Goal: Task Accomplishment & Management: Manage account settings

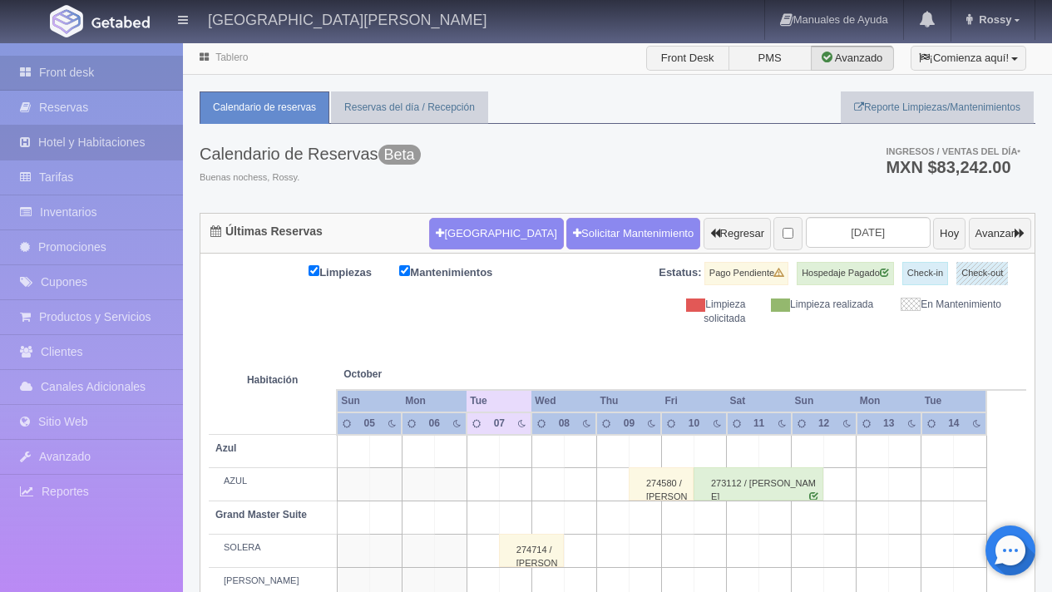
click at [120, 137] on link "Hotel y Habitaciones" at bounding box center [91, 143] width 183 height 34
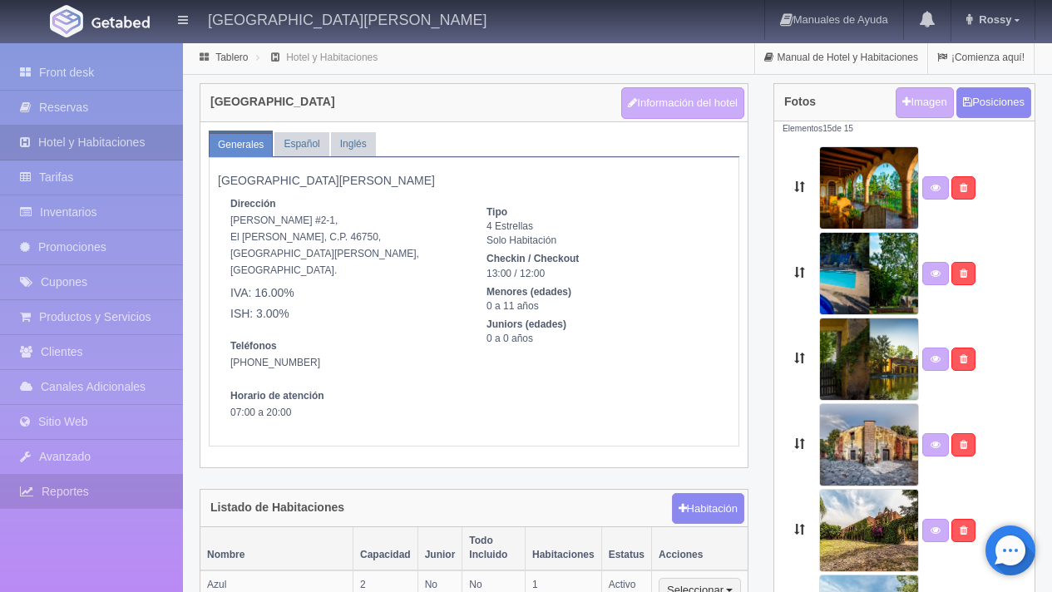
click at [105, 501] on link "Reportes" at bounding box center [91, 492] width 183 height 34
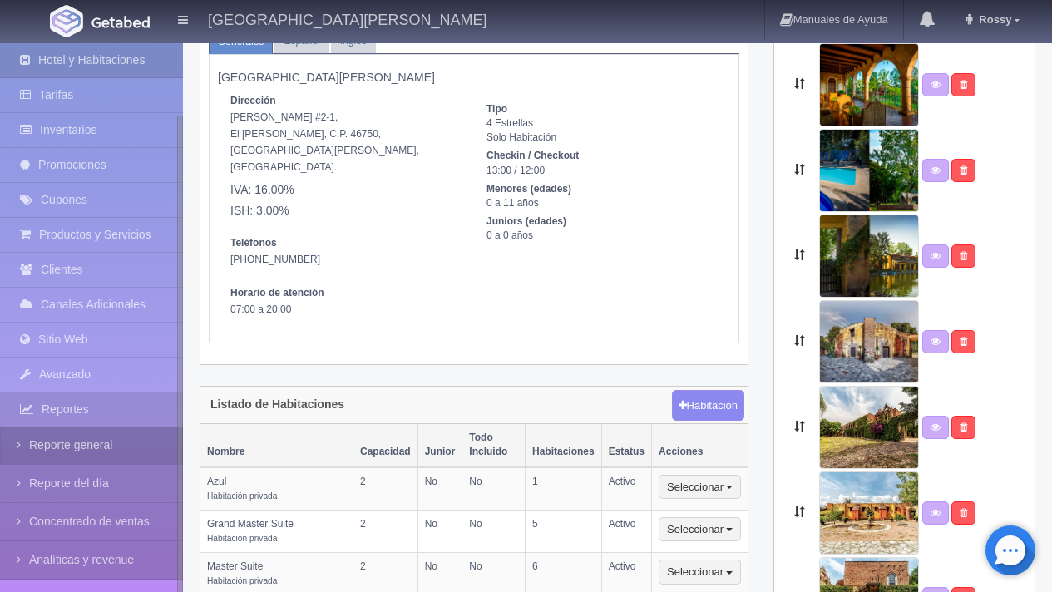
scroll to position [80, 0]
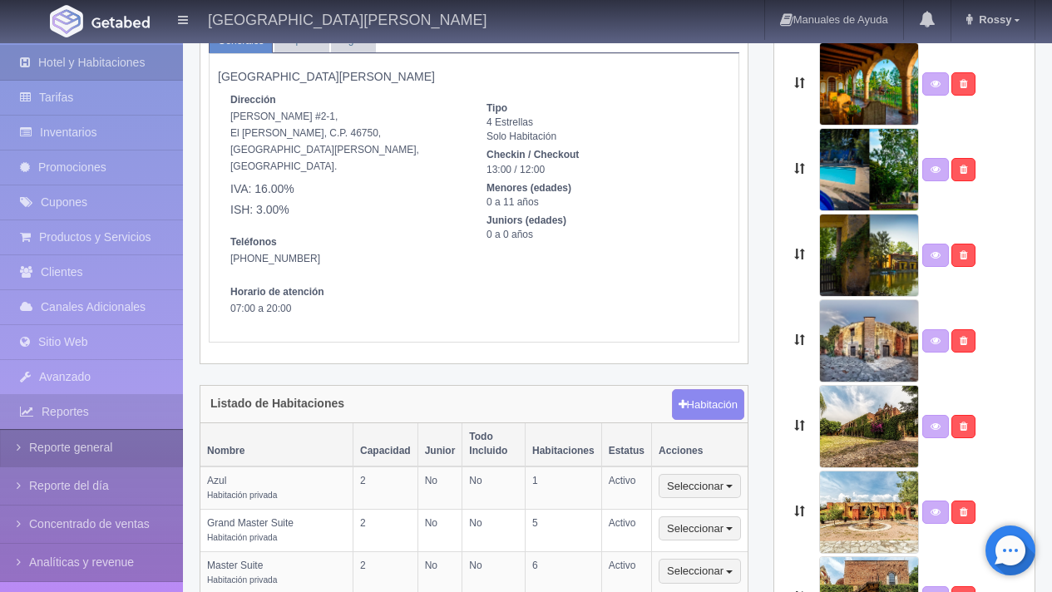
click at [111, 453] on link "Reporte general" at bounding box center [91, 447] width 183 height 37
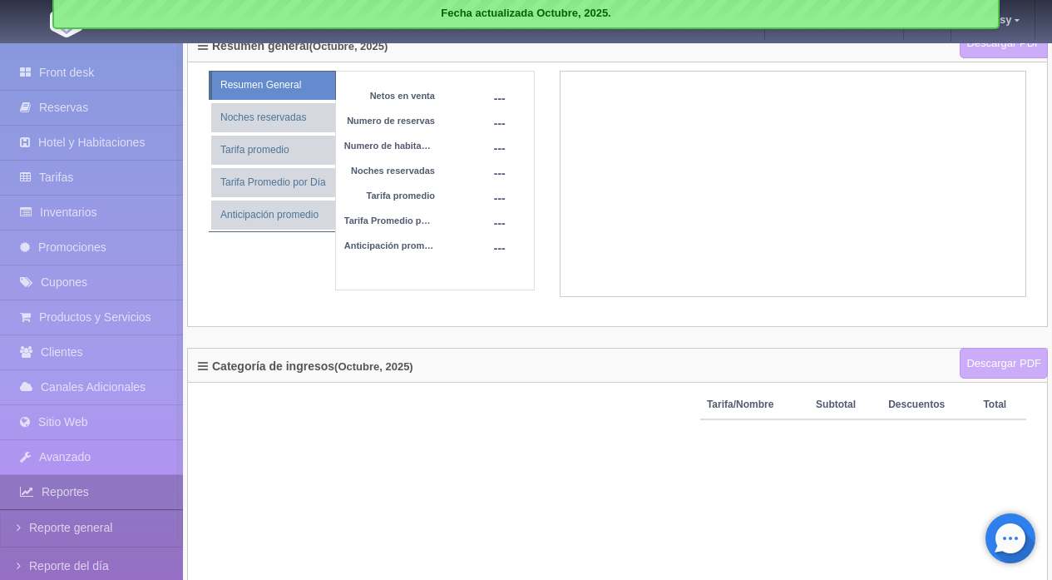
scroll to position [136, 0]
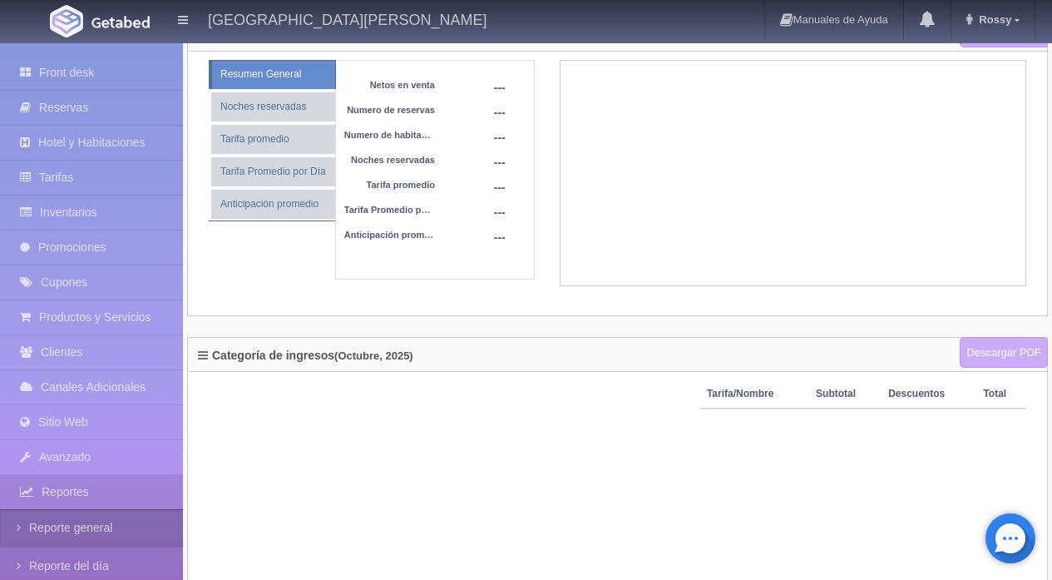
click at [83, 526] on link "Reporte general" at bounding box center [91, 527] width 183 height 37
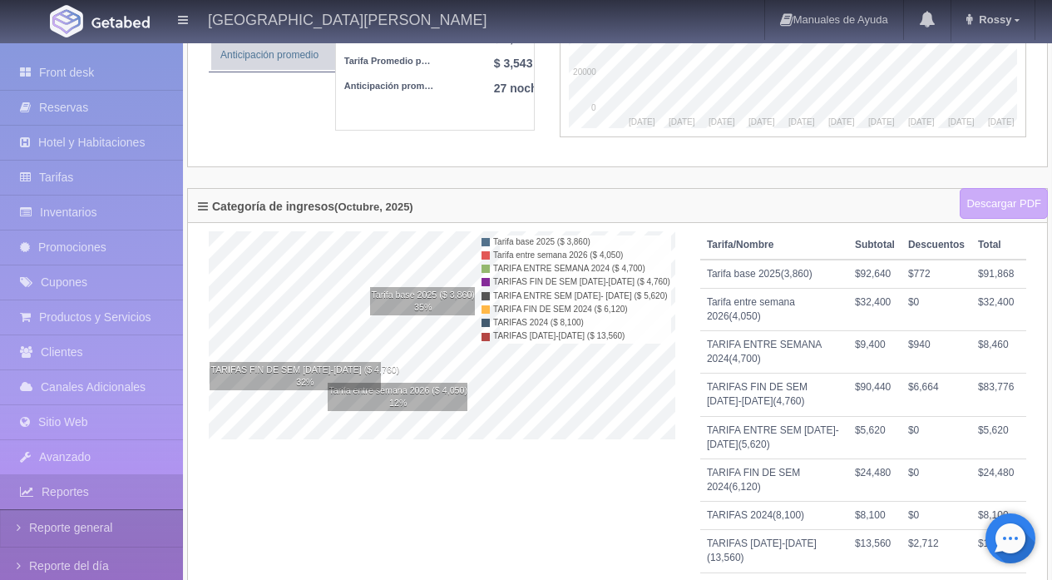
scroll to position [224, 0]
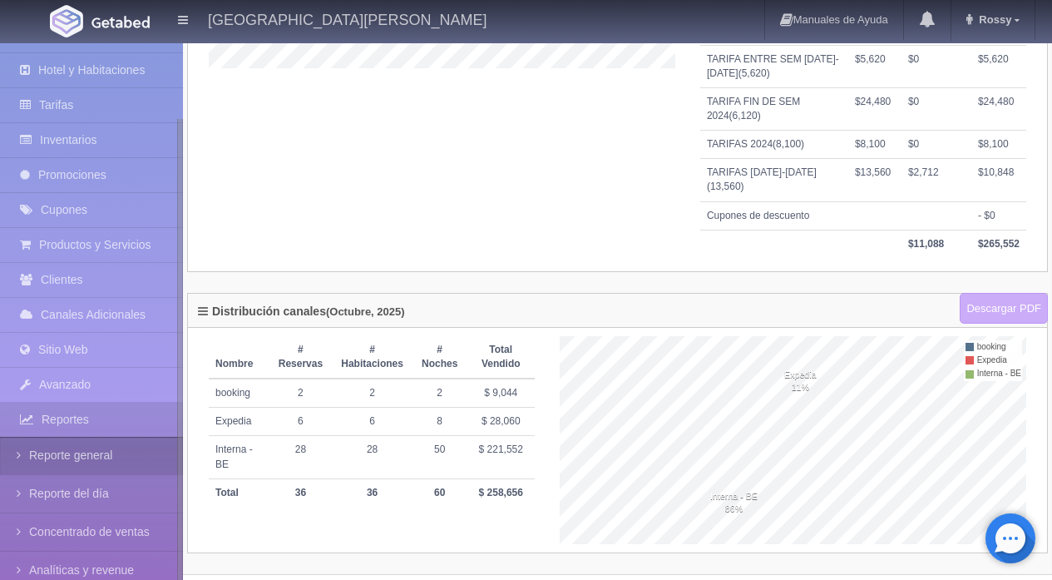
scroll to position [95, 0]
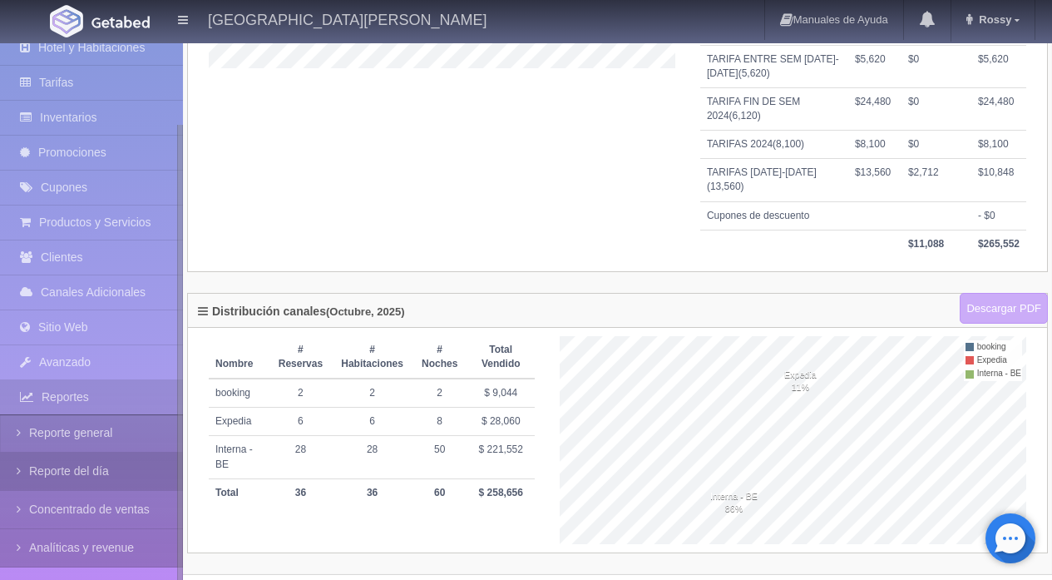
click at [110, 474] on link "Reporte del día" at bounding box center [91, 471] width 183 height 37
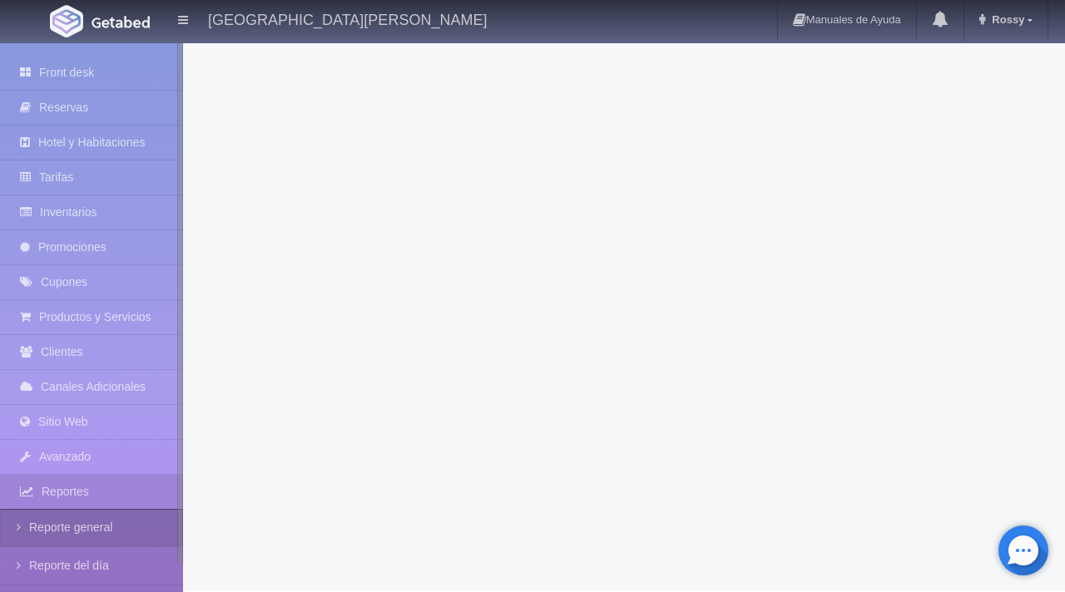
click at [91, 518] on link "Reporte general" at bounding box center [91, 527] width 183 height 37
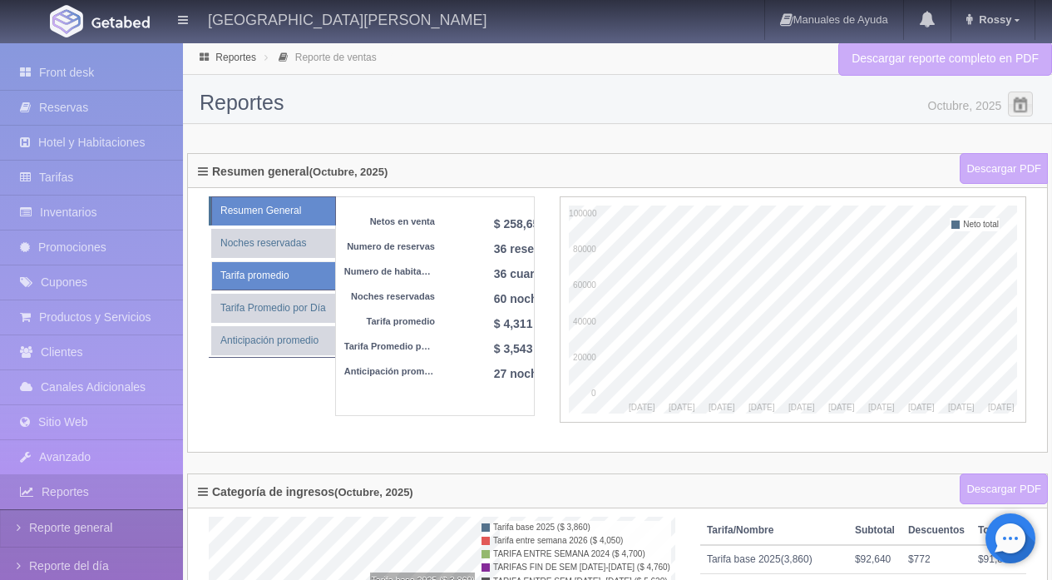
click at [316, 265] on link "Tarifa promedio" at bounding box center [273, 275] width 124 height 29
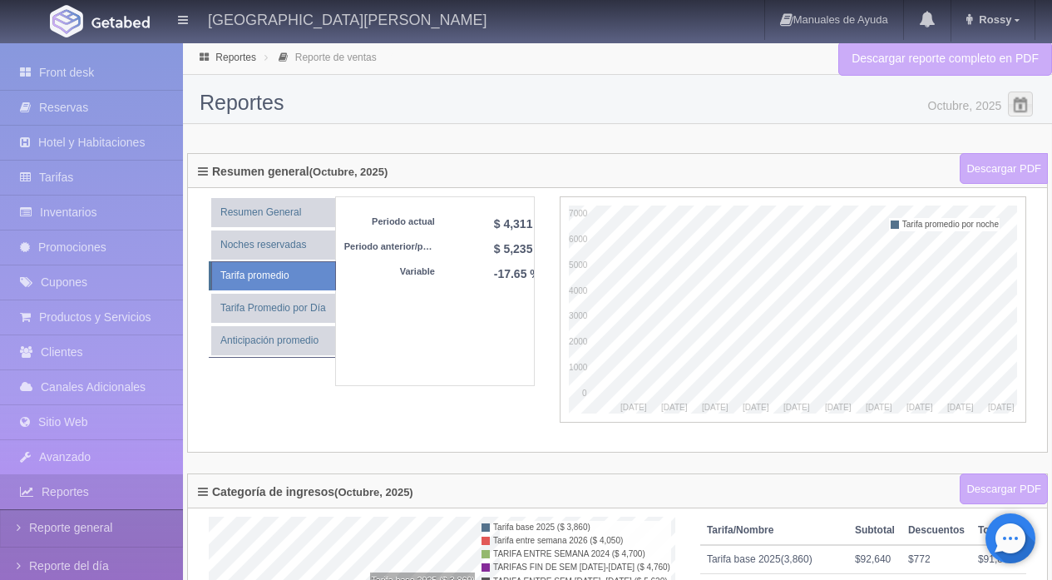
click at [405, 243] on dt "Periodo anterior/pasado" at bounding box center [389, 246] width 91 height 13
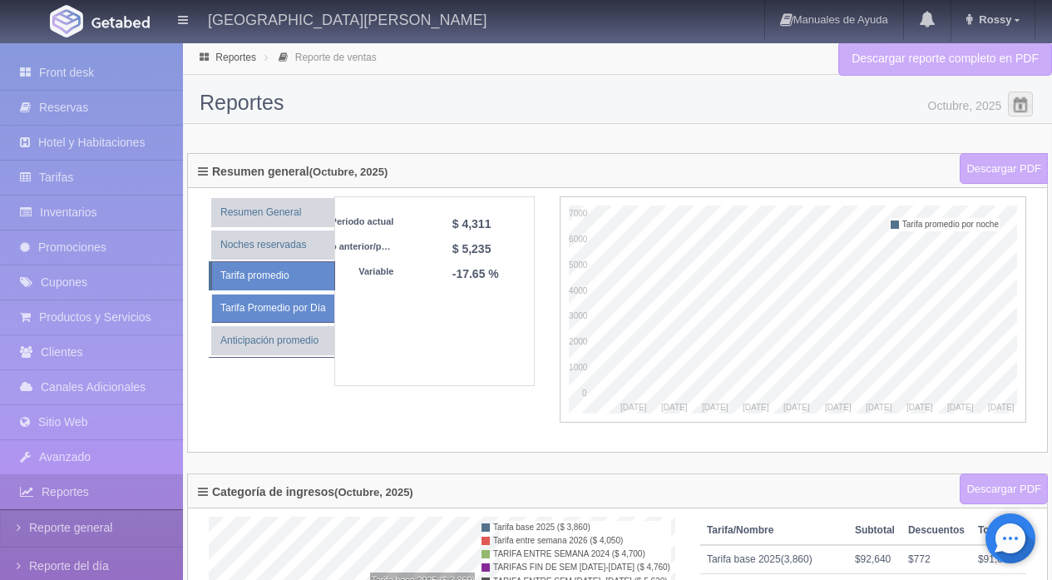
click at [300, 301] on link "Tarifa Promedio por Día" at bounding box center [272, 308] width 123 height 29
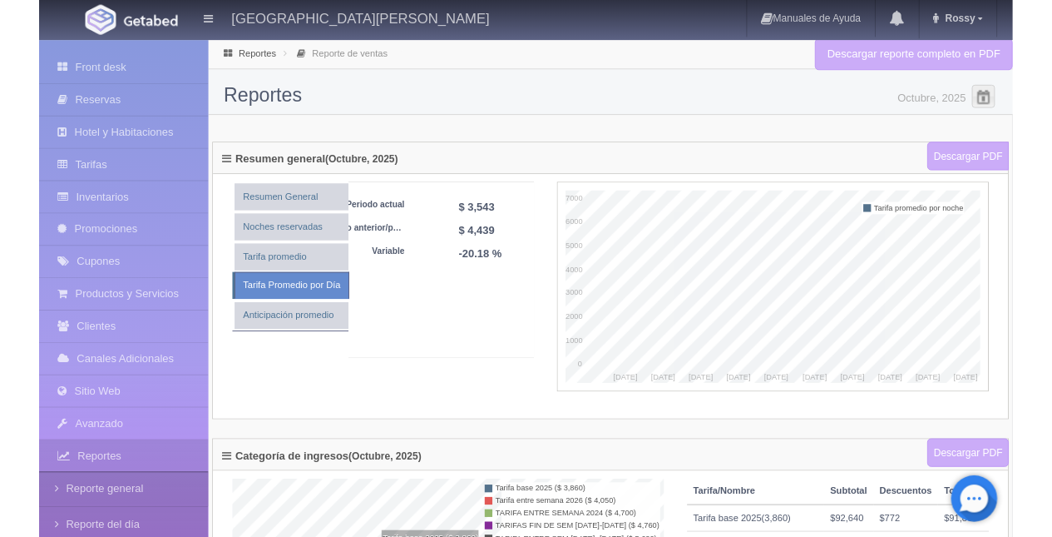
scroll to position [0, 0]
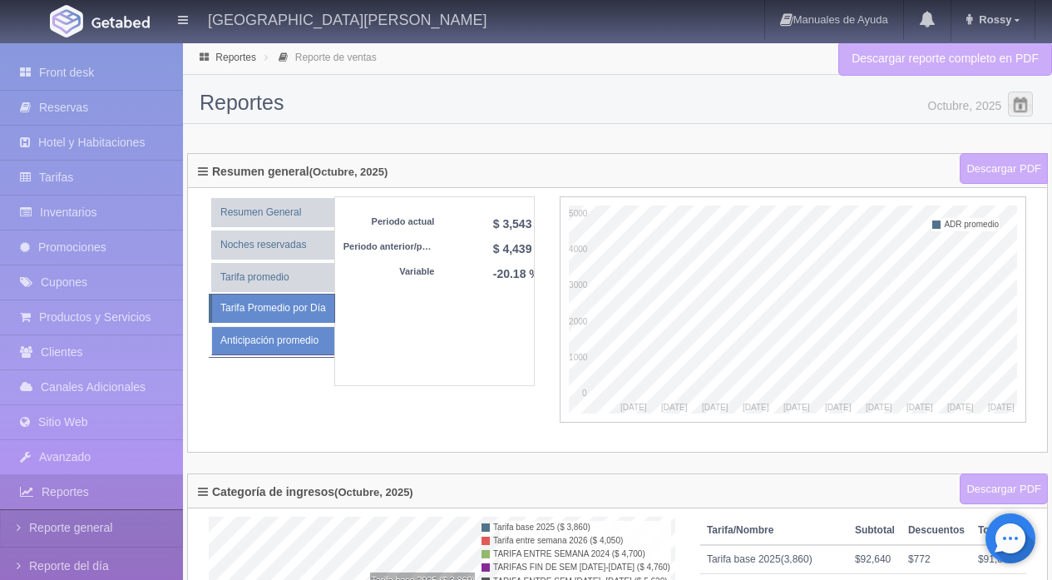
click at [294, 337] on link "Anticipación promedio" at bounding box center [272, 340] width 123 height 29
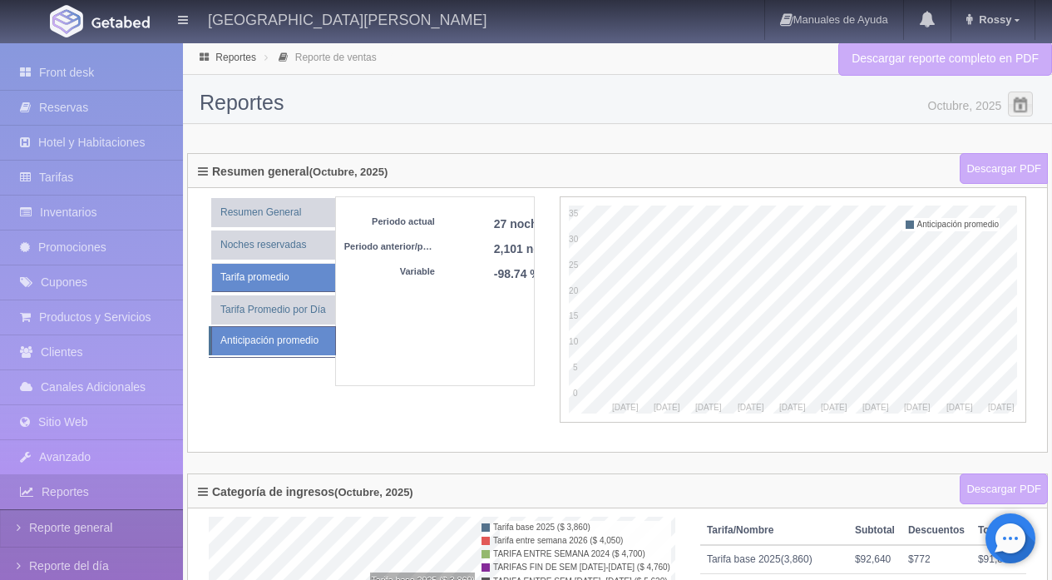
click at [299, 282] on link "Tarifa promedio" at bounding box center [273, 277] width 124 height 29
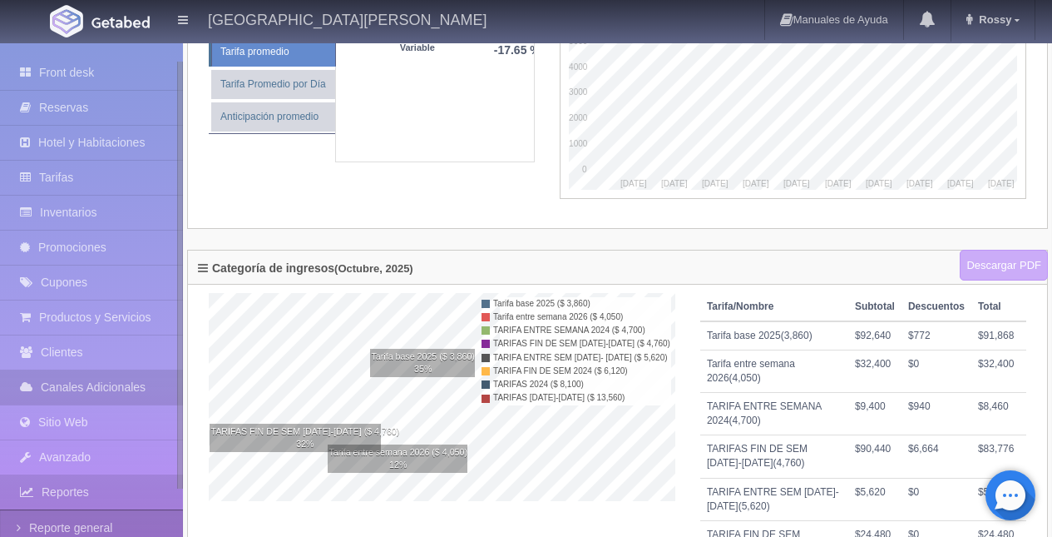
scroll to position [123, 0]
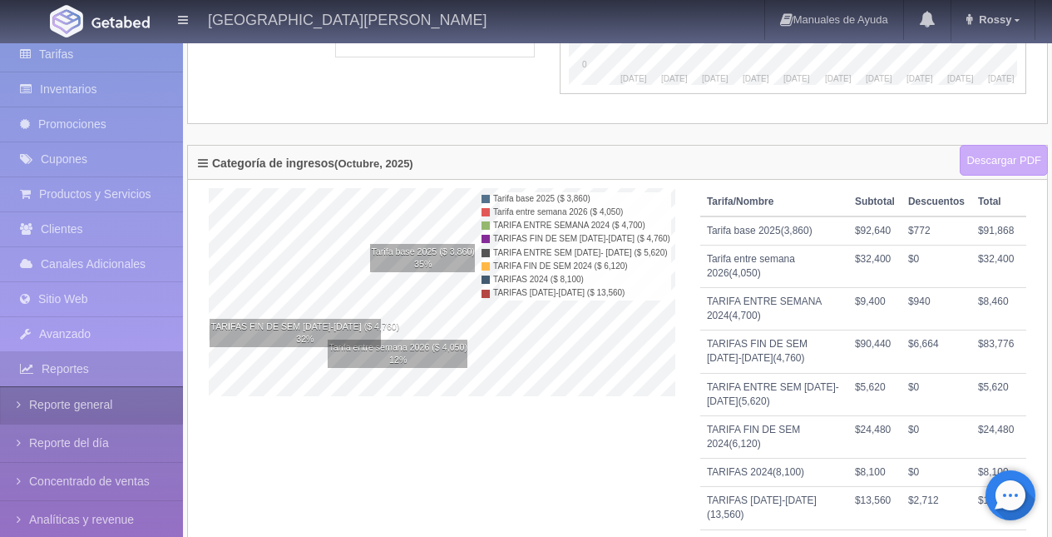
click at [124, 409] on link "Reporte general" at bounding box center [91, 404] width 183 height 37
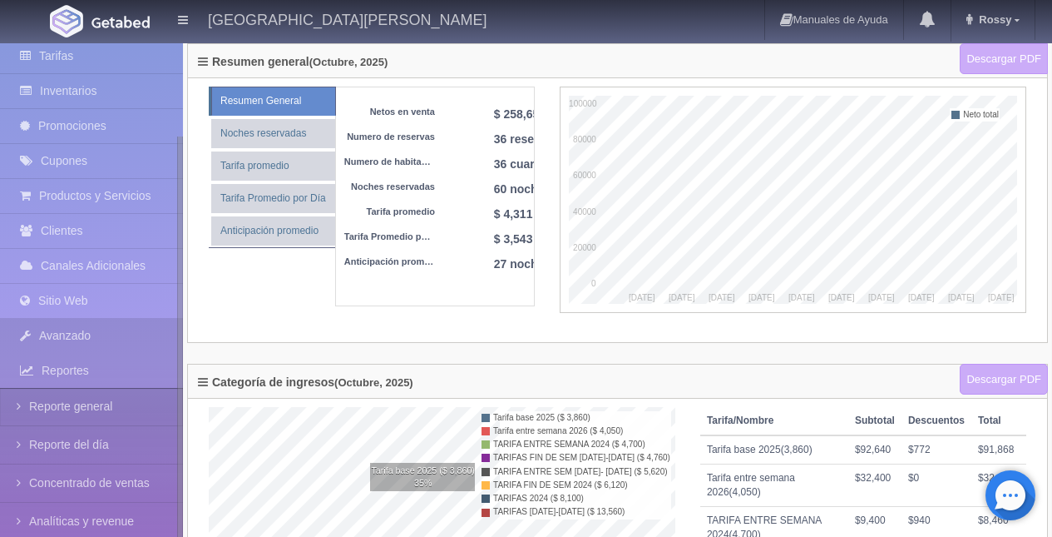
scroll to position [122, 0]
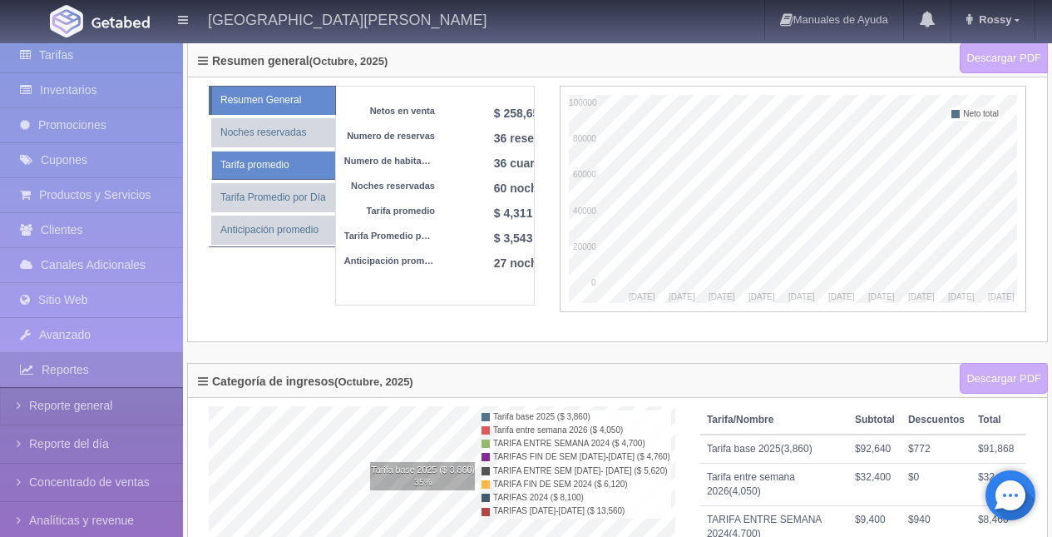
click at [305, 165] on link "Tarifa promedio" at bounding box center [273, 165] width 124 height 29
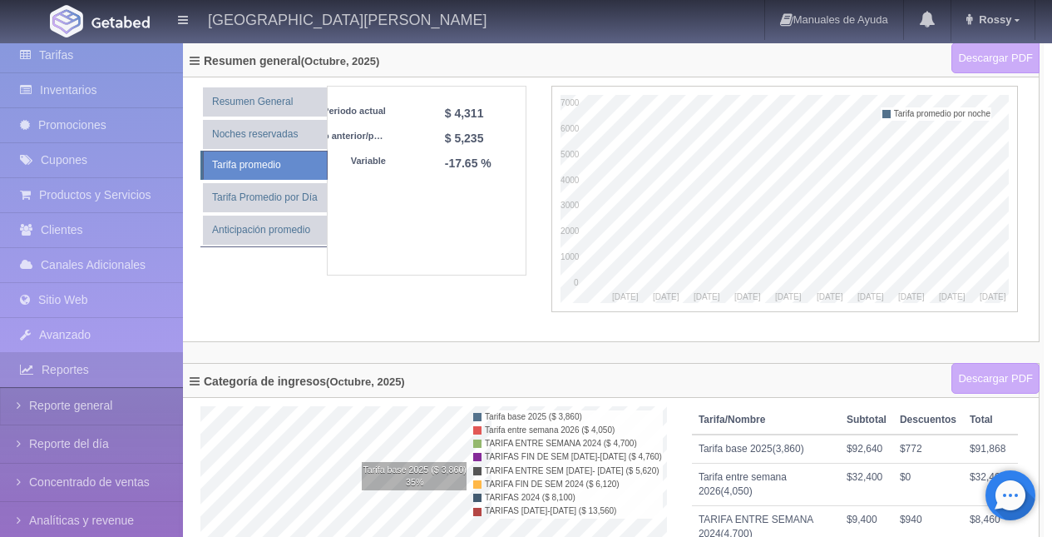
scroll to position [0, 41]
click at [258, 163] on link "Tarifa promedio" at bounding box center [265, 165] width 125 height 29
click at [267, 201] on link "Tarifa Promedio por Día" at bounding box center [264, 197] width 123 height 29
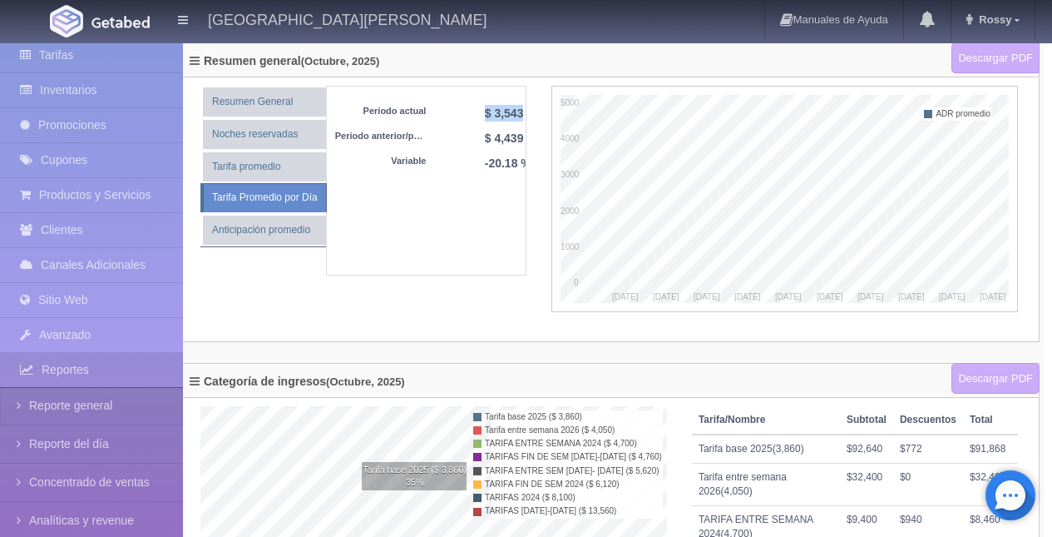
scroll to position [0, 41]
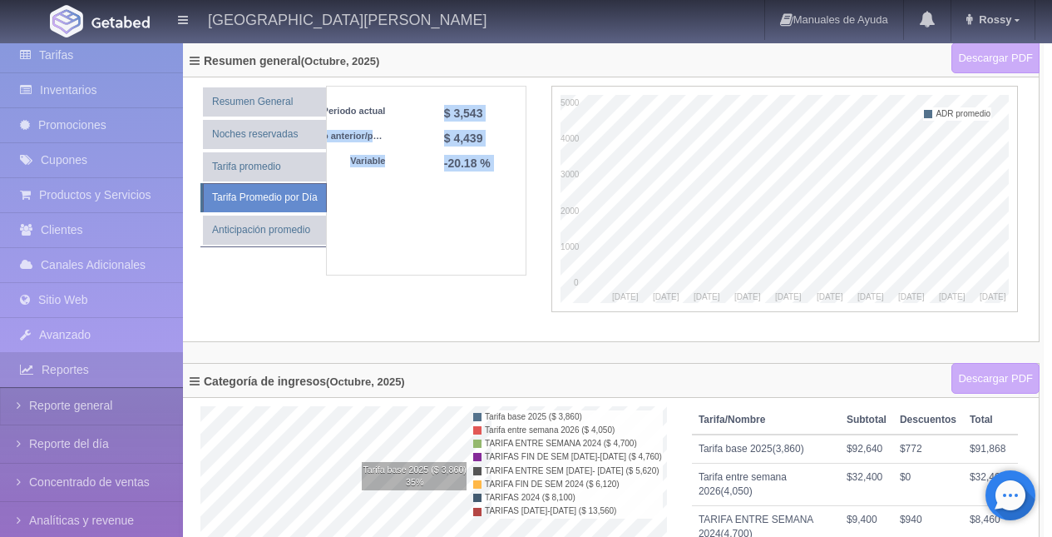
drag, startPoint x: 486, startPoint y: 113, endPoint x: 538, endPoint y: 113, distance: 52.4
click at [538, 113] on div "Resumen General Noches reservadas Tarifa promedio Tarifa Promedio por Día Antic…" at bounding box center [609, 209] width 843 height 247
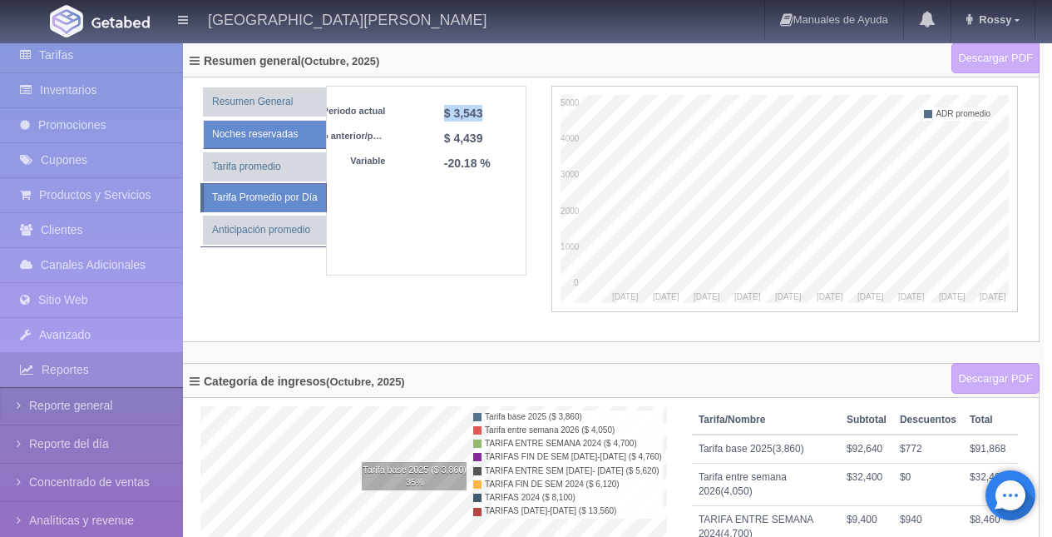
click at [293, 141] on link "Noches reservadas" at bounding box center [264, 134] width 123 height 29
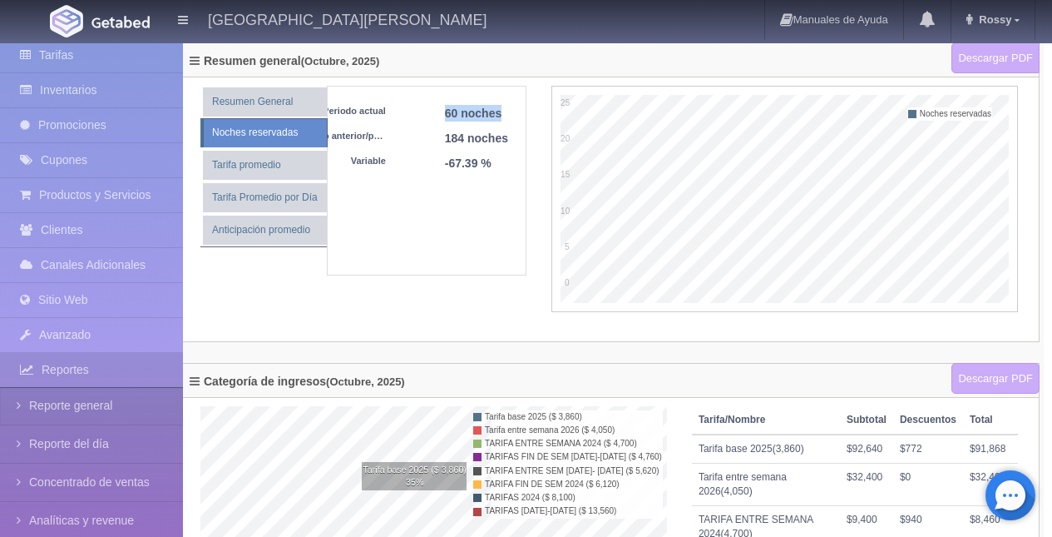
drag, startPoint x: 507, startPoint y: 111, endPoint x: 442, endPoint y: 111, distance: 65.7
click at [442, 111] on dl "Periodo actual 60 noches Periodo anterior/pasado 184 noches Variable -67.39 %" at bounding box center [385, 142] width 181 height 75
drag, startPoint x: 438, startPoint y: 134, endPoint x: 512, endPoint y: 145, distance: 74.0
click at [477, 145] on dl "Periodo actual 60 noches Periodo anterior/pasado 184 noches Variable -67.39 %" at bounding box center [385, 142] width 181 height 75
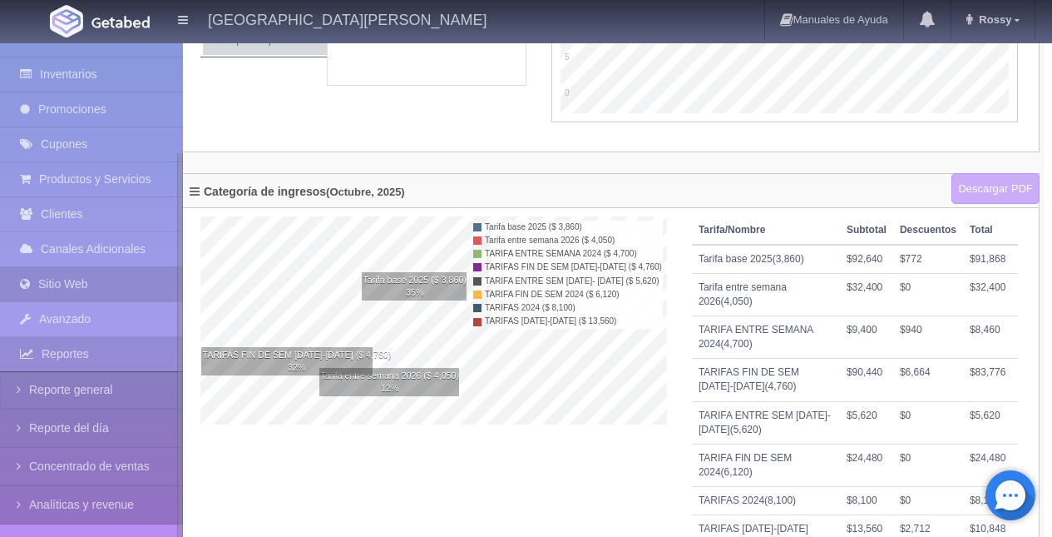
scroll to position [304, 8]
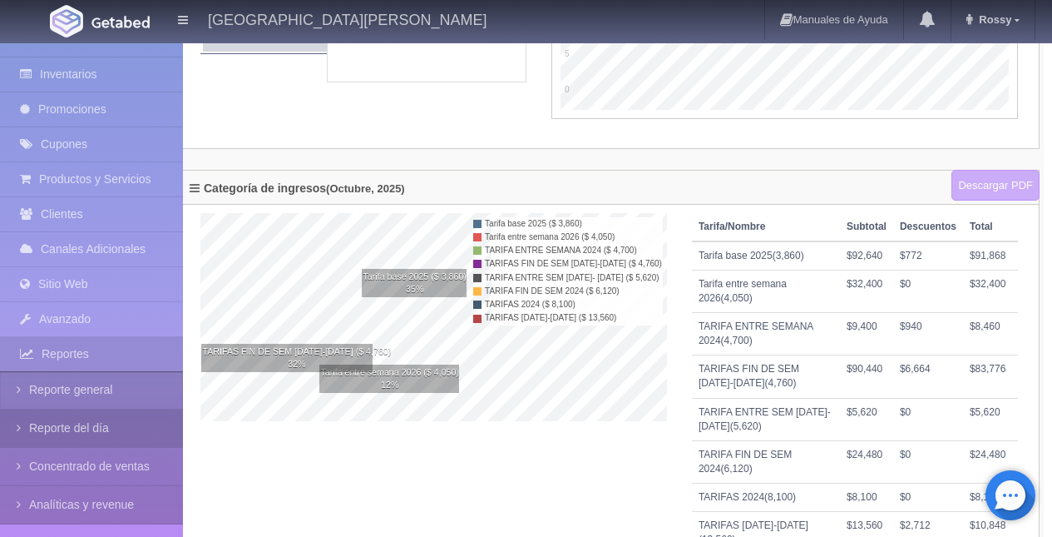
click at [136, 438] on link "Reporte del día" at bounding box center [91, 427] width 183 height 37
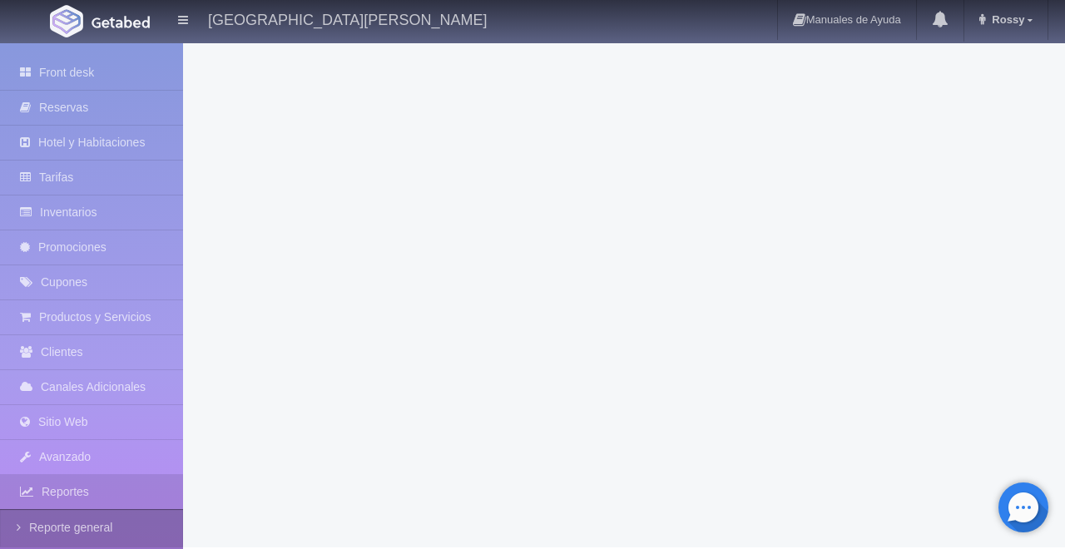
click at [141, 525] on link "Reporte general" at bounding box center [91, 527] width 183 height 37
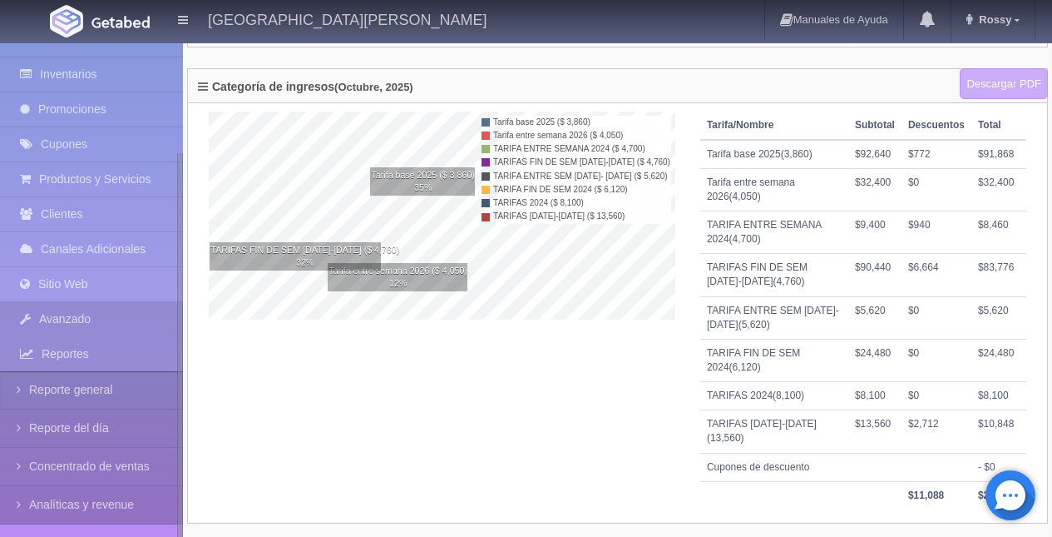
scroll to position [420, 0]
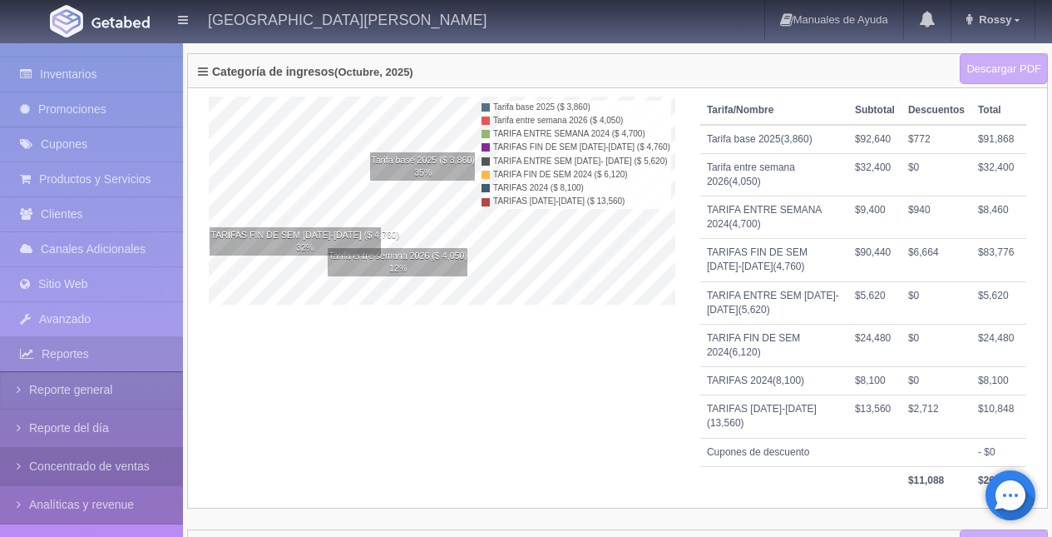
click at [121, 468] on link "Concentrado de ventas" at bounding box center [91, 466] width 183 height 37
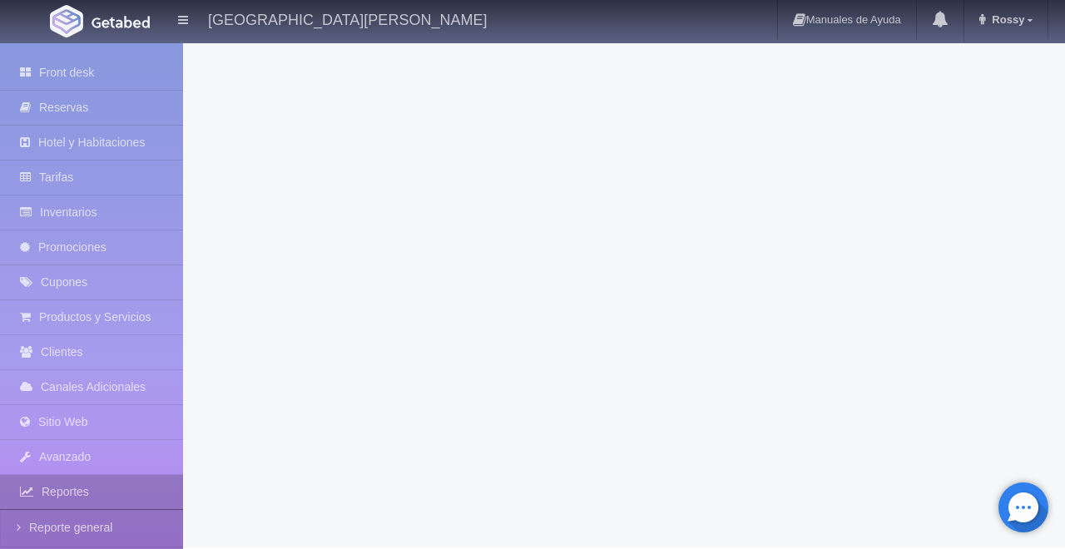
scroll to position [126, 0]
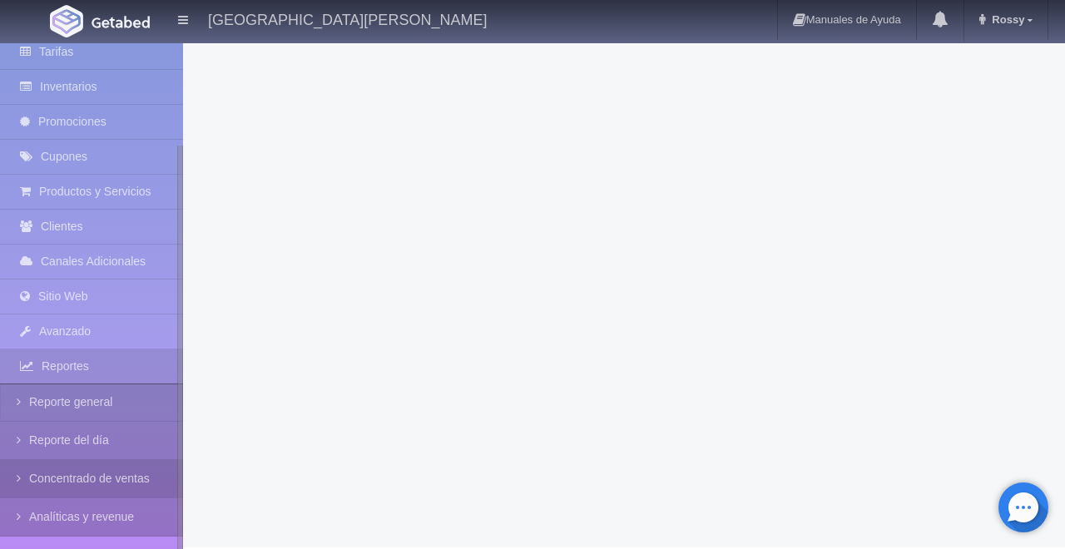
click at [133, 481] on link "Concentrado de ventas" at bounding box center [91, 478] width 183 height 37
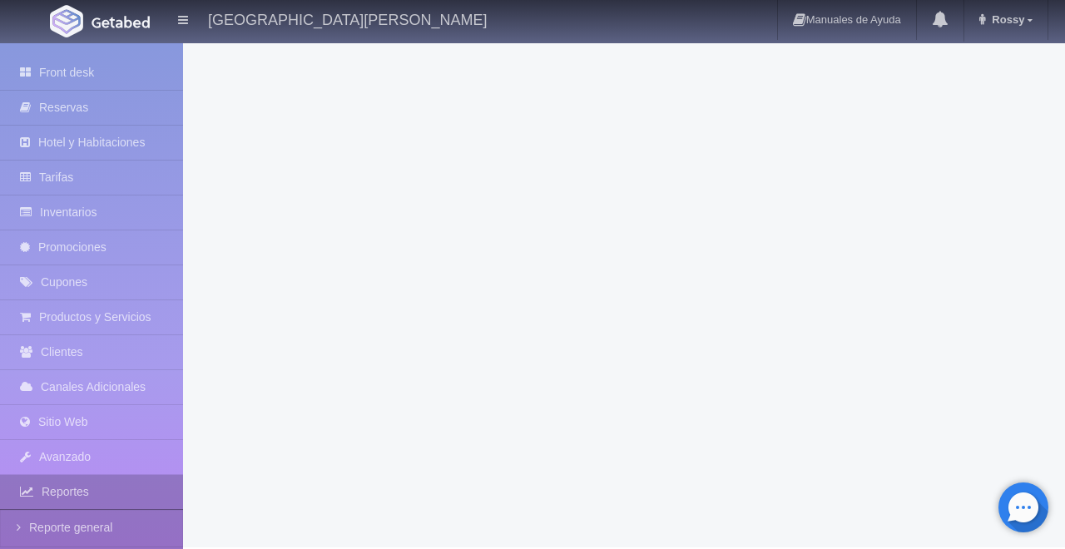
click at [111, 487] on link "Reportes" at bounding box center [91, 492] width 183 height 34
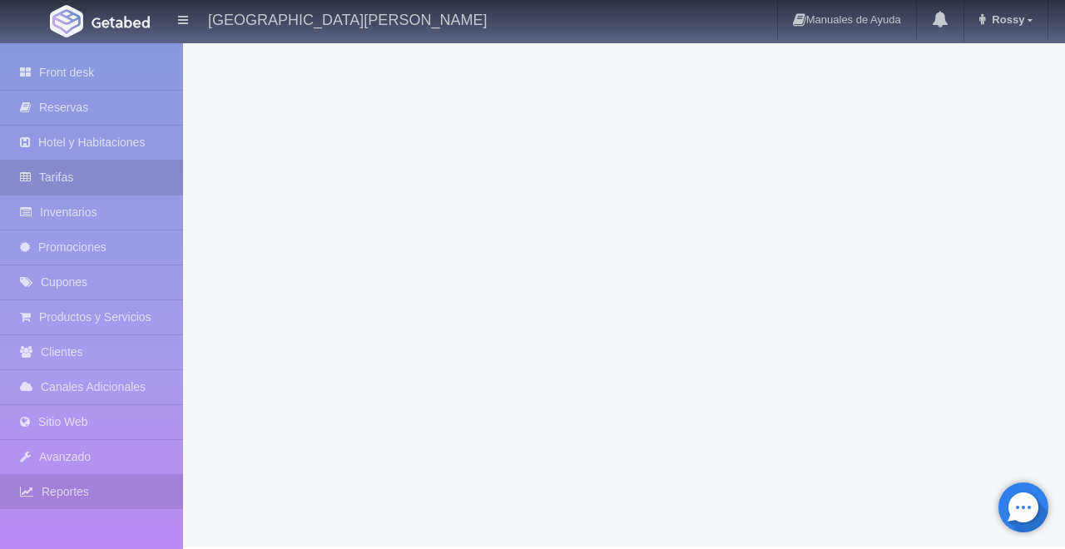
click at [121, 178] on link "Tarifas" at bounding box center [91, 178] width 183 height 34
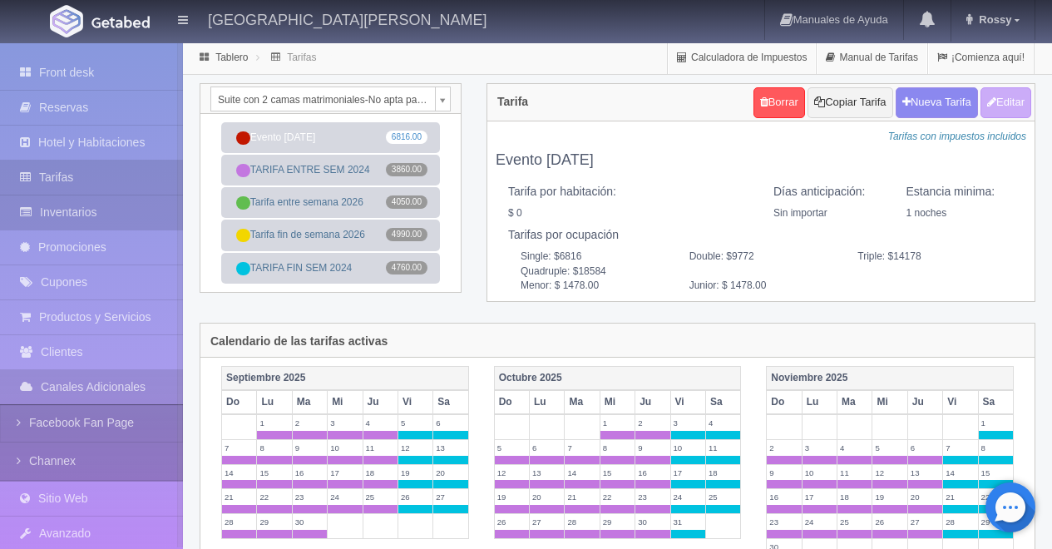
click at [111, 216] on link "Inventarios" at bounding box center [91, 212] width 183 height 34
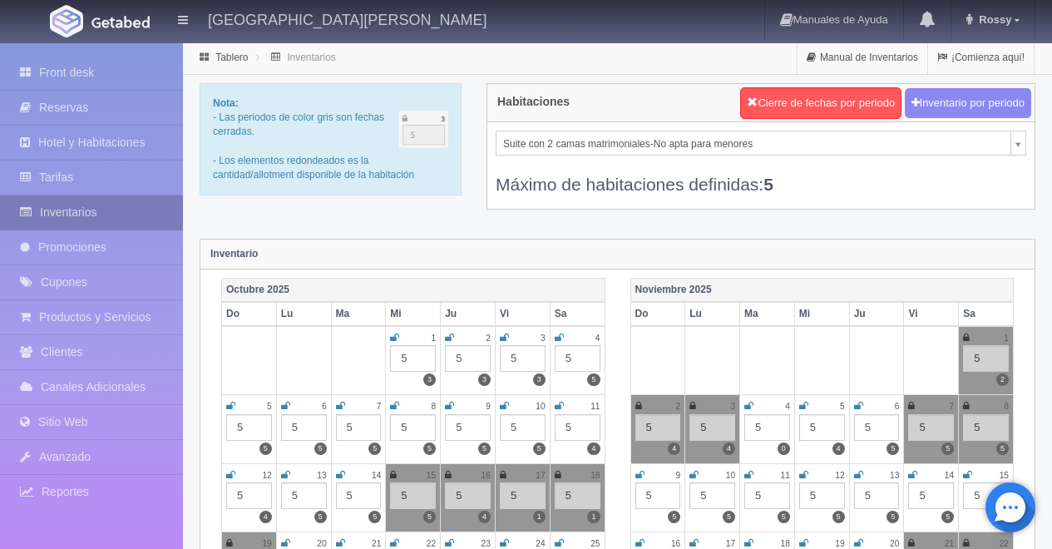
click at [108, 208] on link "Inventarios" at bounding box center [91, 212] width 183 height 34
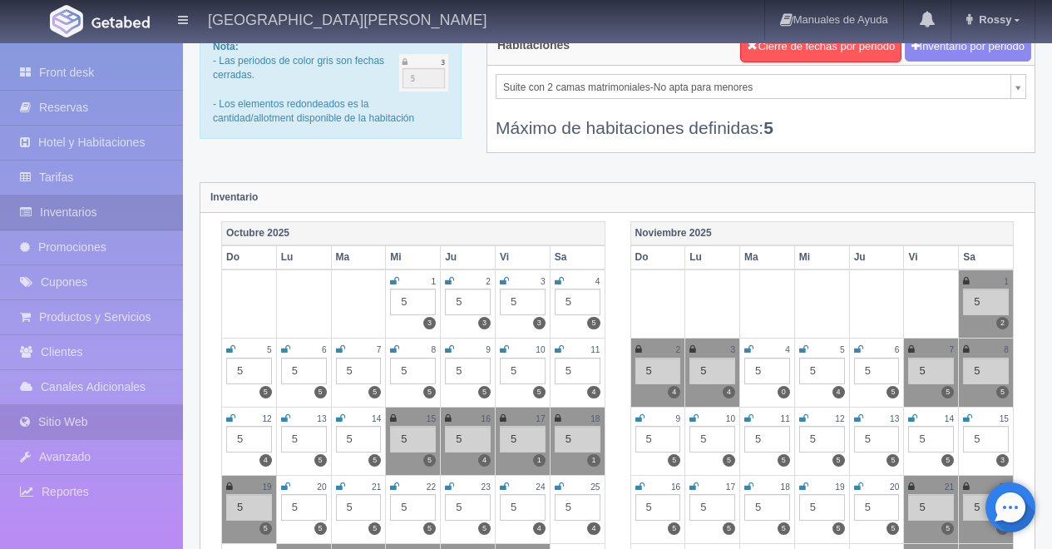
scroll to position [63, 0]
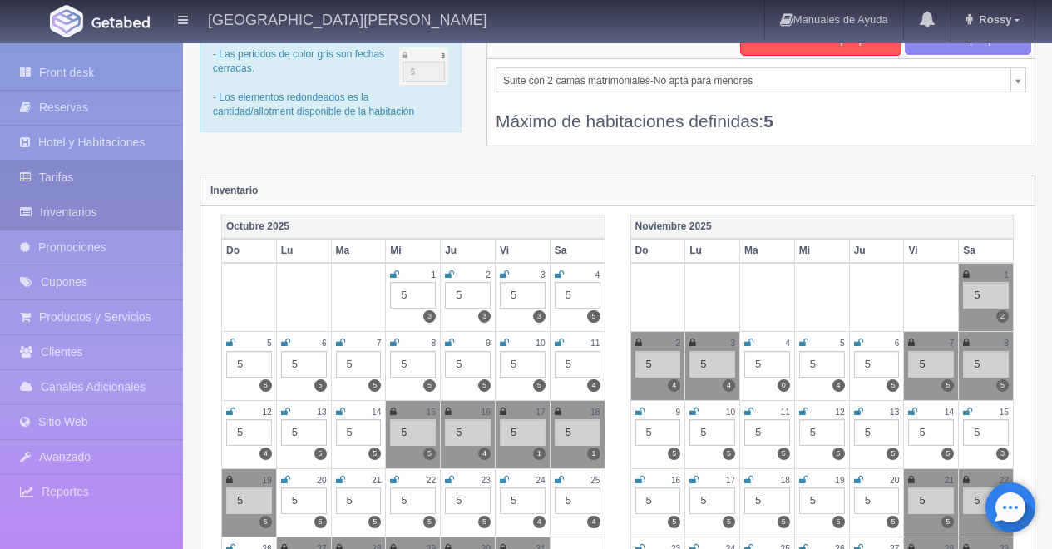
click at [116, 178] on link "Tarifas" at bounding box center [91, 178] width 183 height 34
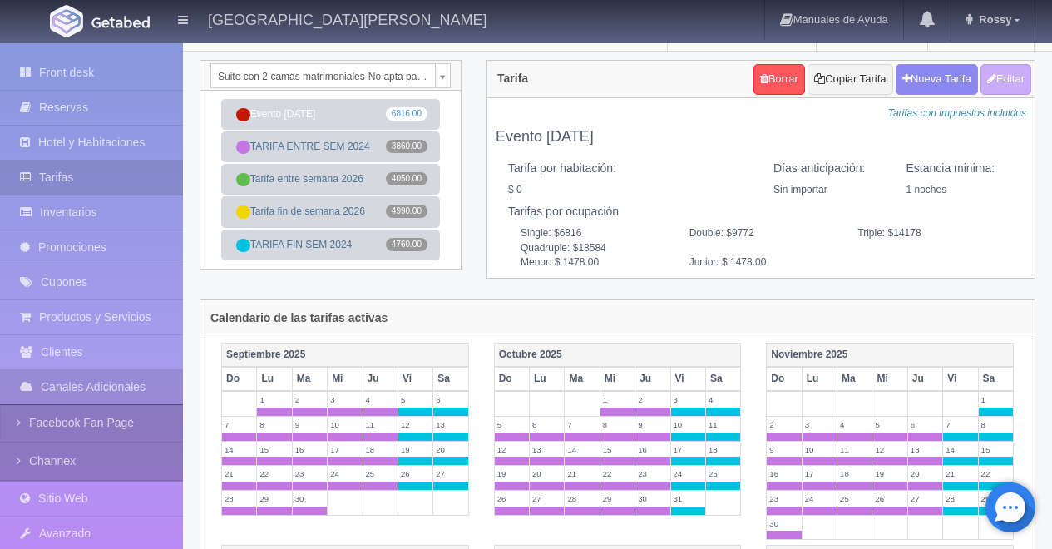
scroll to position [26, 0]
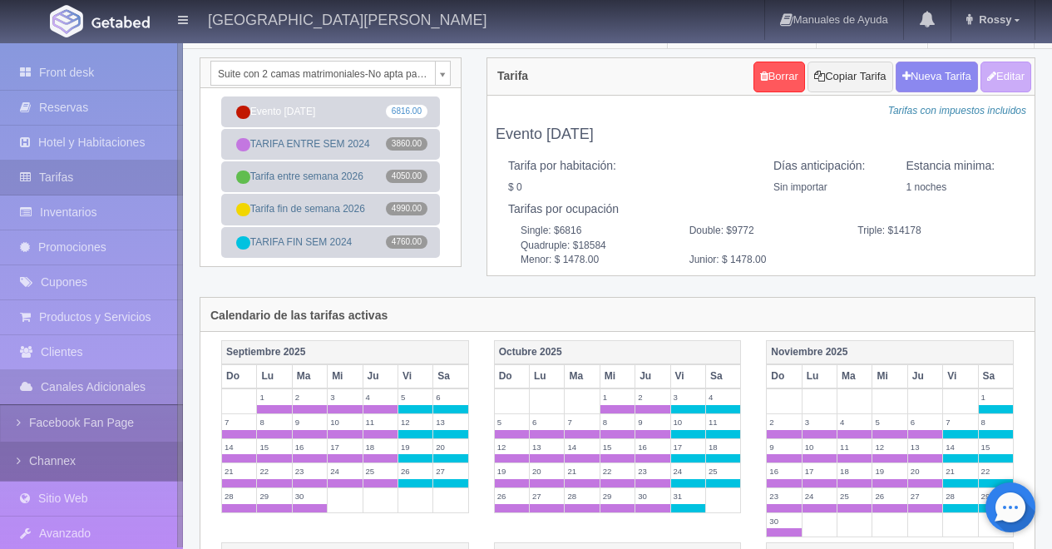
click at [85, 457] on link "Channex" at bounding box center [91, 461] width 183 height 37
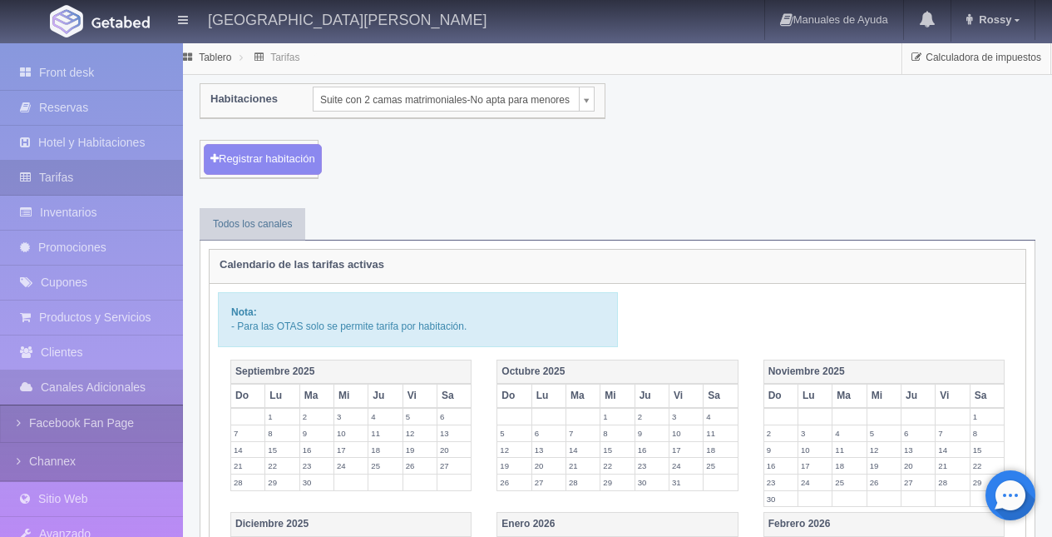
click at [398, 94] on body "Hacienda El Carmen Hotel & Spa Manuales de Ayuda Actualizaciones recientes Ross…" at bounding box center [526, 534] width 1052 height 985
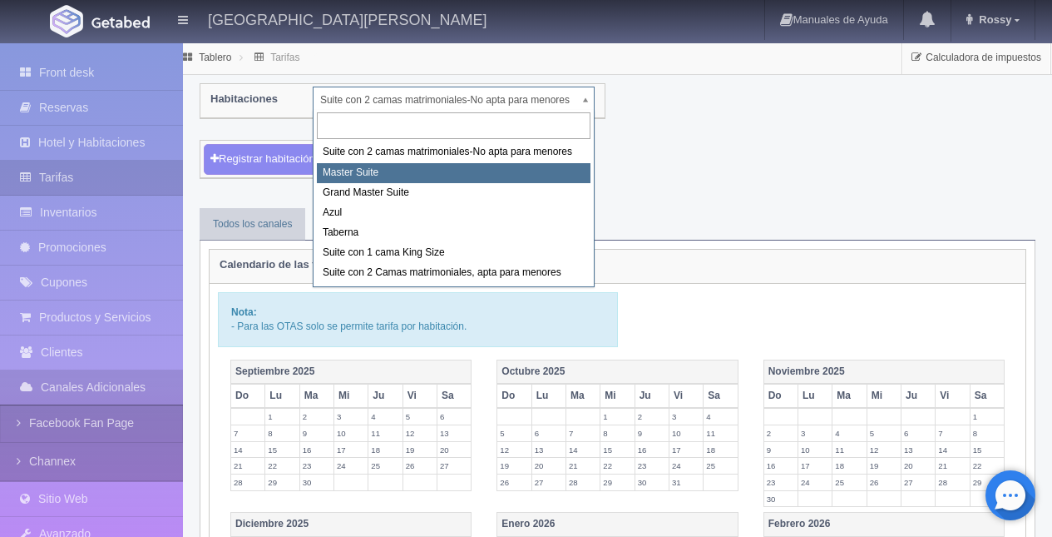
select select "1894"
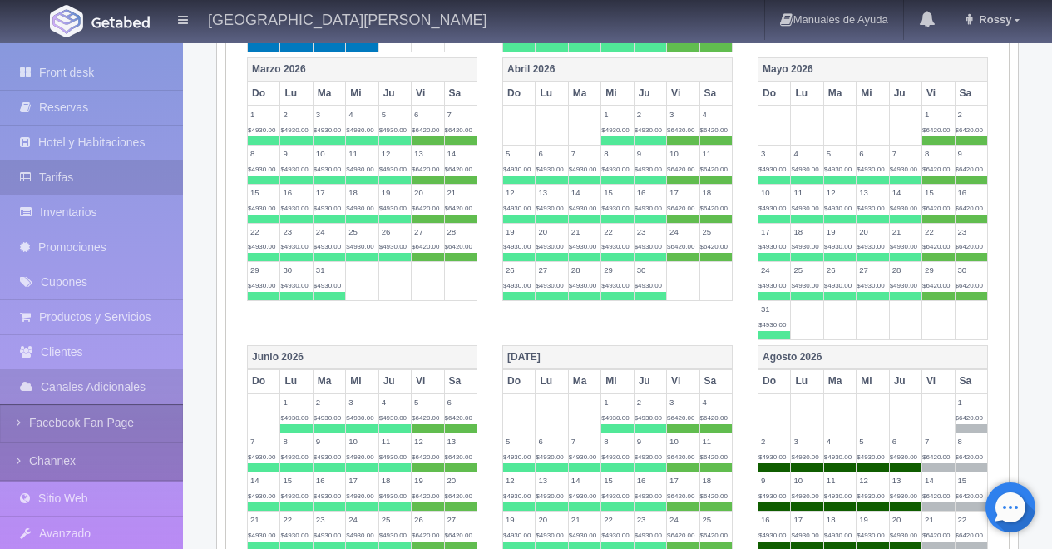
scroll to position [828, 0]
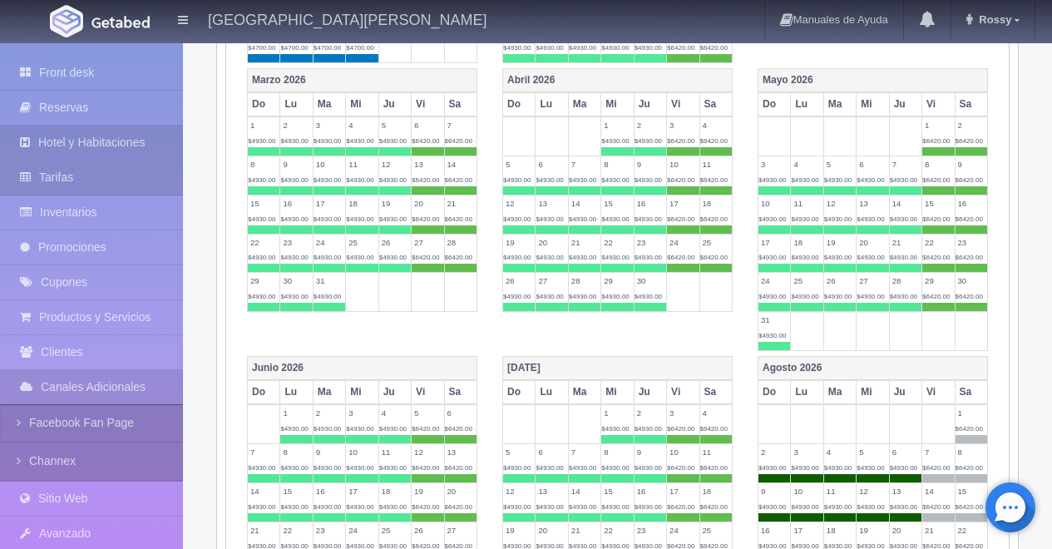
click at [136, 149] on link "Hotel y Habitaciones" at bounding box center [91, 143] width 183 height 34
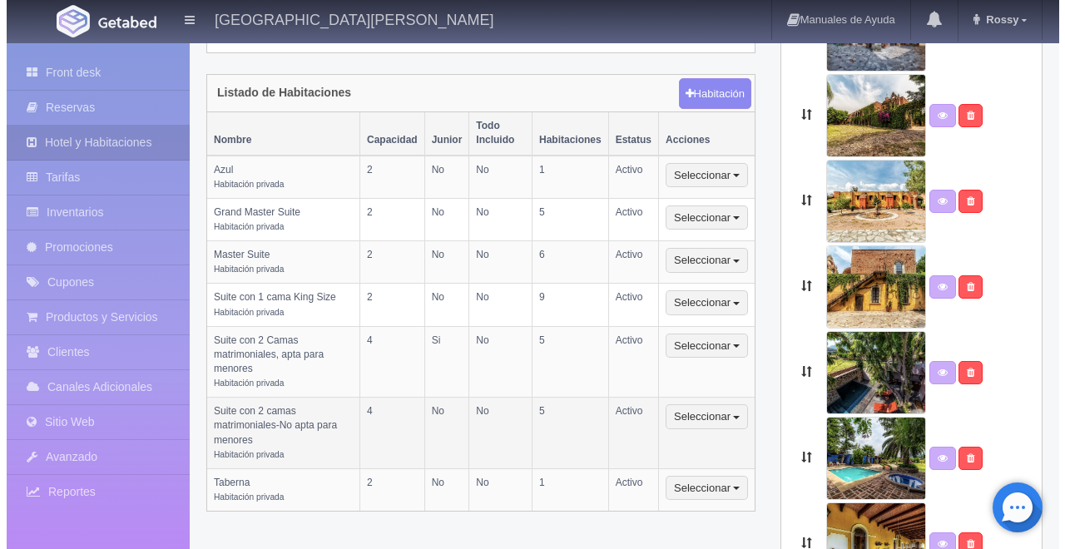
scroll to position [403, 0]
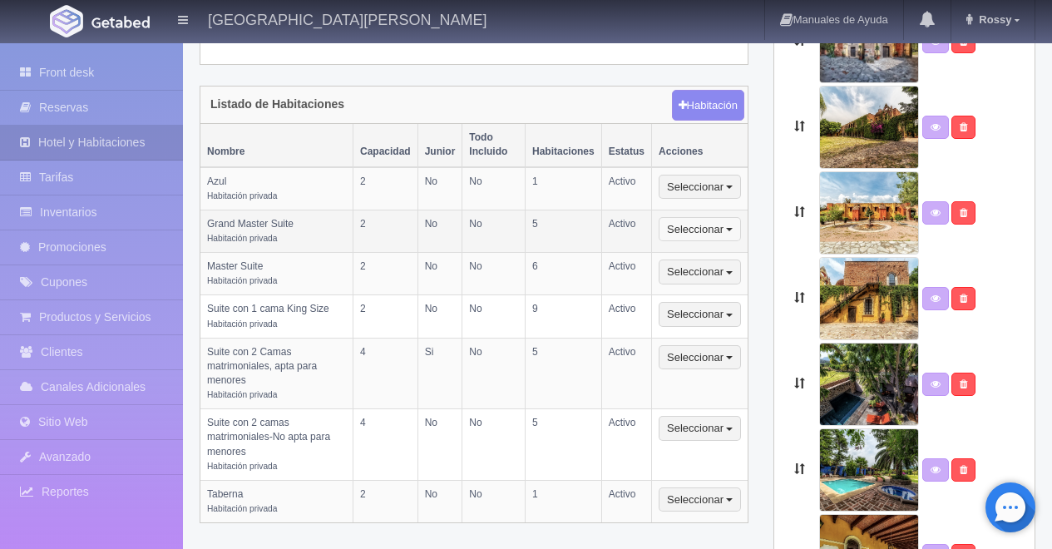
click at [738, 217] on button "Seleccionar" at bounding box center [700, 229] width 82 height 25
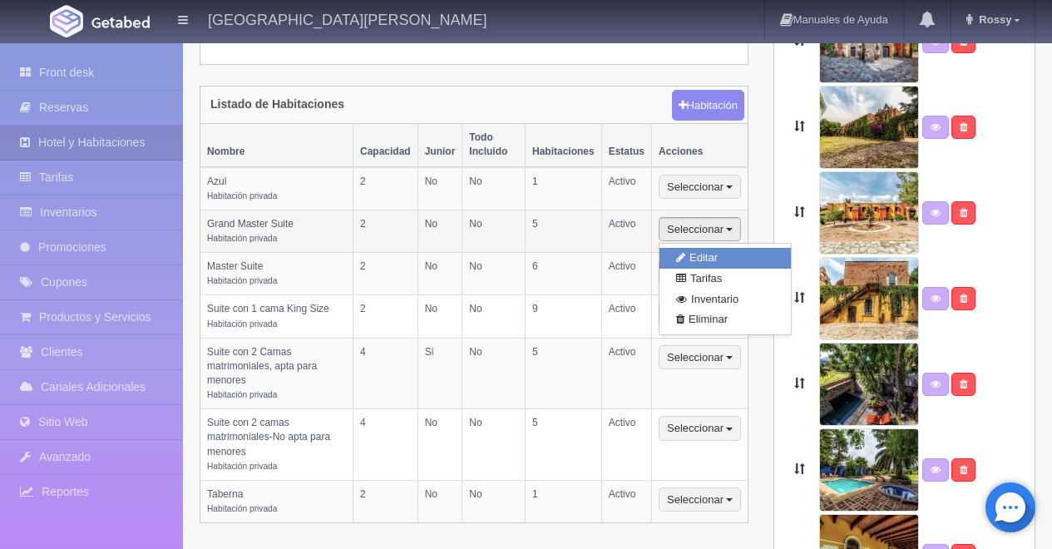
click at [736, 248] on link "Editar" at bounding box center [725, 258] width 131 height 21
select select "Habitación privada"
select select "Nombre"
select select "2"
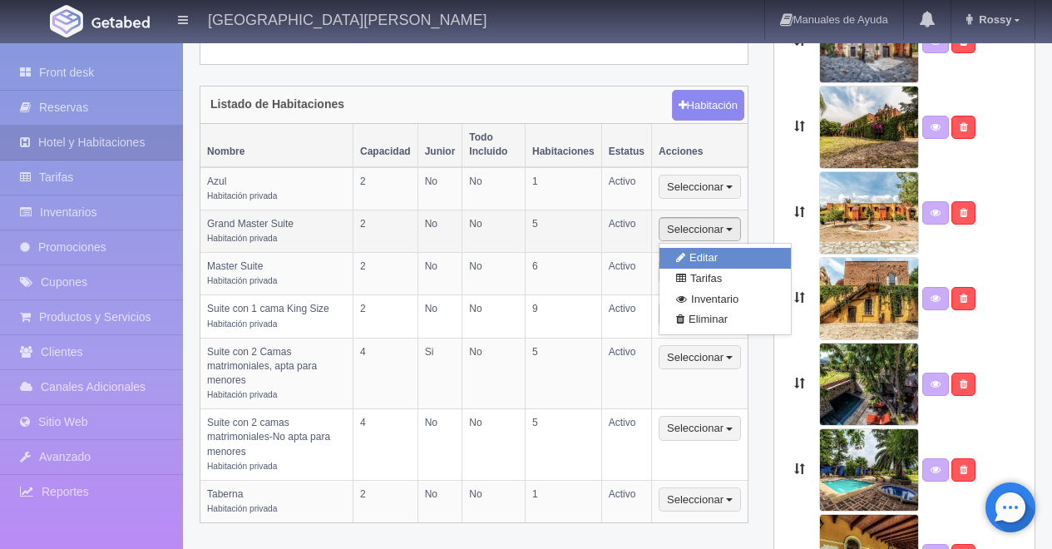
select select "1"
select select "Ocupacion"
radio input "true"
select select "5"
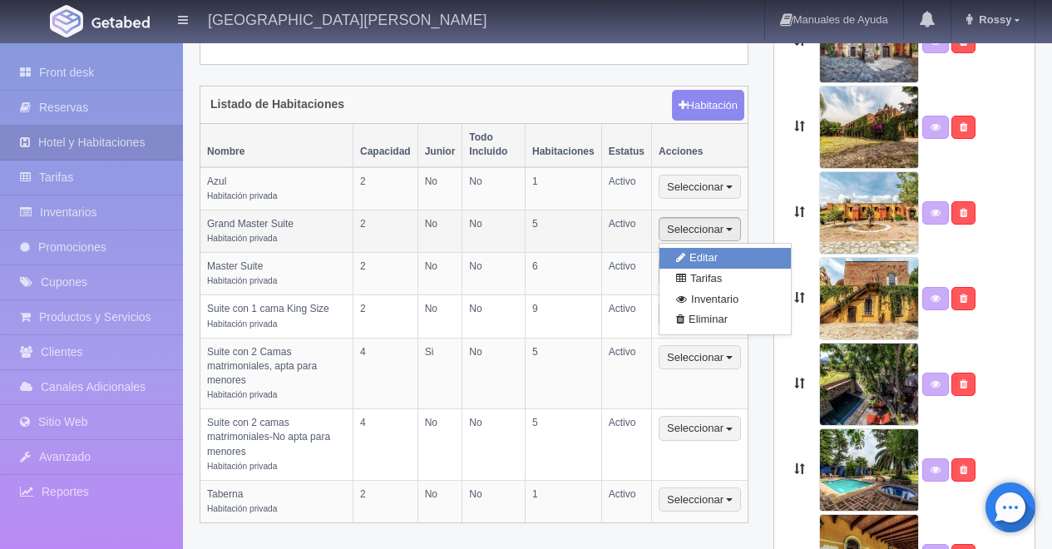
radio input "true"
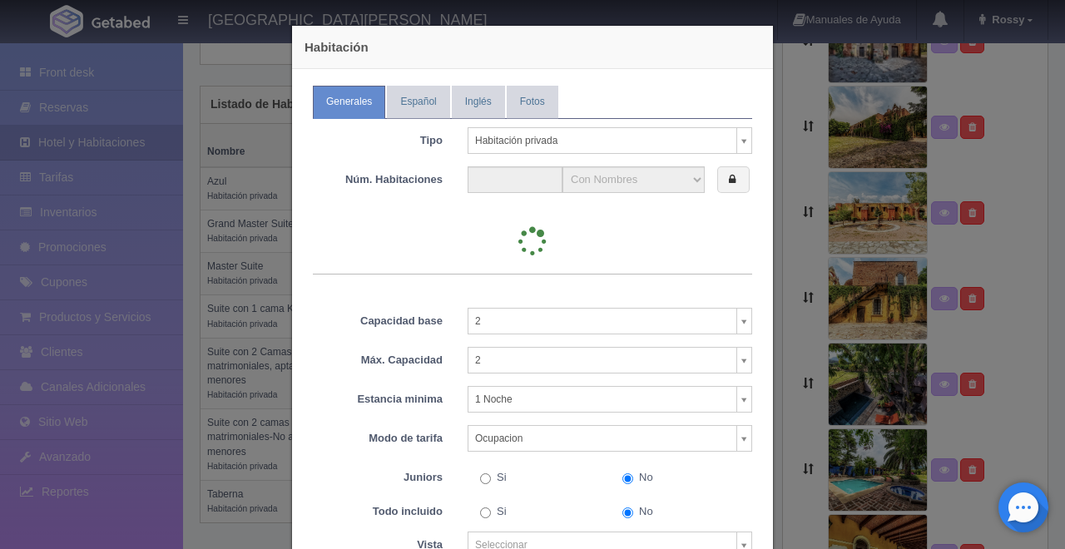
type input "5"
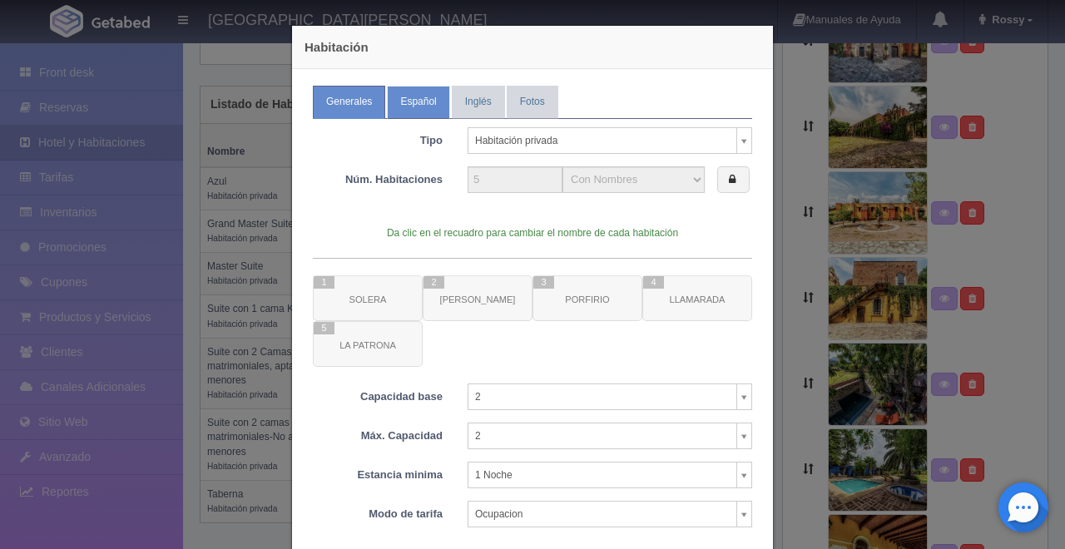
click at [411, 104] on link "Español" at bounding box center [418, 102] width 62 height 32
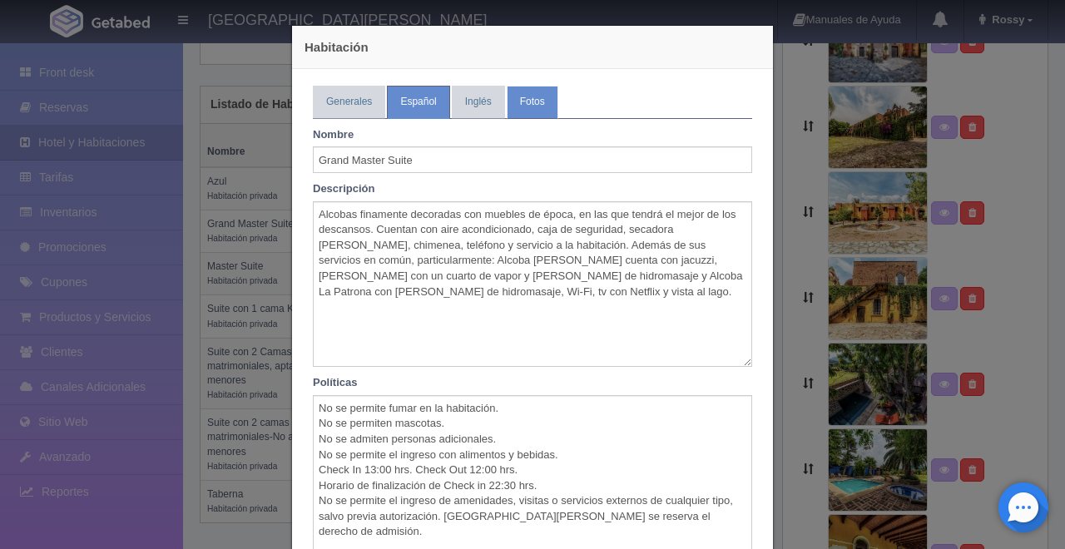
click at [537, 107] on link "Fotos" at bounding box center [533, 102] width 52 height 32
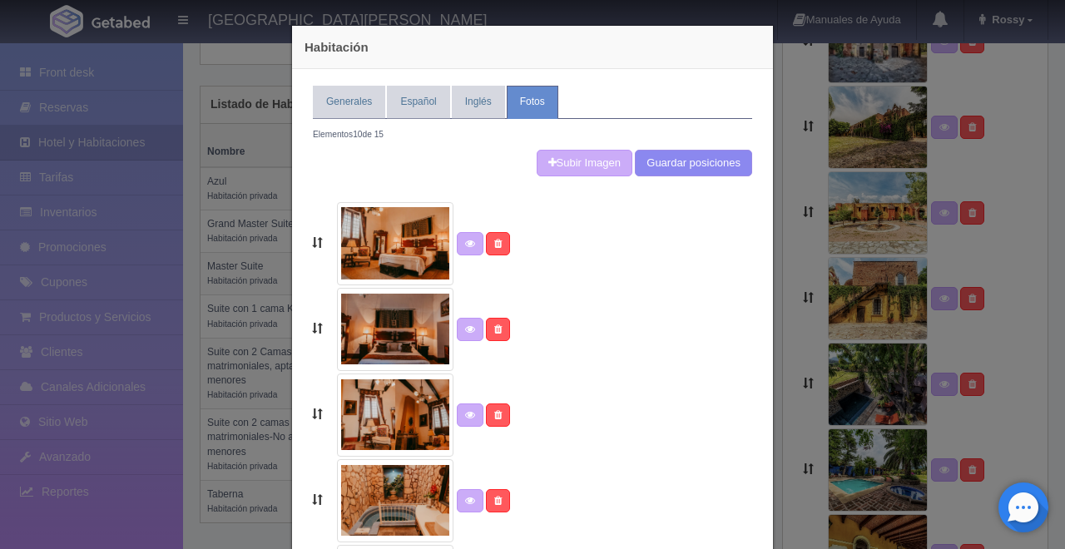
click at [395, 250] on img at bounding box center [395, 243] width 116 height 83
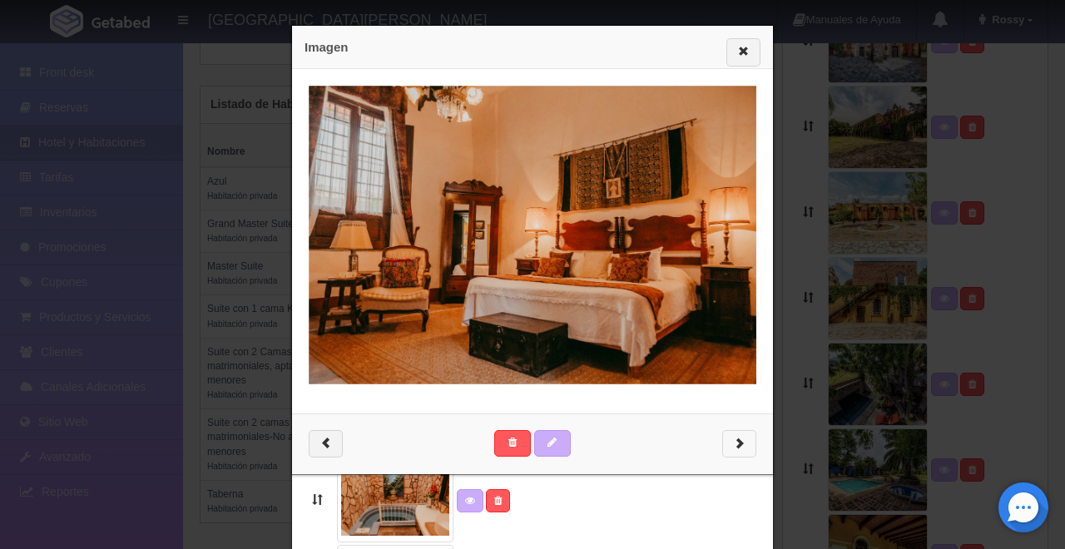
click at [724, 443] on button "button" at bounding box center [739, 444] width 34 height 28
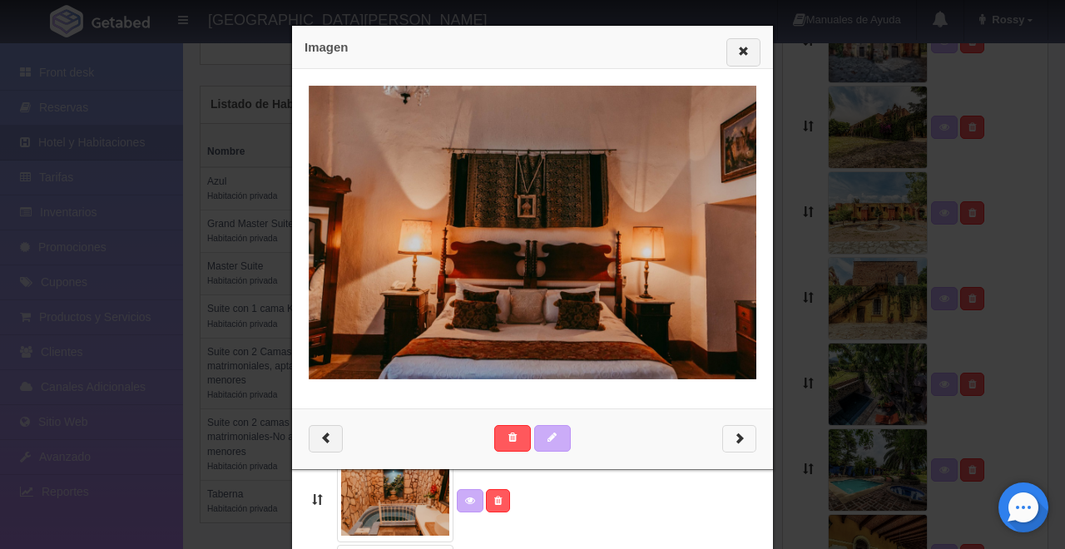
click at [735, 445] on button "button" at bounding box center [739, 439] width 34 height 28
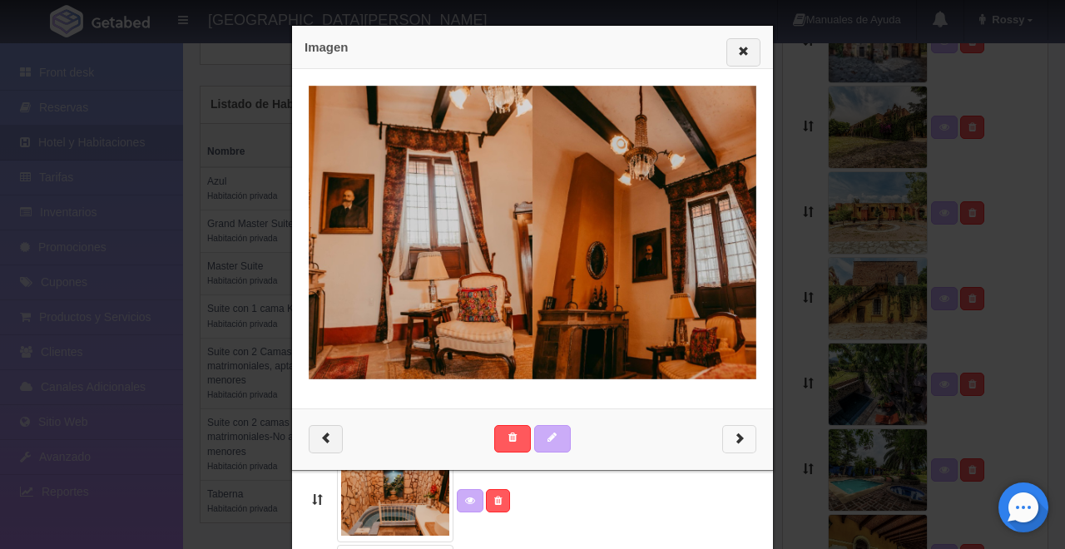
click at [735, 445] on button "button" at bounding box center [739, 439] width 34 height 28
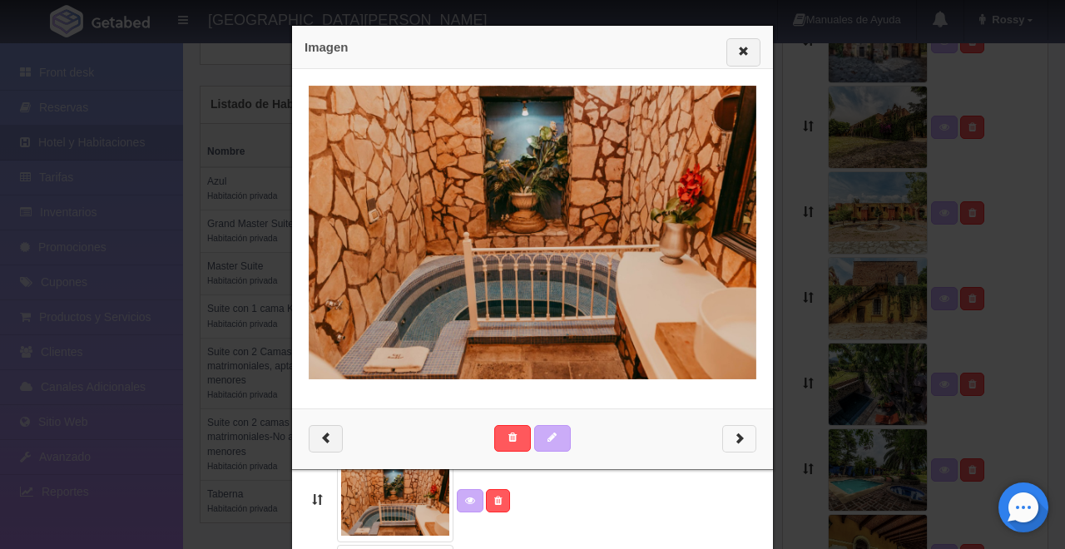
click at [735, 445] on button "button" at bounding box center [739, 439] width 34 height 28
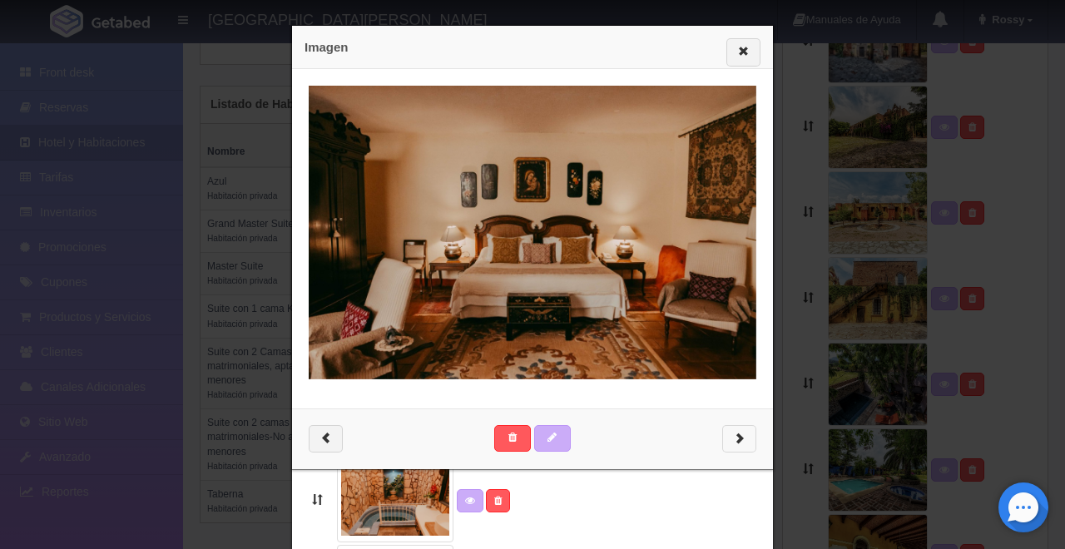
click at [735, 445] on button "button" at bounding box center [739, 439] width 34 height 28
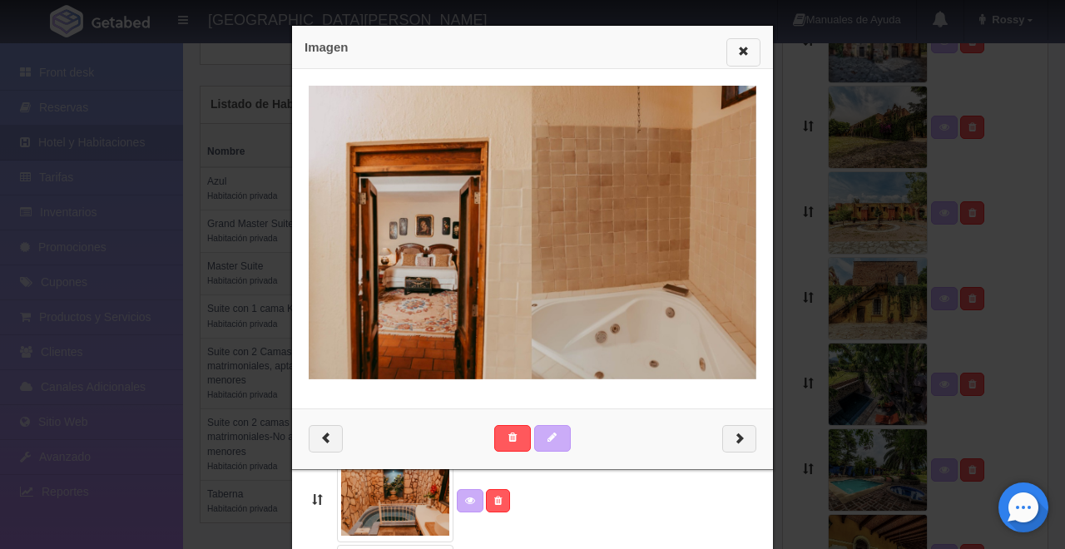
click at [739, 58] on button "button" at bounding box center [743, 52] width 34 height 28
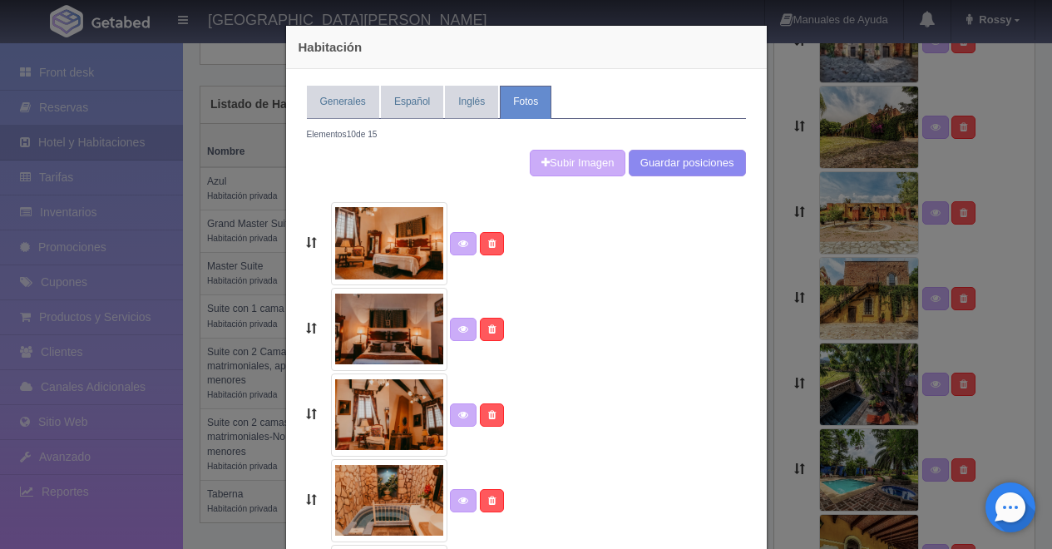
click at [229, 112] on div "Habitación Generales Español Inglés Fotos Tipo Habitación privada Habitación pr…" at bounding box center [526, 274] width 1052 height 549
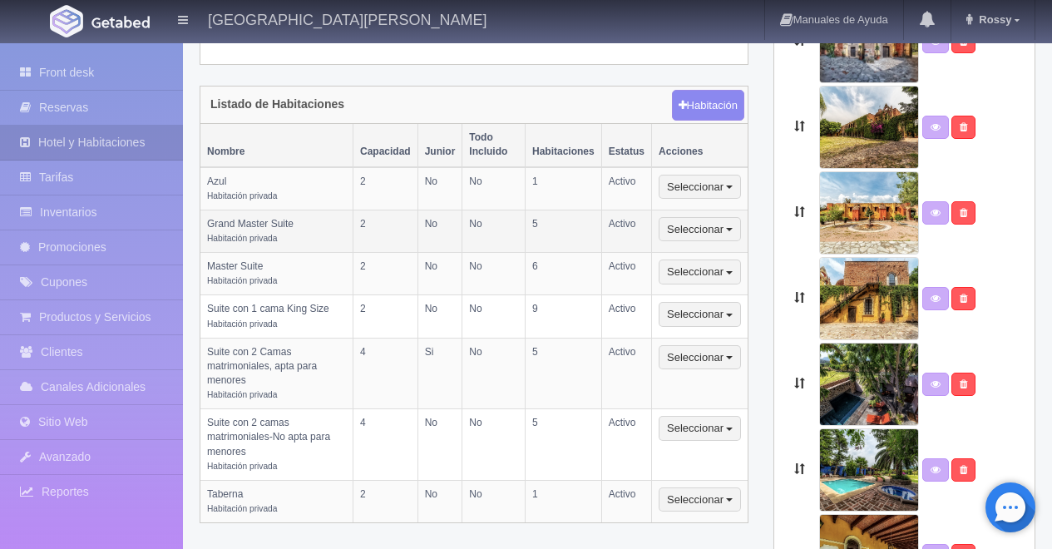
click at [551, 220] on td "5" at bounding box center [563, 231] width 77 height 42
click at [731, 217] on button "Seleccionar" at bounding box center [700, 229] width 82 height 25
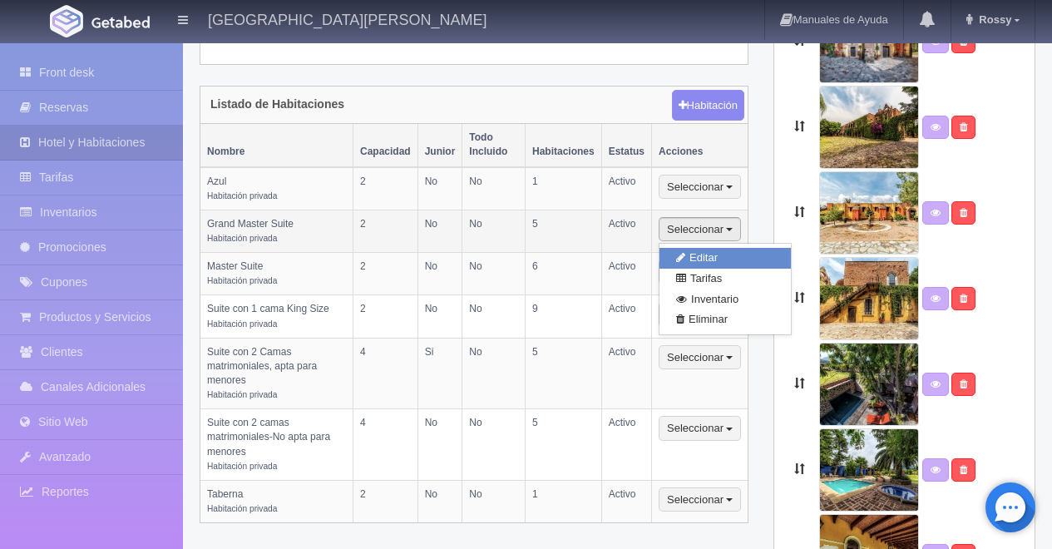
click at [726, 248] on link "Editar" at bounding box center [725, 258] width 131 height 21
type input "Grand Master Suite"
type textarea "Alcobas finamente decoradas con muebles de época, en las que tendrá el mejor de…"
type textarea "No se permite fumar en la habitación. No se permiten mascotas. No se admiten pe…"
type textarea "Amenidades para aseo. Limpieza a la habitación."
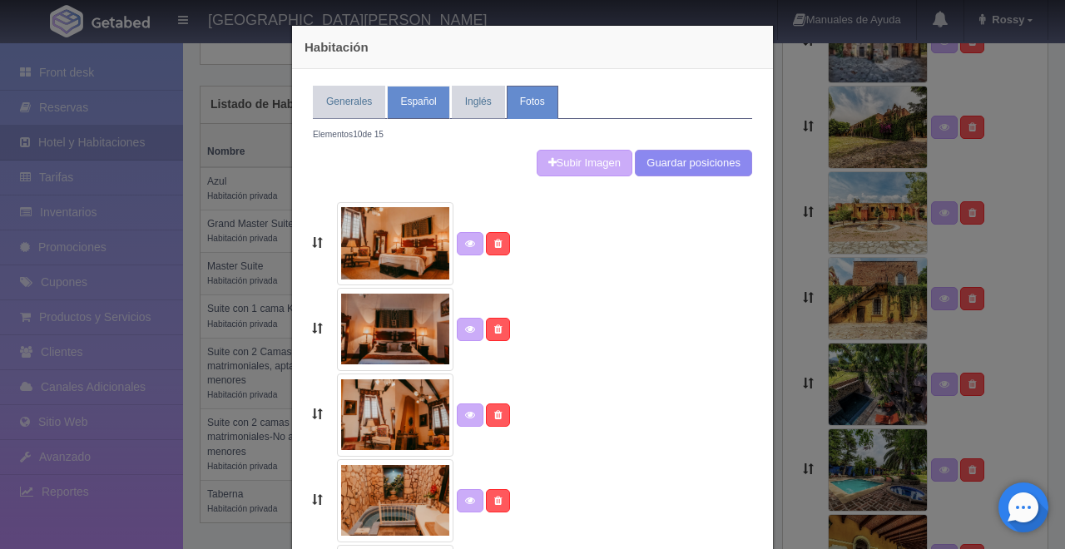
click at [418, 93] on link "Español" at bounding box center [418, 102] width 62 height 32
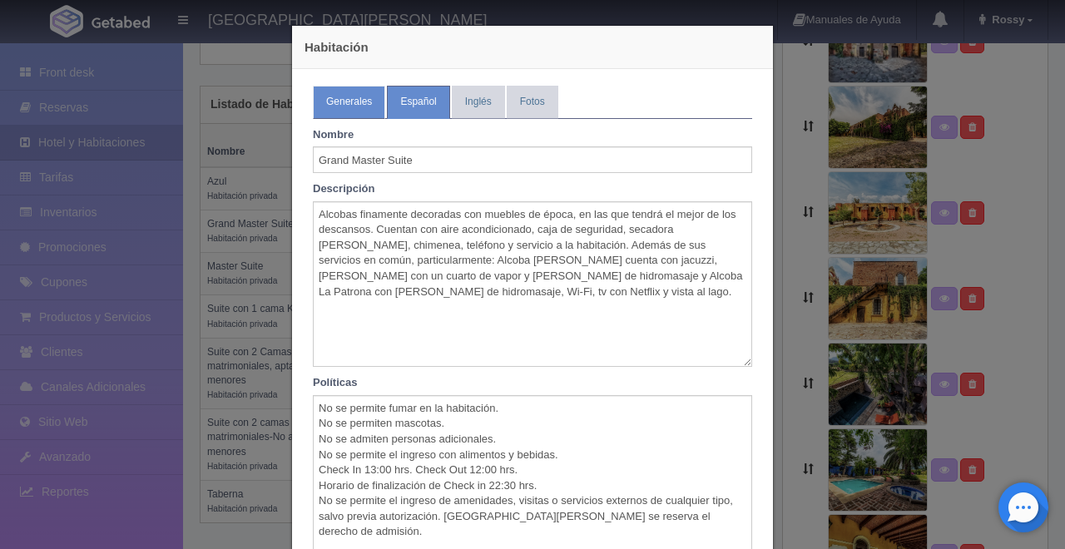
click at [334, 96] on link "Generales" at bounding box center [349, 102] width 72 height 32
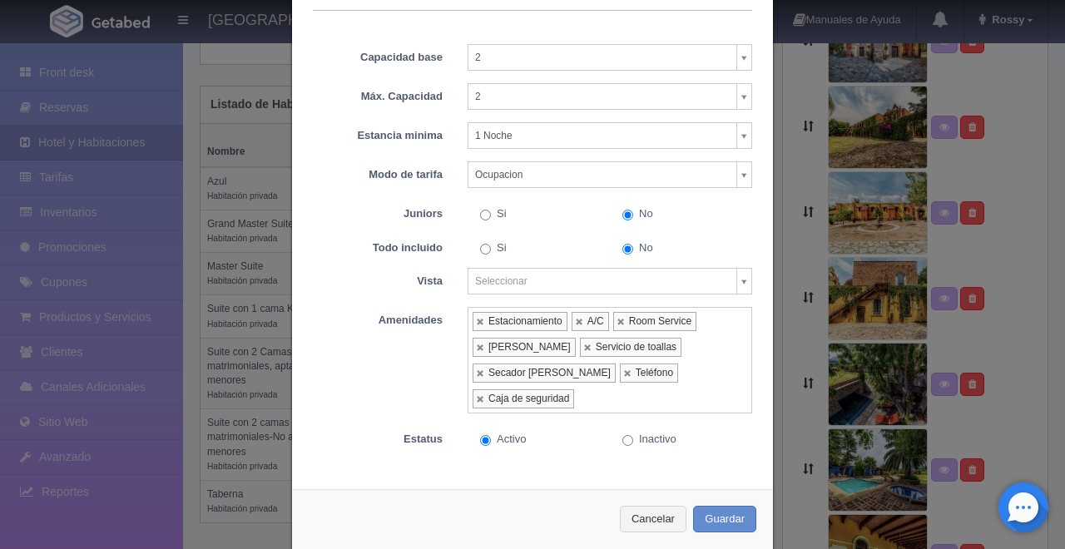
scroll to position [0, 0]
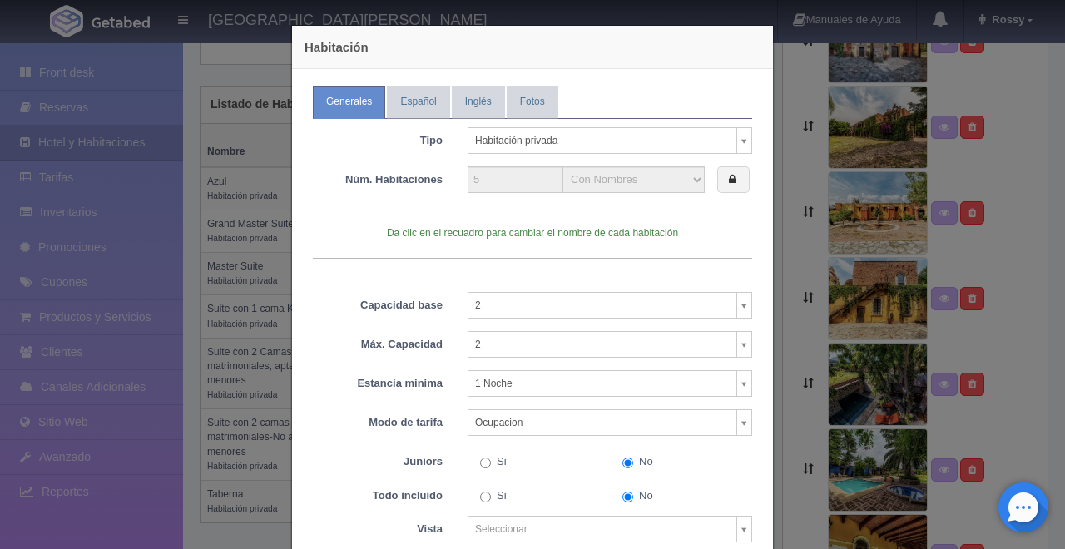
click at [250, 126] on div "Habitación Generales Español Inglés Fotos Tipo Habitación privada Habitación pr…" at bounding box center [532, 274] width 1065 height 549
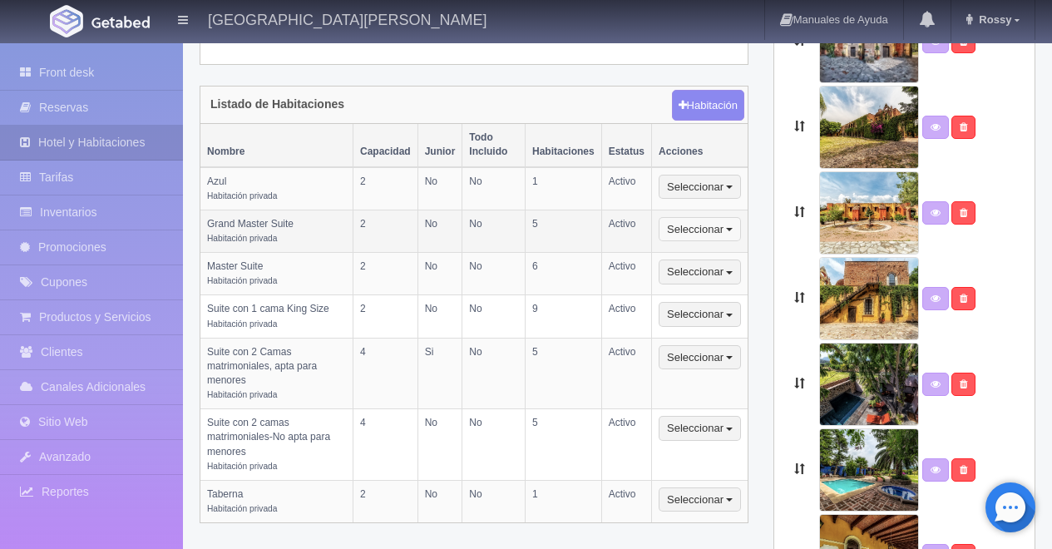
click at [738, 217] on button "Seleccionar" at bounding box center [700, 229] width 82 height 25
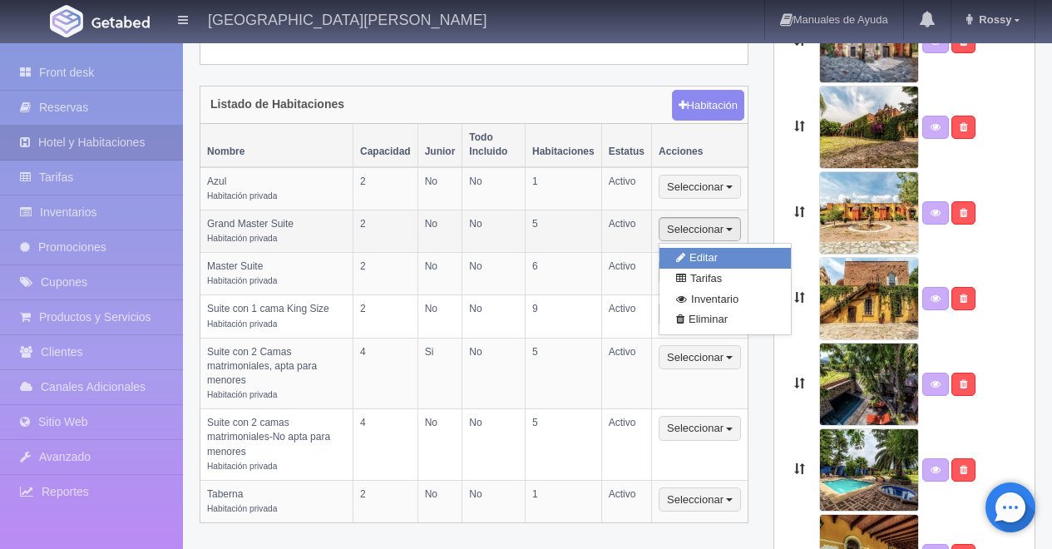
click at [741, 248] on link "Editar" at bounding box center [725, 258] width 131 height 21
type input "Grand Master Suite"
type textarea "Bedrooms finely decorated with period furniture, where you will have the best r…"
type textarea "Smoking is not allowed in the room. No pets allowed. No additional people are a…"
type textarea "Toilet amenities. Cleaning service."
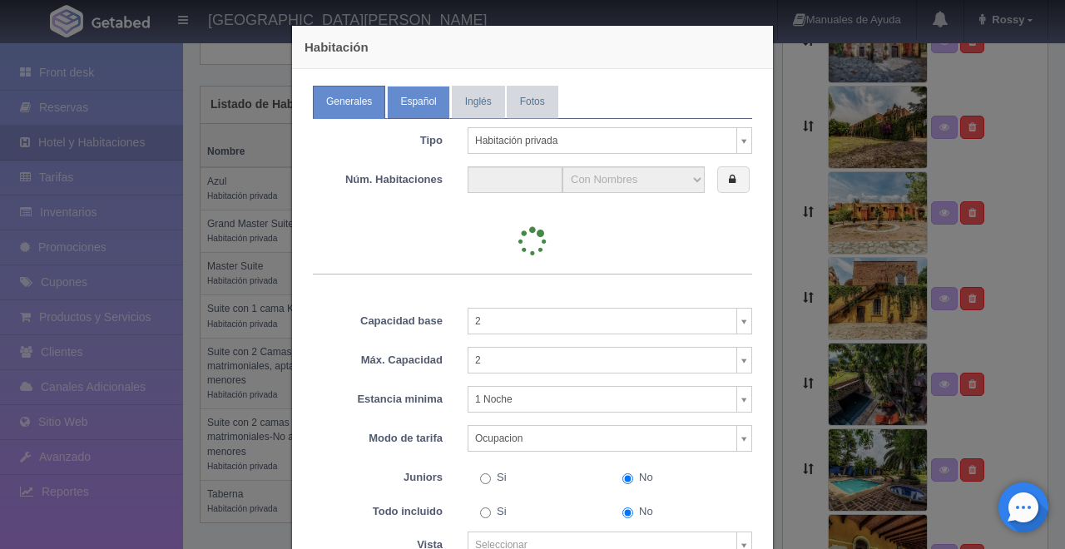
type input "5"
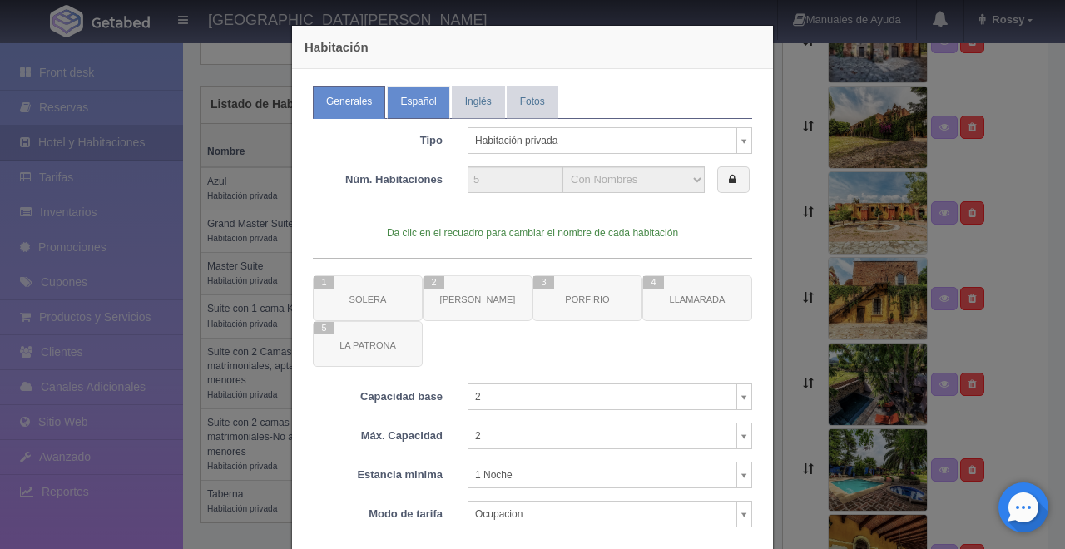
click at [418, 105] on link "Español" at bounding box center [418, 102] width 62 height 32
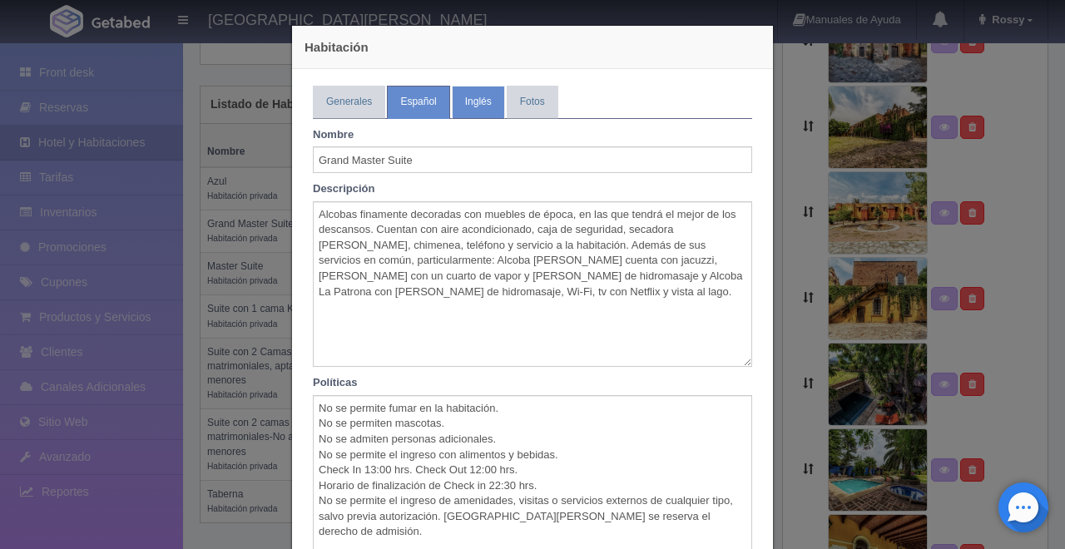
click at [467, 112] on link "Inglés" at bounding box center [478, 102] width 53 height 32
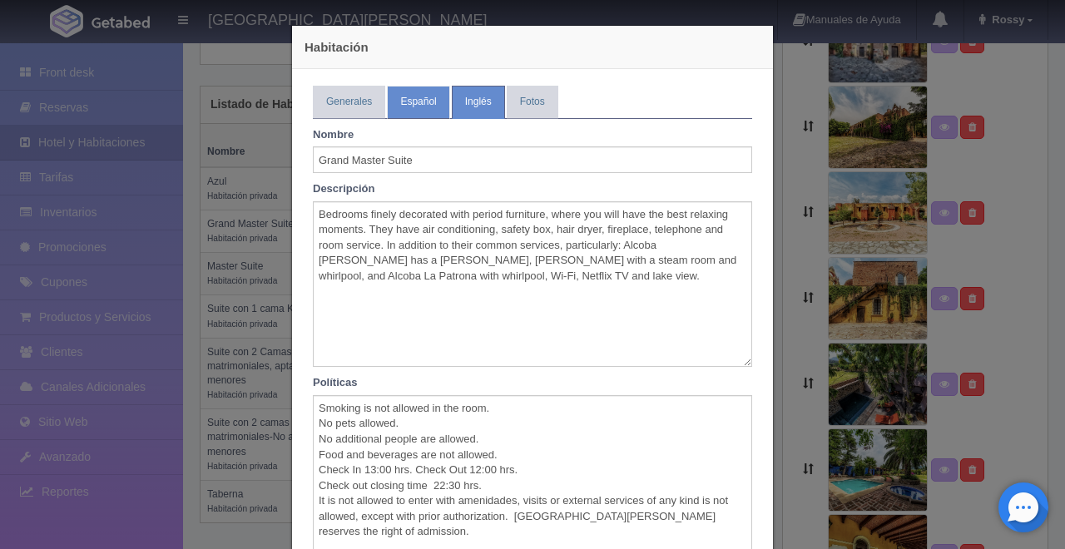
click at [413, 110] on link "Español" at bounding box center [418, 102] width 62 height 32
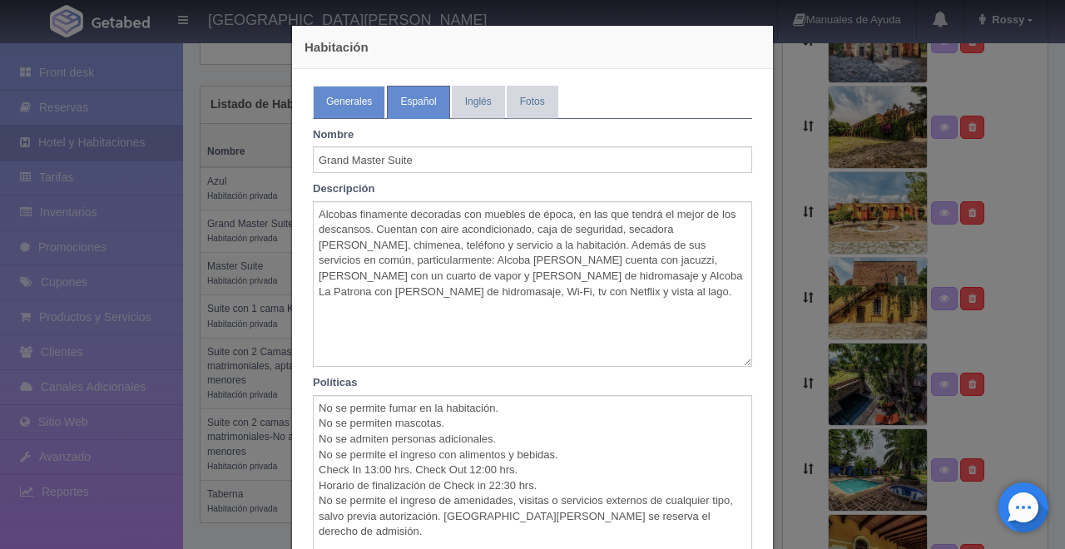
click at [350, 106] on link "Generales" at bounding box center [349, 102] width 72 height 32
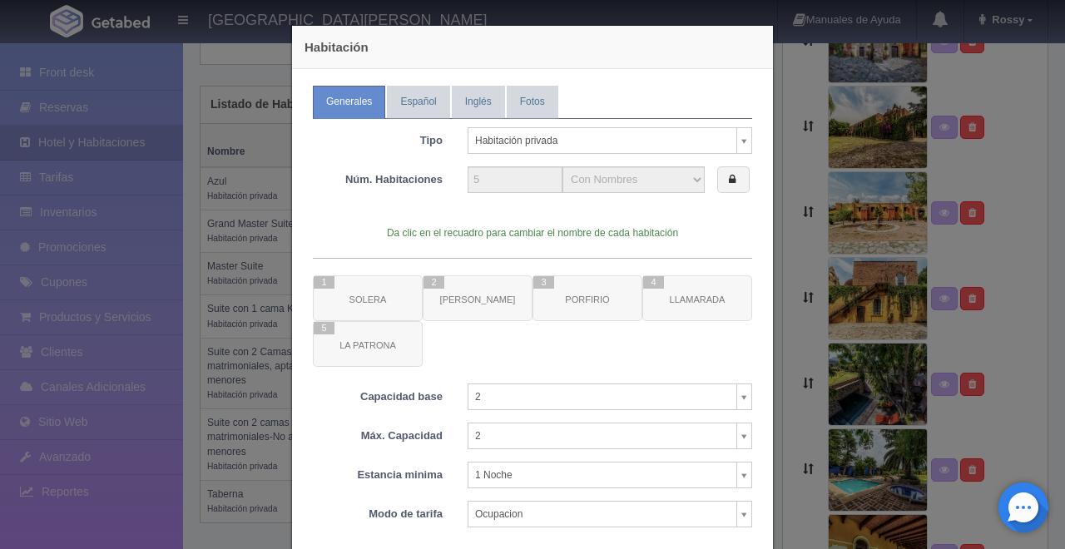
click at [134, 204] on div "Habitación Generales Español Inglés Fotos Tipo Habitación privada Habitación pr…" at bounding box center [532, 274] width 1065 height 549
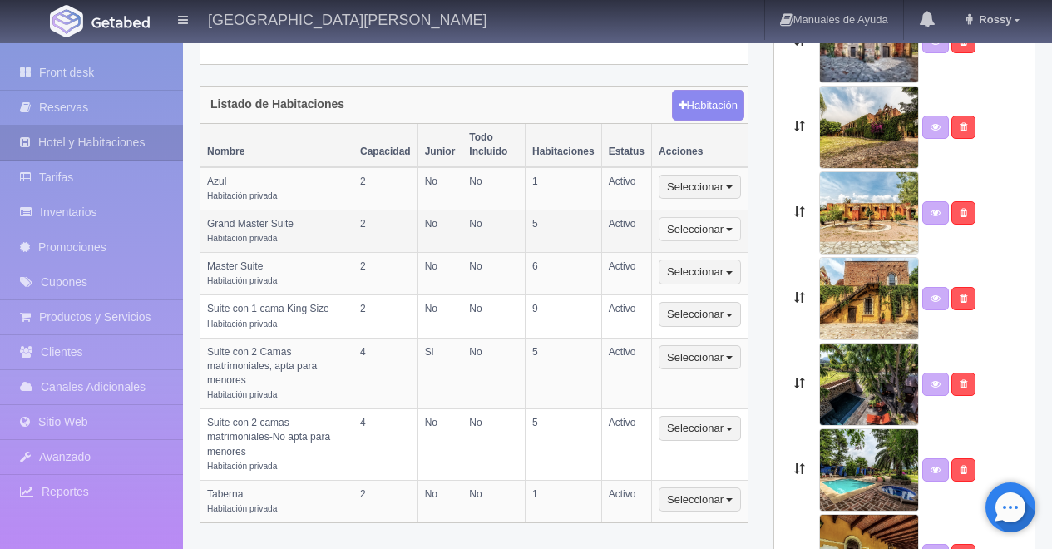
click at [733, 217] on button "Seleccionar" at bounding box center [700, 229] width 82 height 25
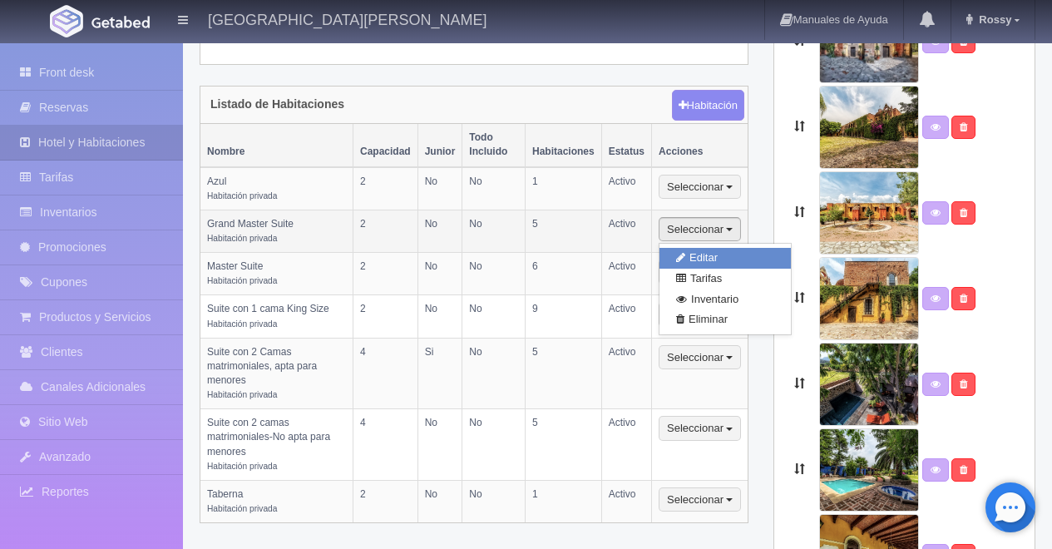
click at [712, 248] on link "Editar" at bounding box center [725, 258] width 131 height 21
select select "Habitación privada"
select select "Nombre"
select select "2"
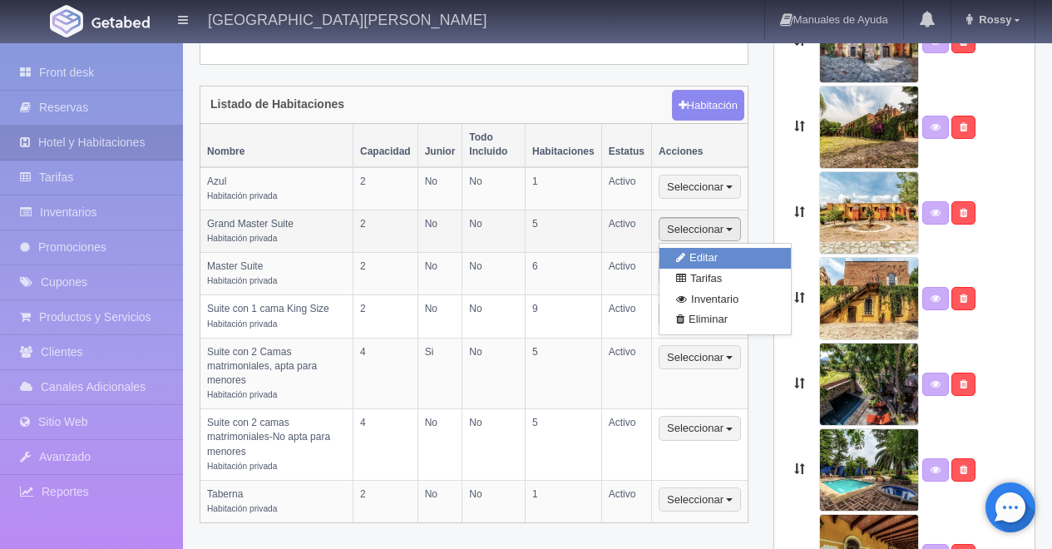
select select "1"
select select "Ocupacion"
radio input "true"
select select "5"
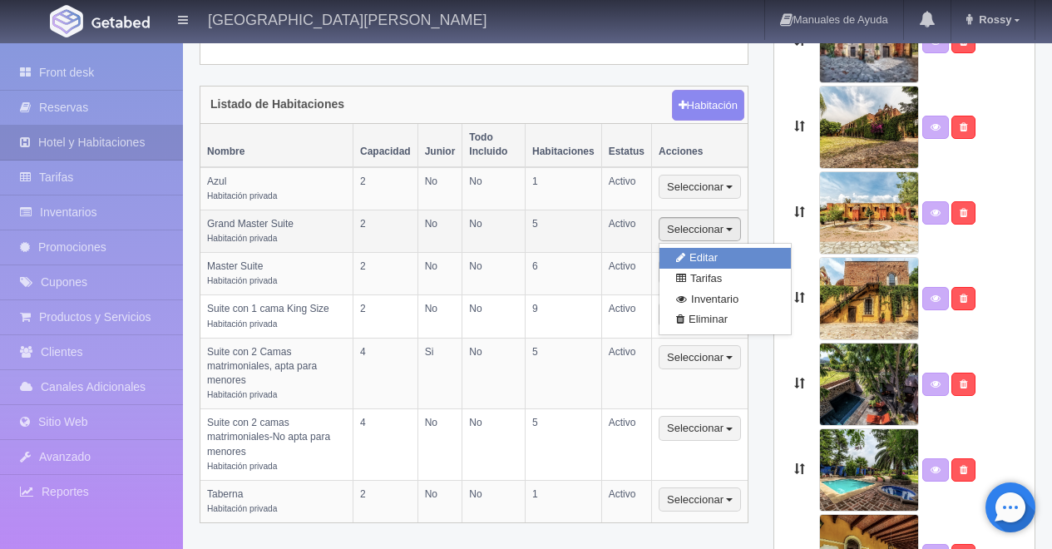
radio input "true"
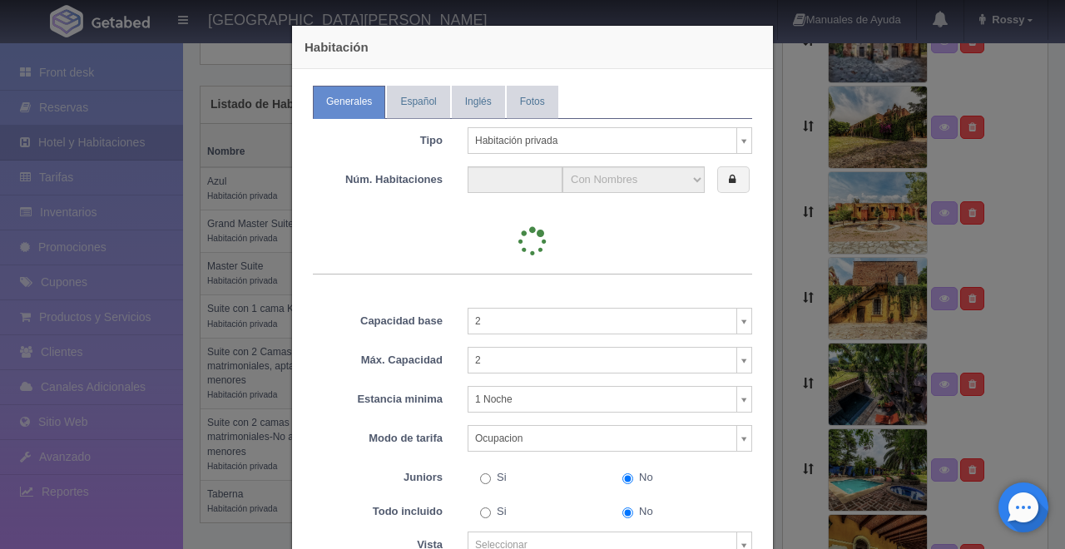
type input "5"
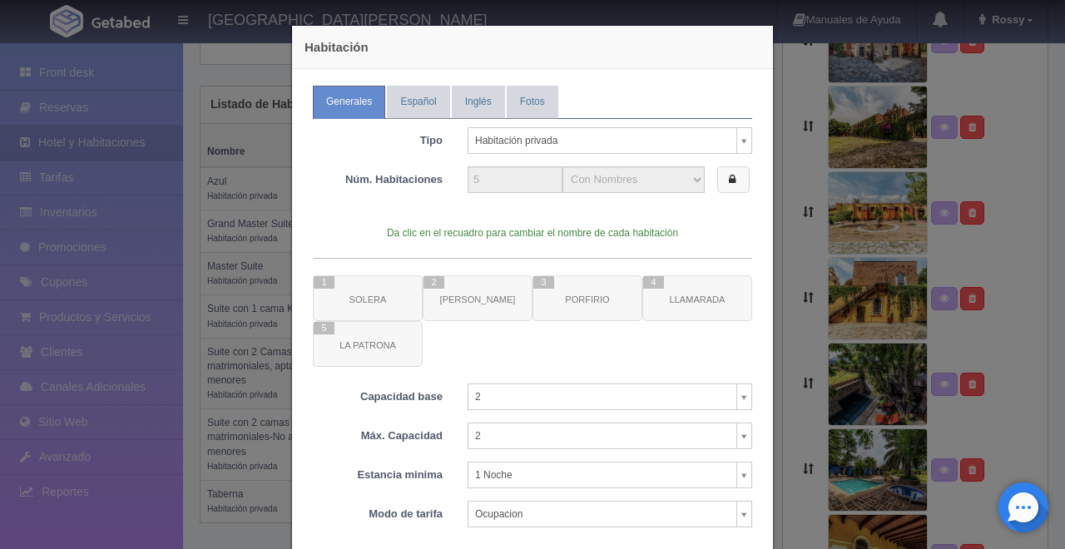
click at [725, 185] on label at bounding box center [733, 179] width 32 height 27
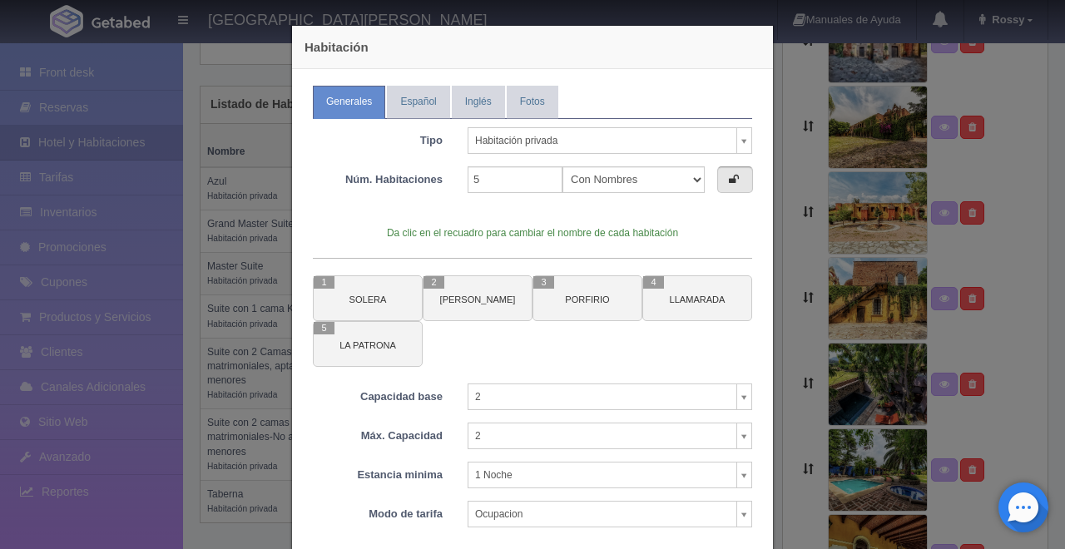
click at [261, 142] on div "Habitación Generales Español Inglés Fotos Tipo Habitación privada Habitación pr…" at bounding box center [532, 274] width 1065 height 549
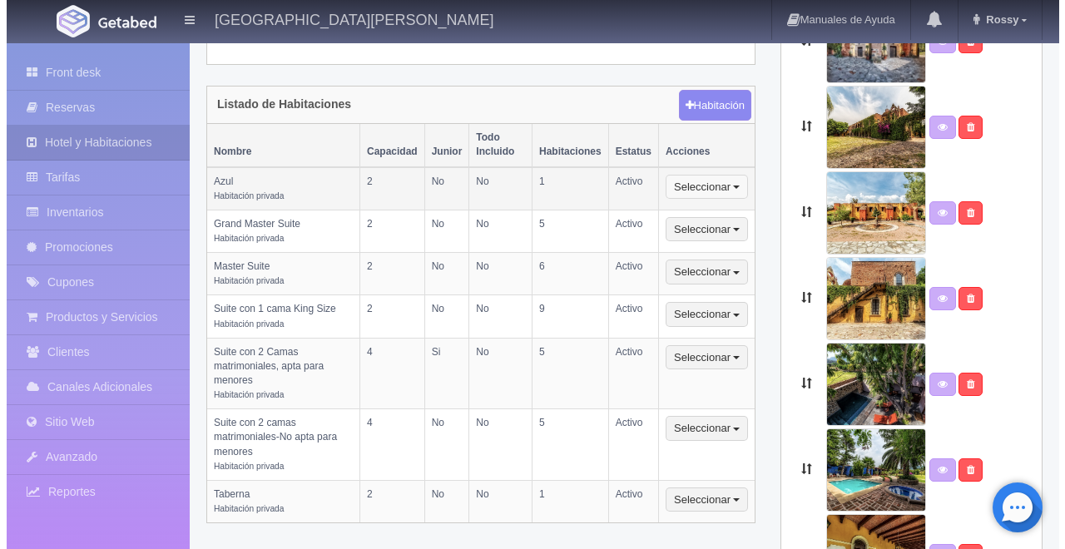
scroll to position [399, 0]
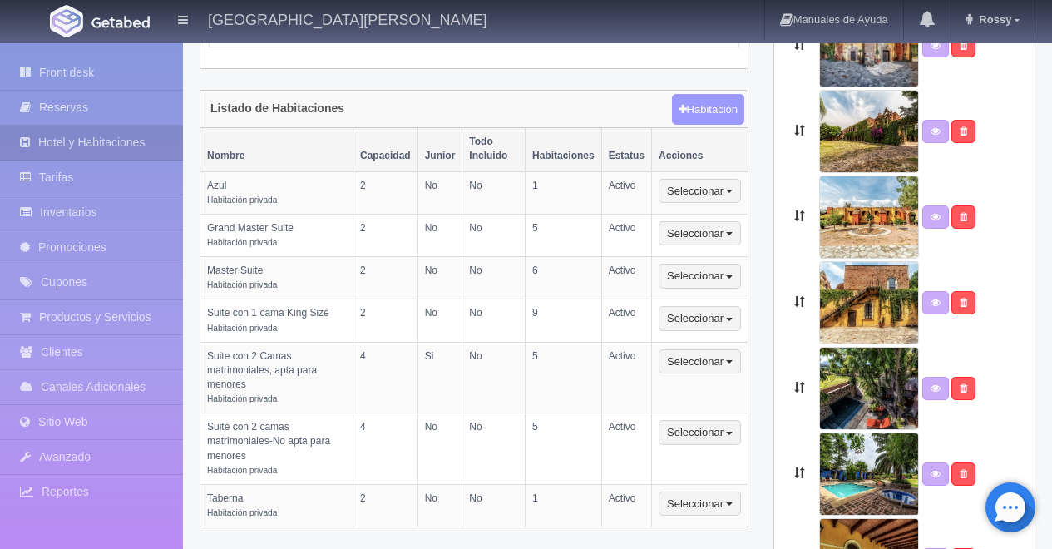
click at [705, 94] on button "Habitación" at bounding box center [708, 110] width 72 height 32
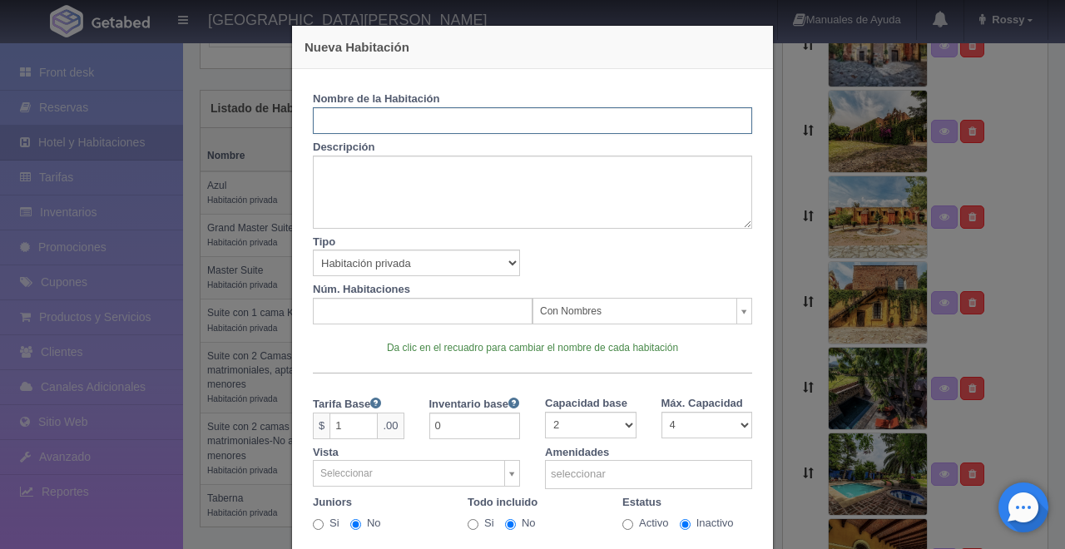
click at [452, 111] on input "text" at bounding box center [532, 120] width 439 height 27
type input "Gran Master Suite SOLERA"
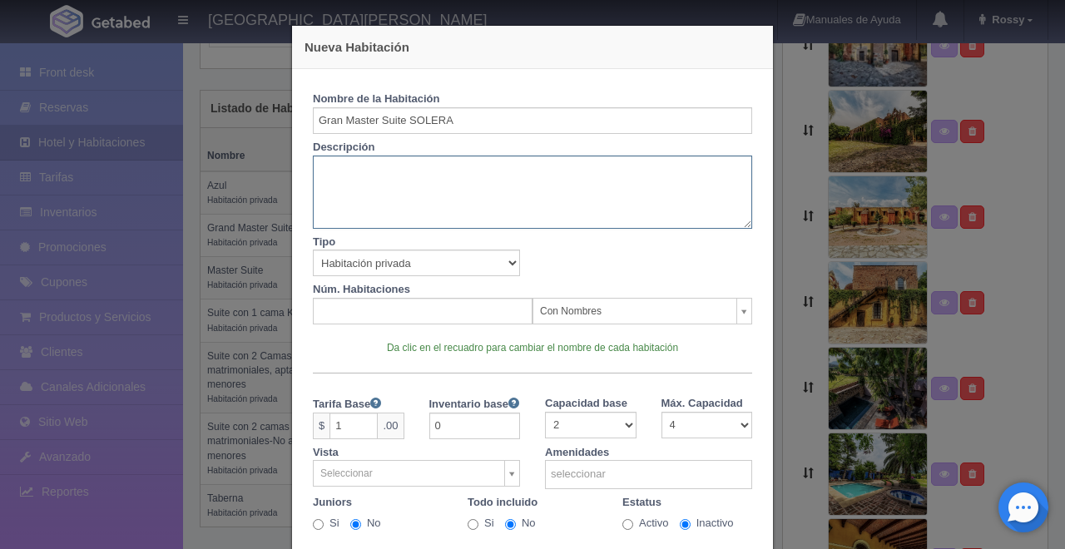
click at [428, 196] on textarea at bounding box center [532, 192] width 439 height 73
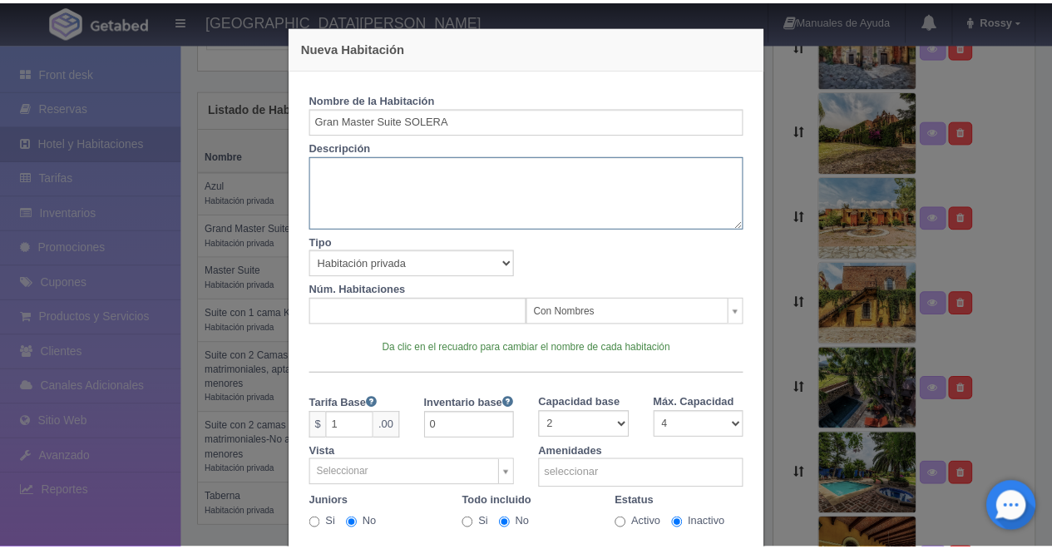
scroll to position [96, 0]
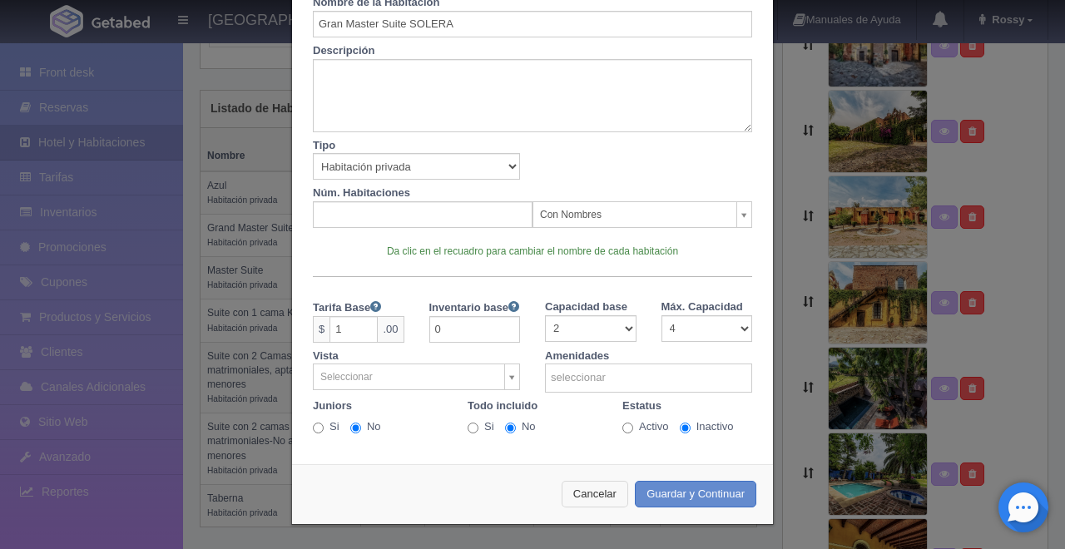
click at [591, 492] on button "Cancelar" at bounding box center [594, 494] width 67 height 27
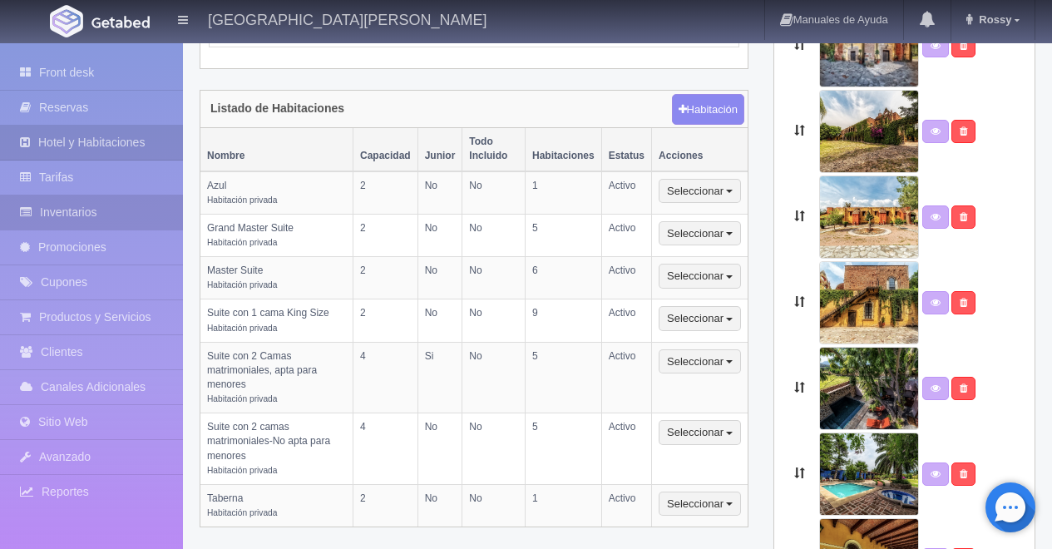
click at [103, 217] on link "Inventarios" at bounding box center [91, 212] width 183 height 34
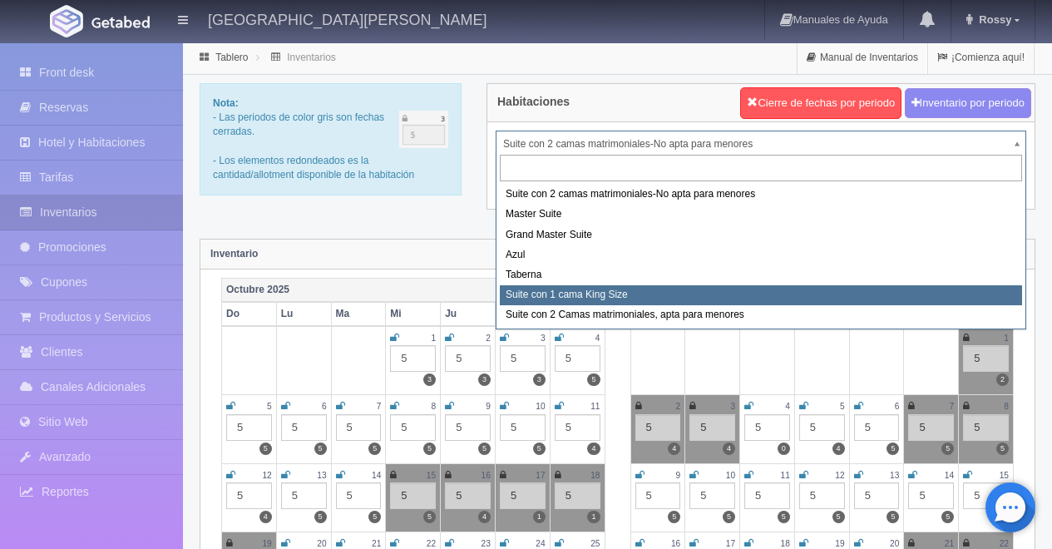
select select "1921"
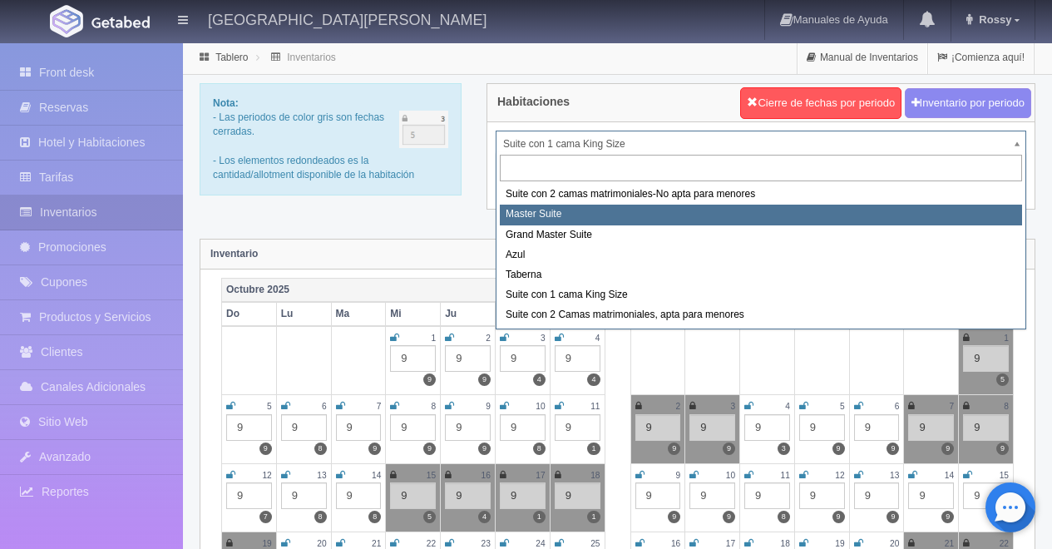
select select "1894"
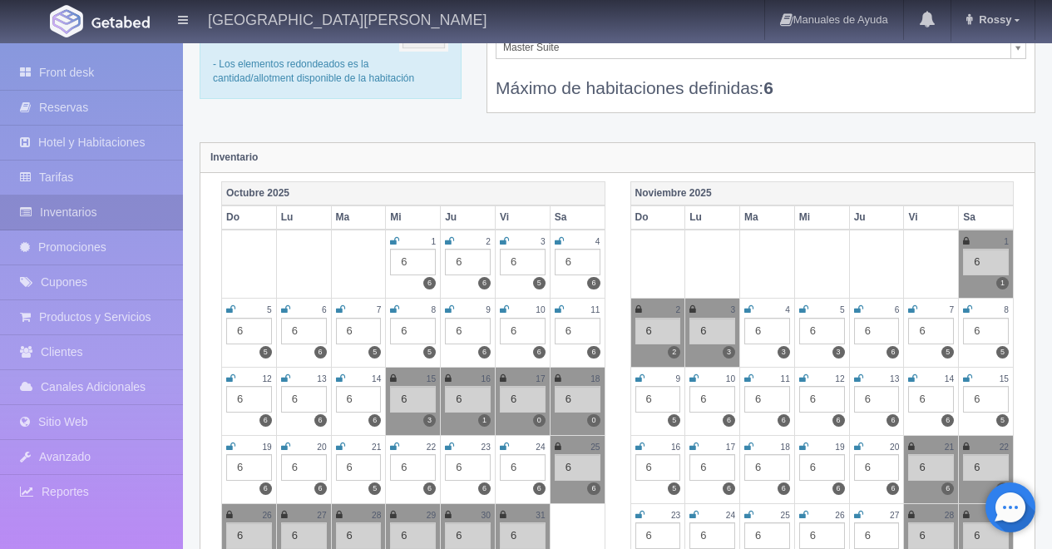
scroll to position [20, 0]
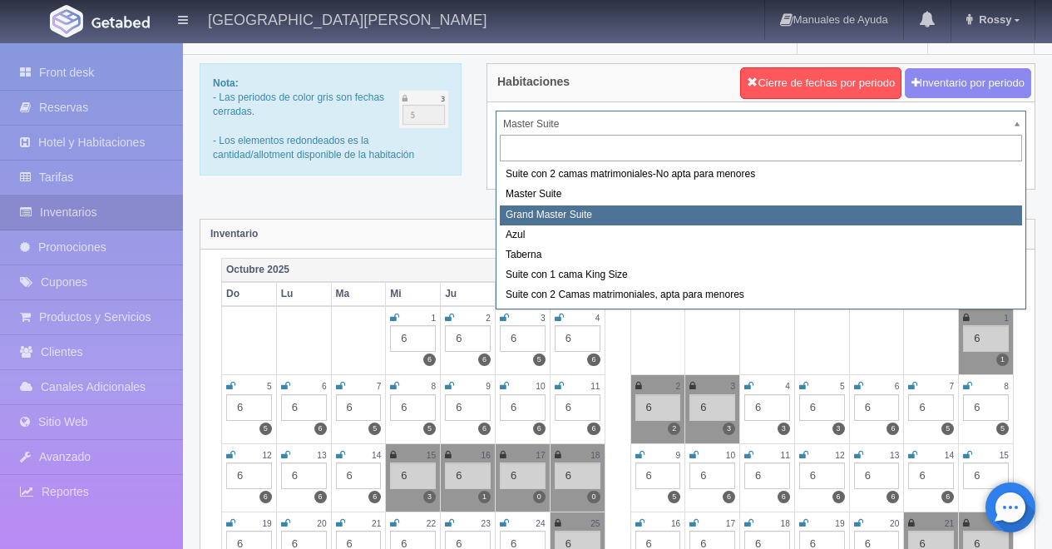
select select "1918"
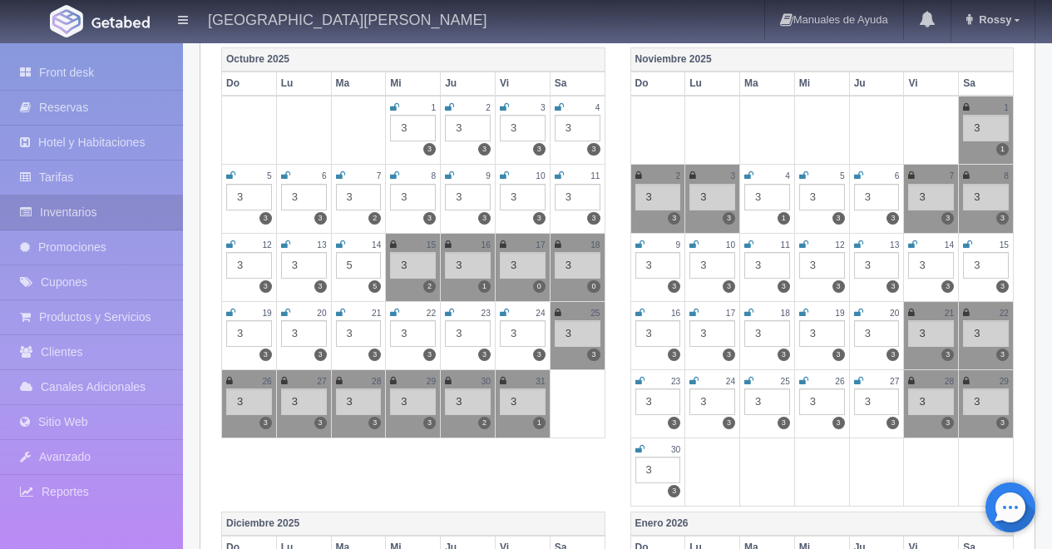
scroll to position [241, 0]
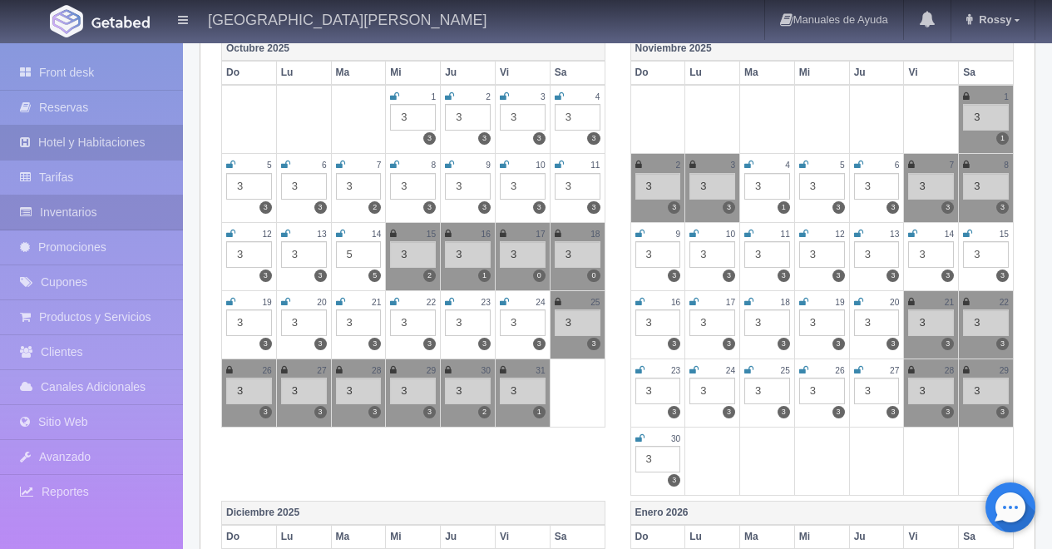
click at [129, 145] on link "Hotel y Habitaciones" at bounding box center [91, 143] width 183 height 34
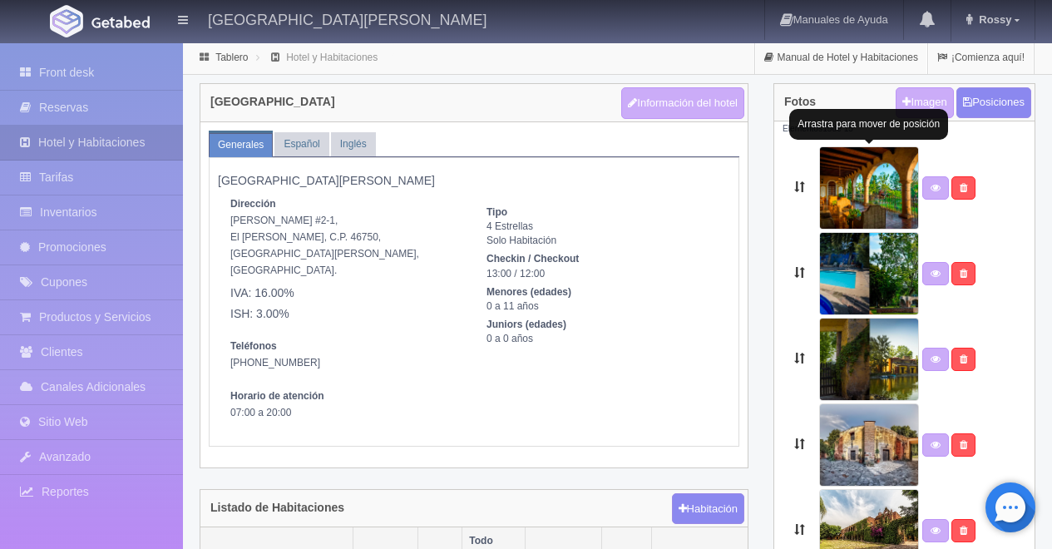
click at [872, 187] on img at bounding box center [869, 187] width 100 height 83
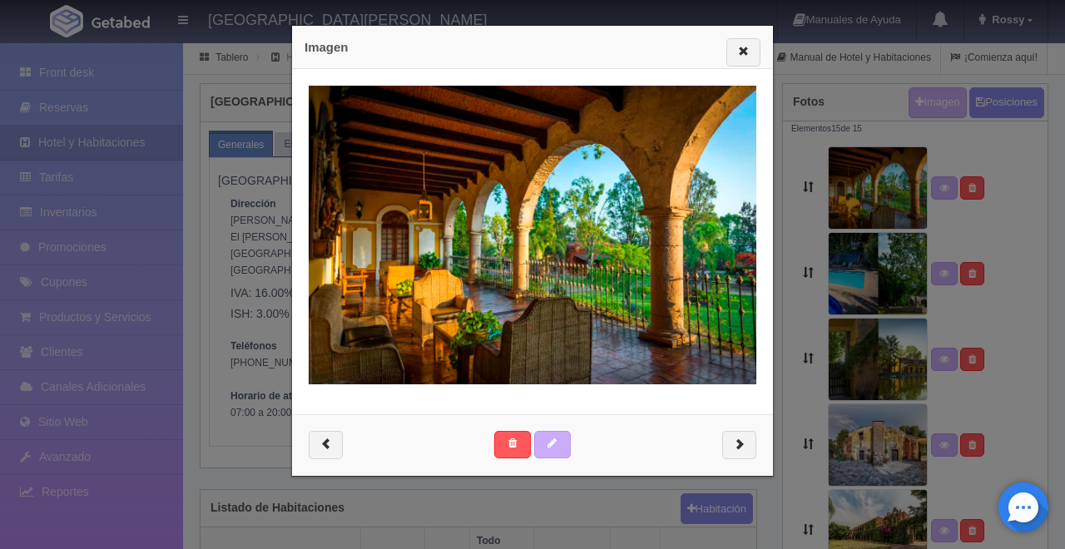
click at [900, 299] on div "Imagen" at bounding box center [532, 274] width 1065 height 549
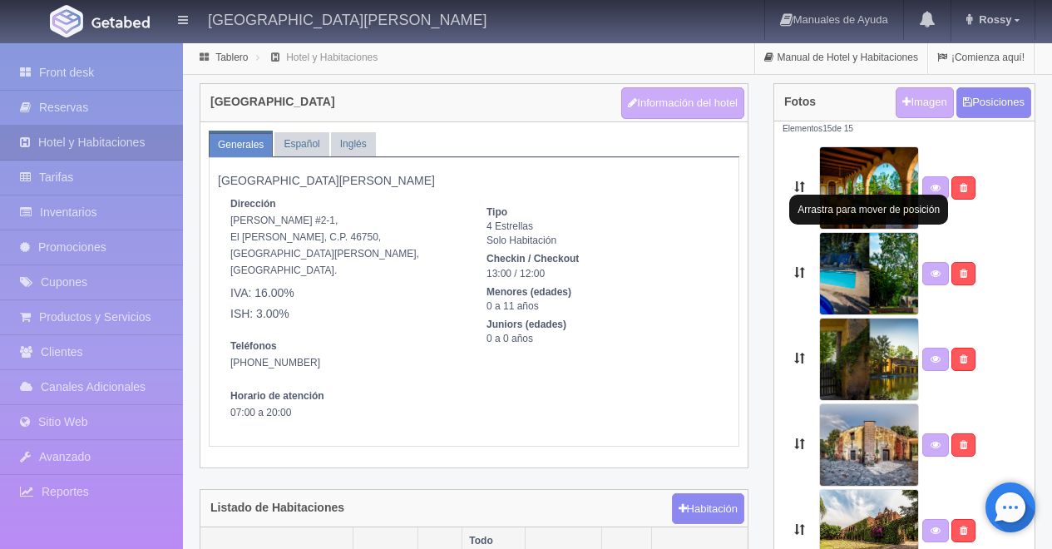
click at [868, 281] on img at bounding box center [869, 273] width 100 height 83
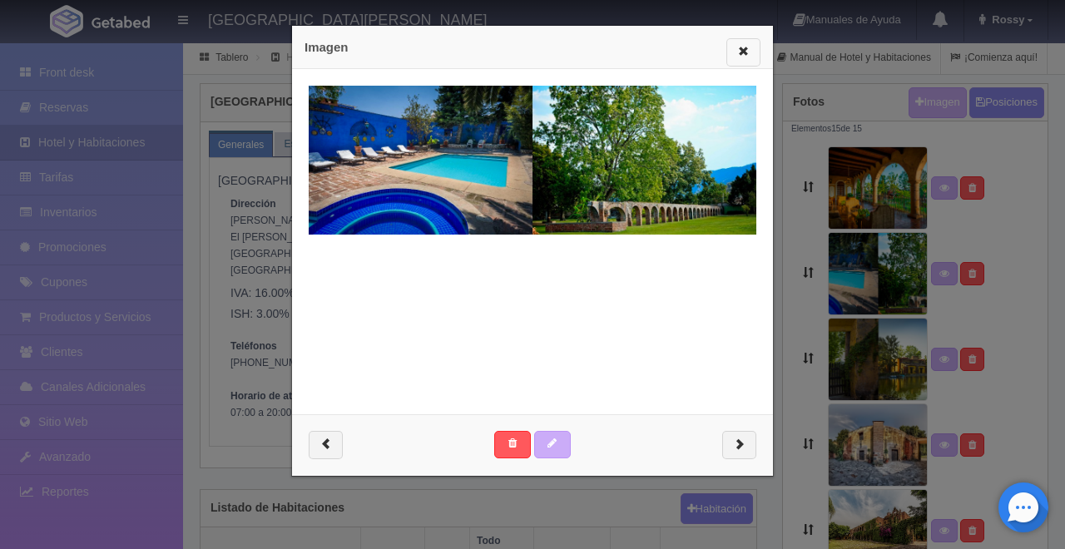
click at [738, 56] on span "button" at bounding box center [743, 50] width 11 height 11
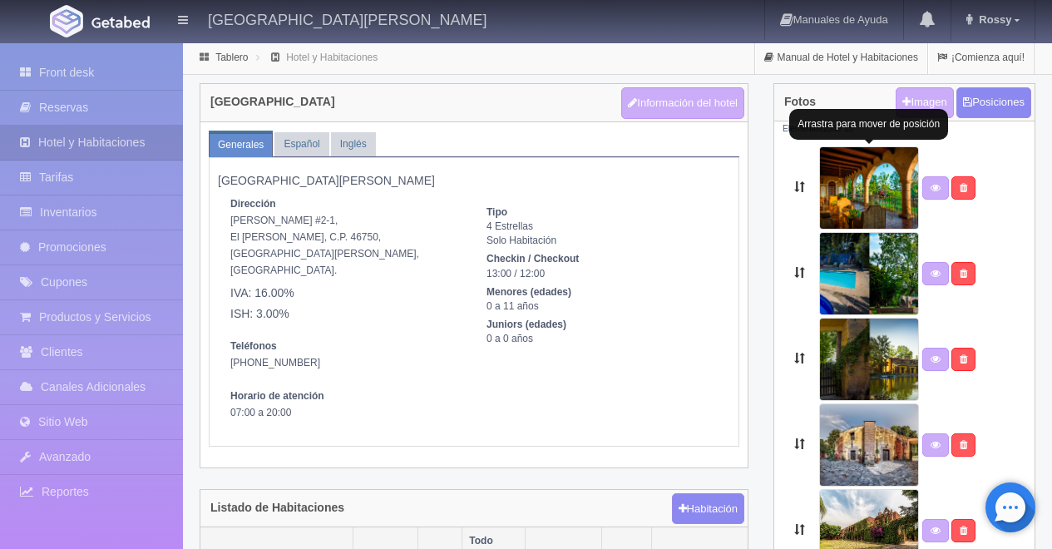
click at [888, 195] on img at bounding box center [869, 187] width 100 height 83
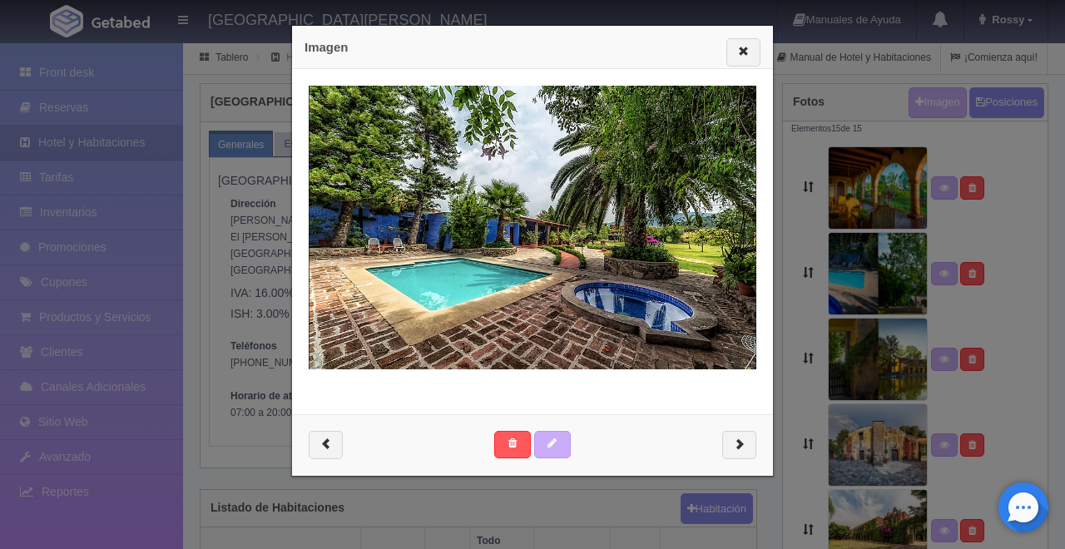
click at [1008, 163] on div "Imagen" at bounding box center [532, 274] width 1065 height 549
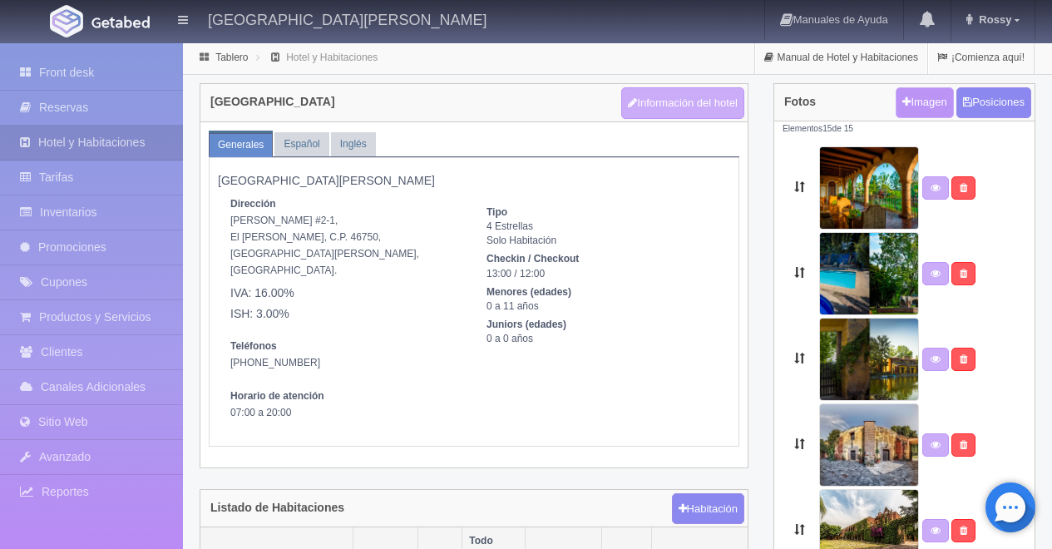
click at [924, 99] on link "Imagen" at bounding box center [924, 102] width 57 height 31
click at [879, 225] on img at bounding box center [869, 187] width 100 height 83
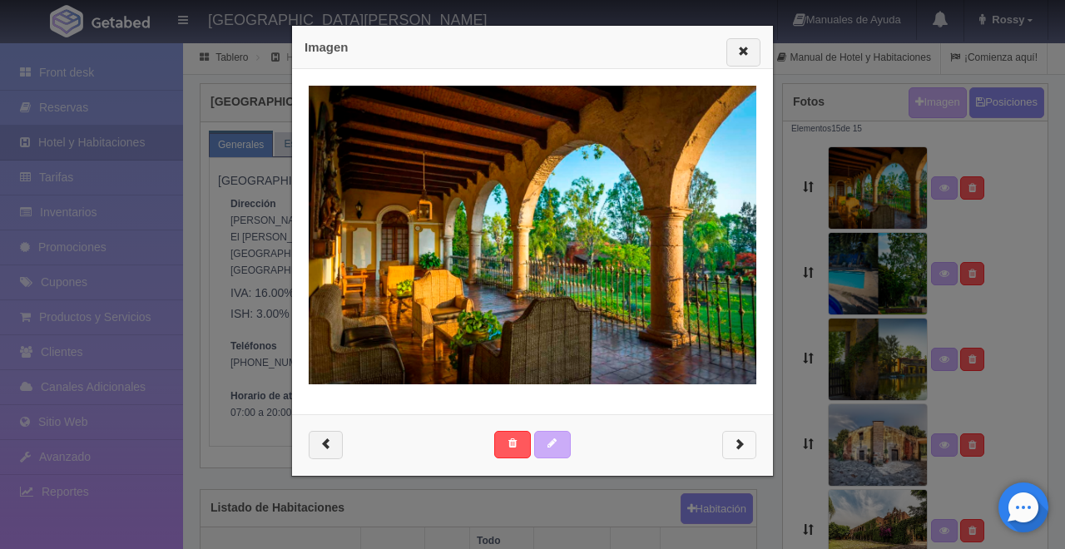
click at [724, 449] on button "button" at bounding box center [739, 445] width 34 height 28
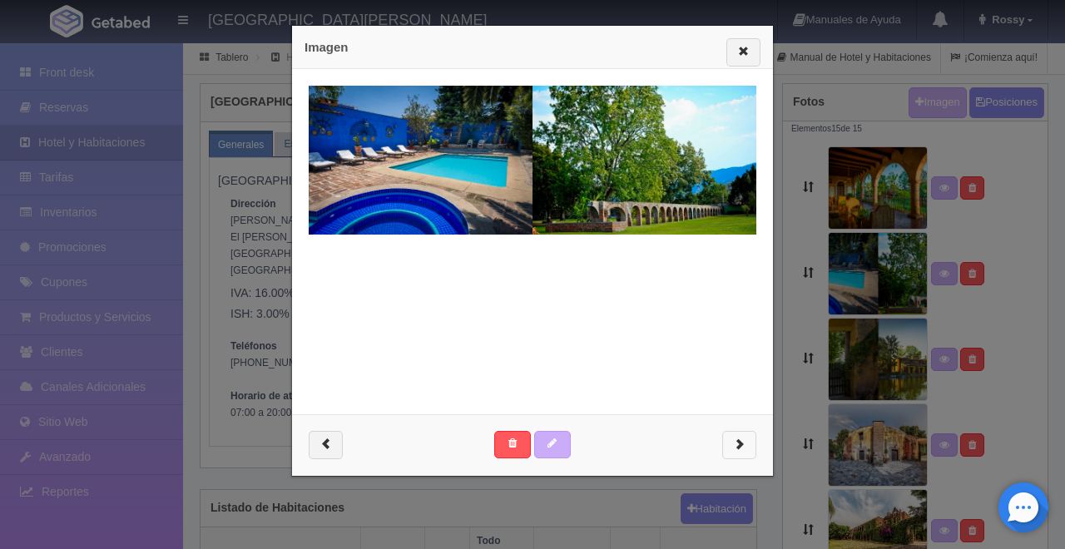
click at [724, 449] on button "button" at bounding box center [739, 445] width 34 height 28
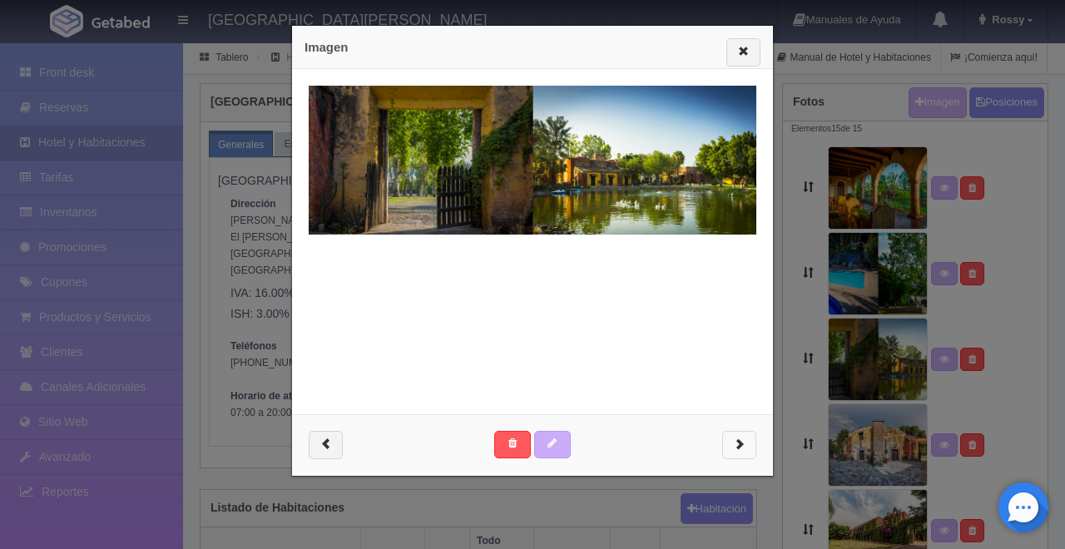
click at [724, 449] on button "button" at bounding box center [739, 445] width 34 height 28
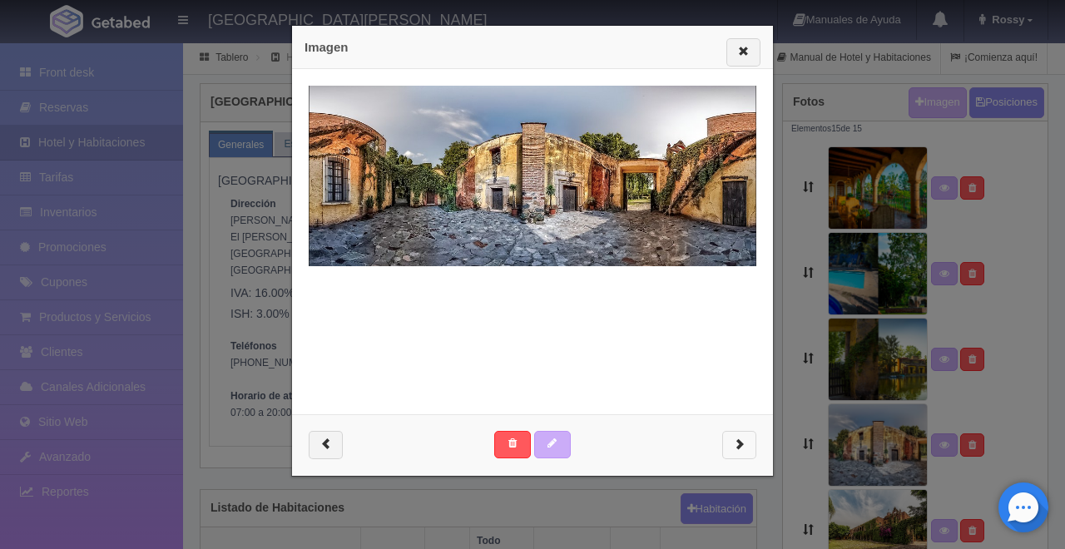
click at [724, 449] on button "button" at bounding box center [739, 445] width 34 height 28
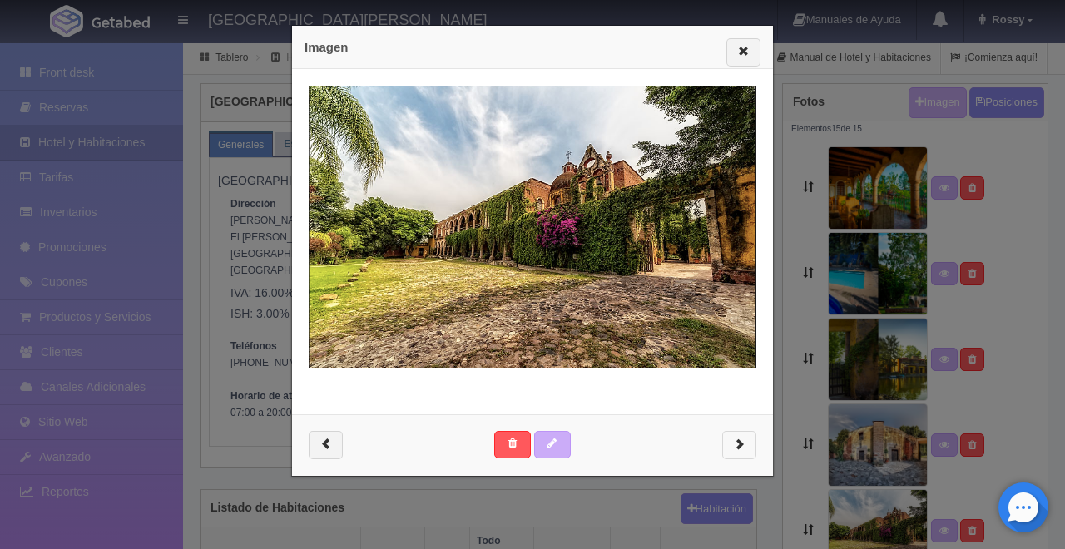
click at [724, 449] on button "button" at bounding box center [739, 445] width 34 height 28
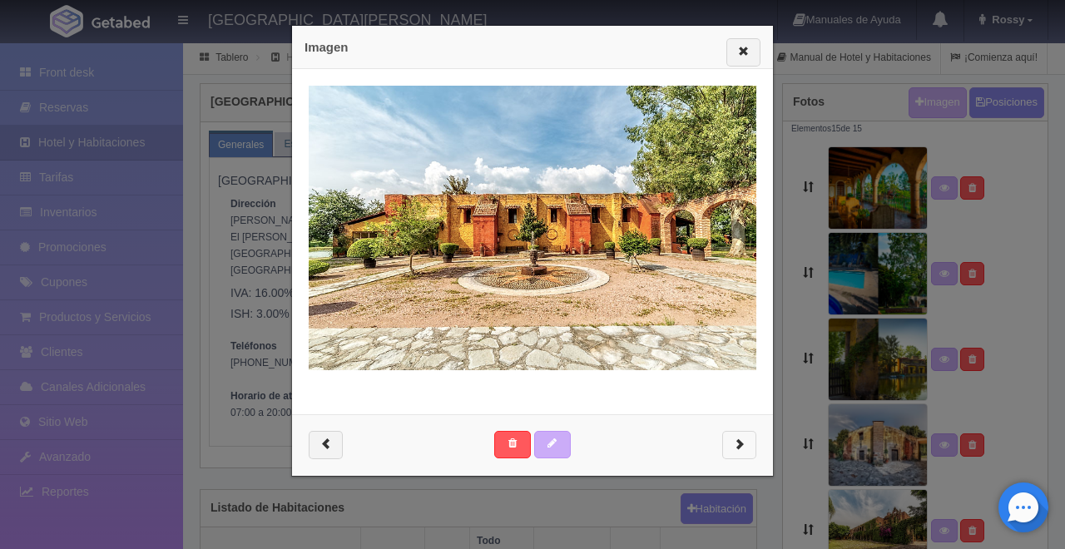
click at [724, 449] on button "button" at bounding box center [739, 445] width 34 height 28
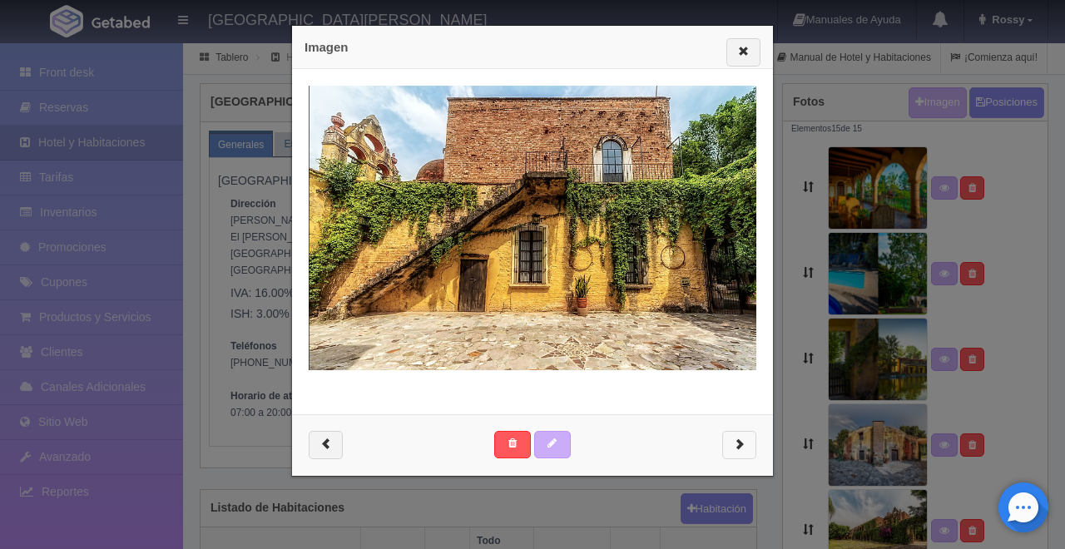
click at [724, 449] on button "button" at bounding box center [739, 445] width 34 height 28
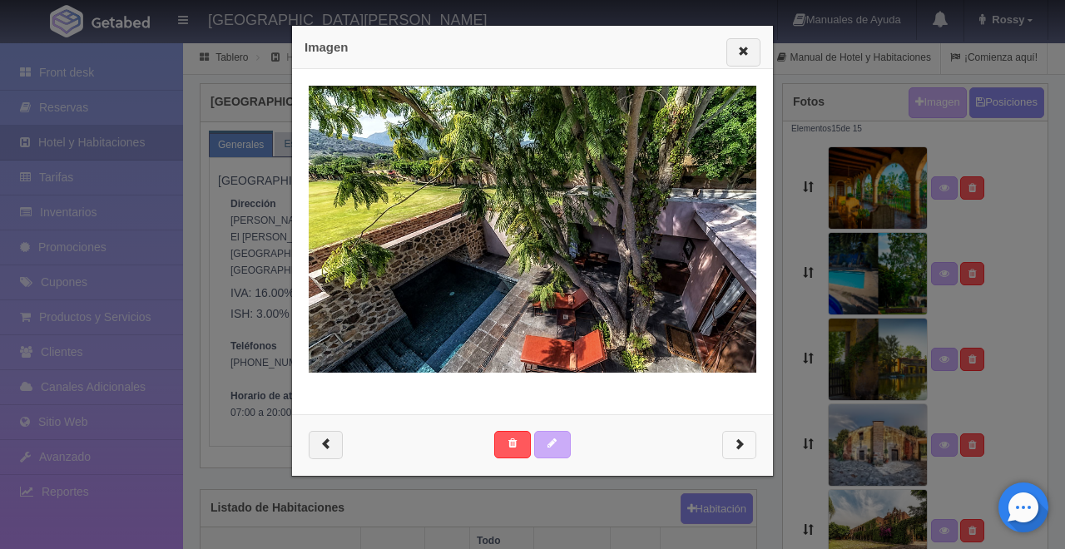
click at [724, 449] on button "button" at bounding box center [739, 445] width 34 height 28
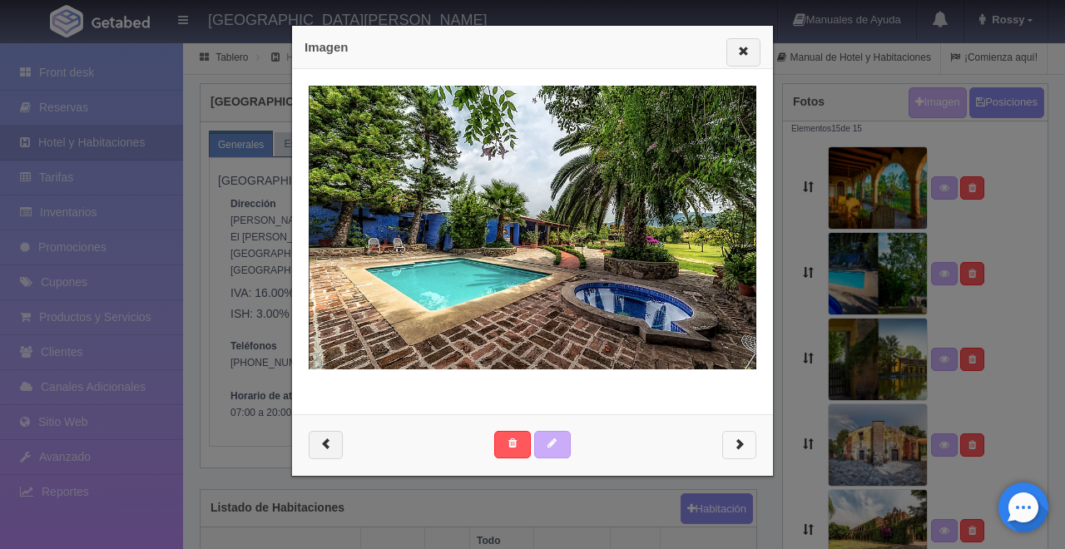
click at [724, 449] on button "button" at bounding box center [739, 445] width 34 height 28
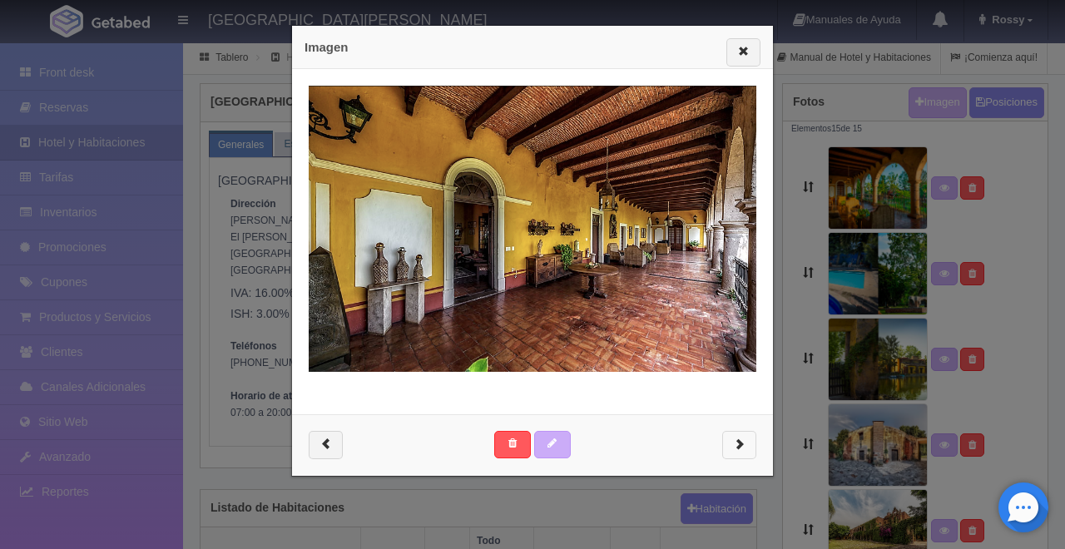
click at [724, 449] on button "button" at bounding box center [739, 445] width 34 height 28
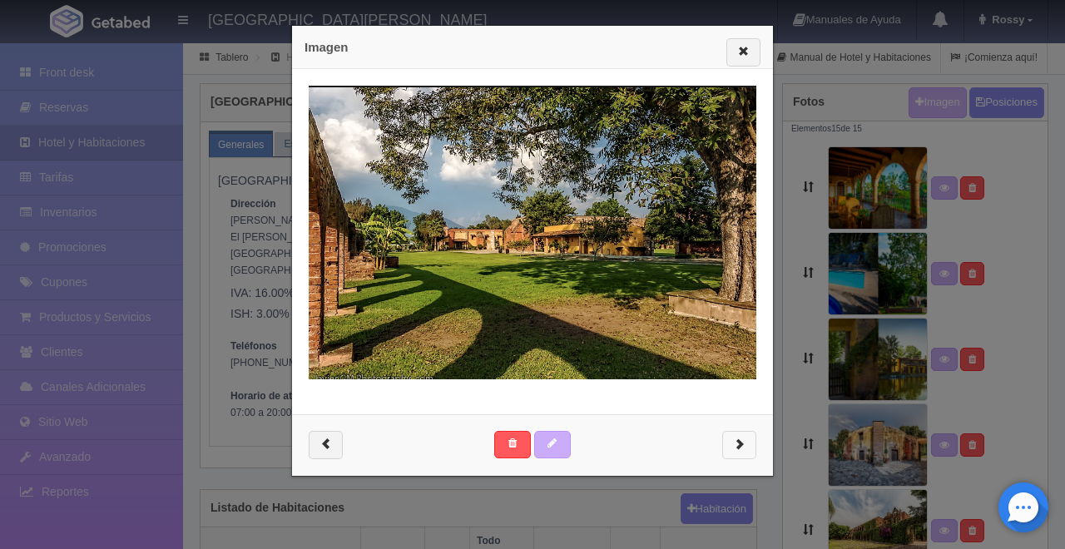
click at [724, 449] on button "button" at bounding box center [739, 445] width 34 height 28
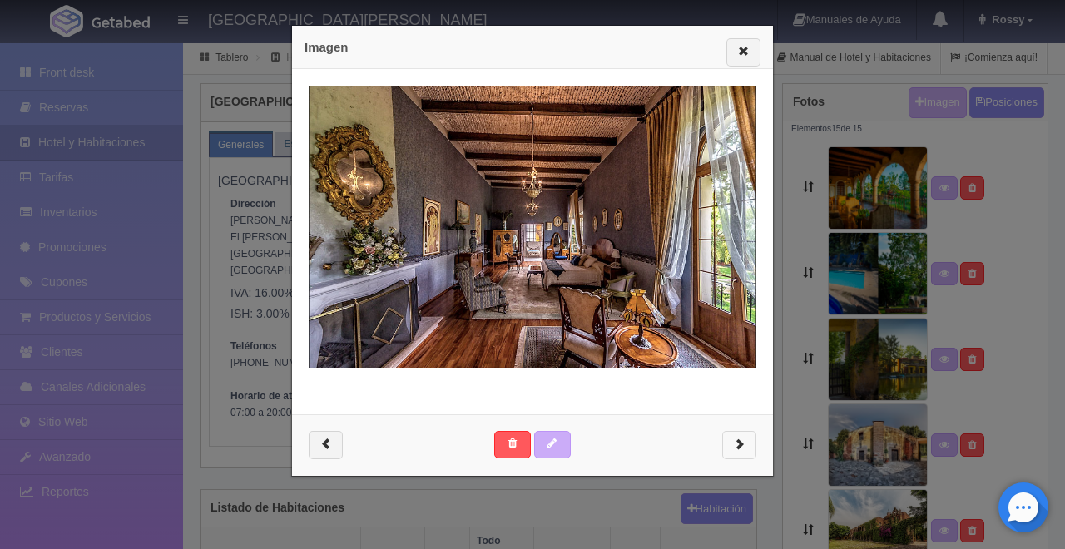
click at [724, 449] on button "button" at bounding box center [739, 445] width 34 height 28
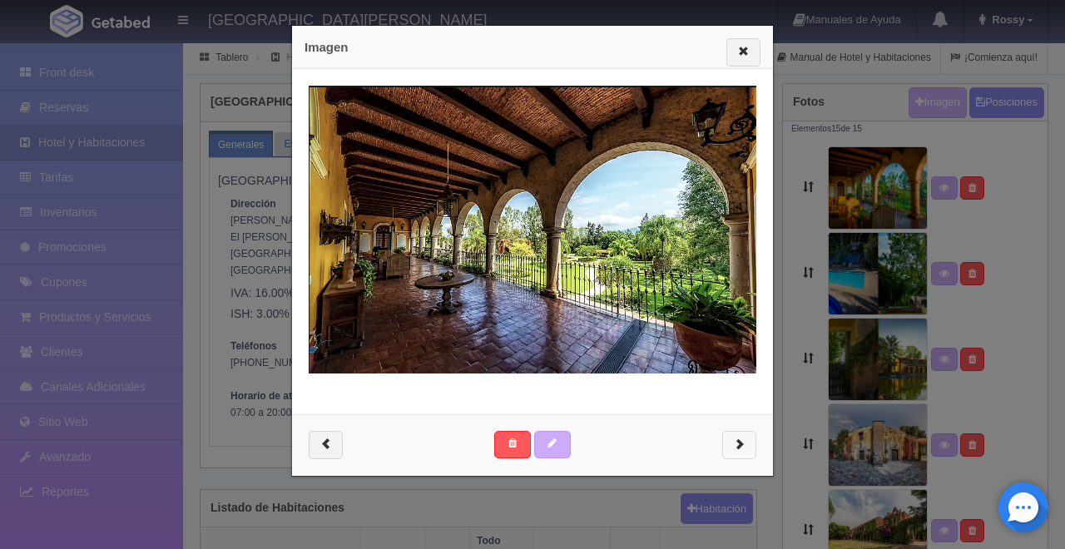
click at [724, 449] on button "button" at bounding box center [739, 445] width 34 height 28
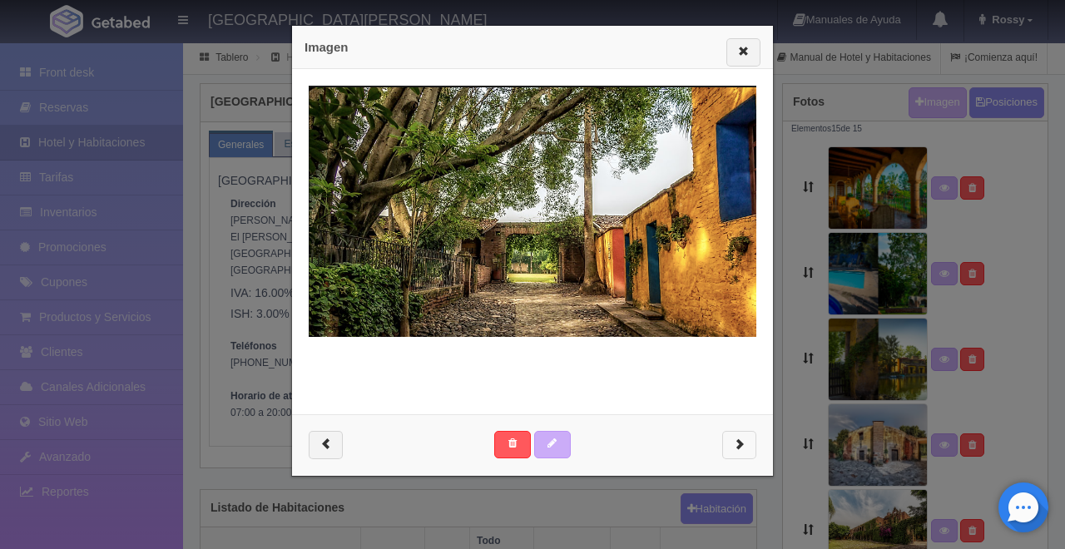
click at [724, 449] on button "button" at bounding box center [739, 445] width 34 height 28
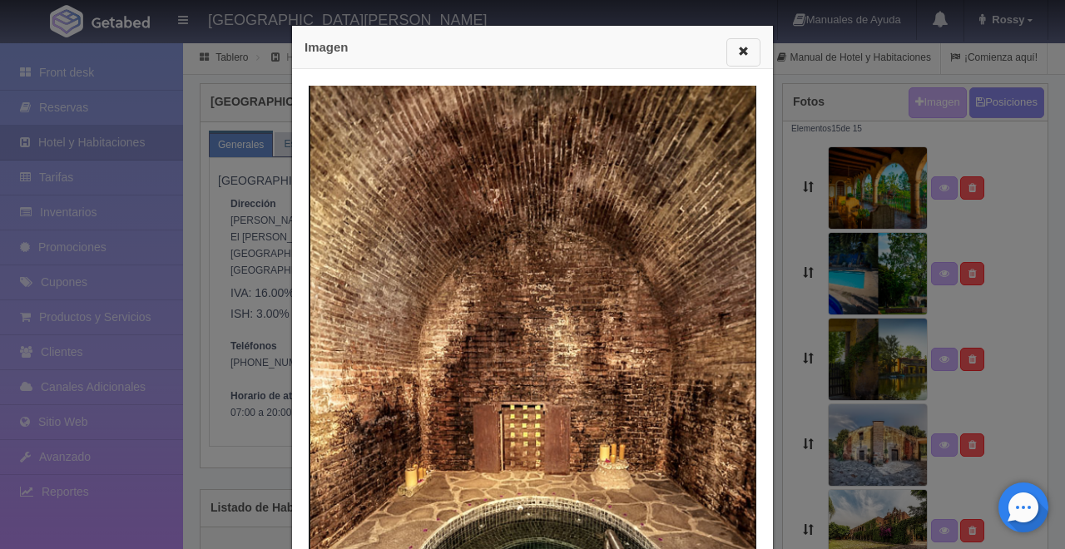
click at [738, 45] on span "button" at bounding box center [743, 50] width 11 height 11
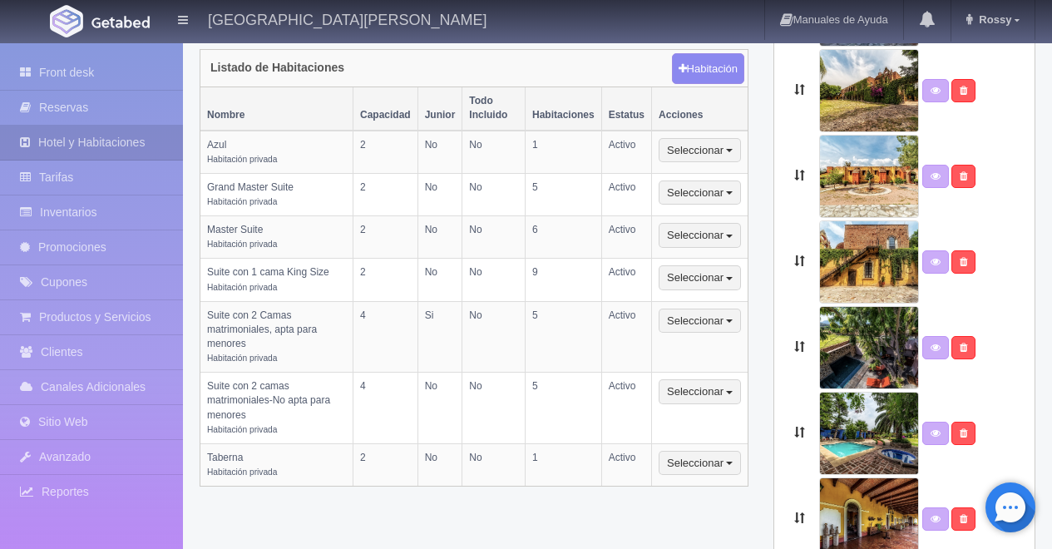
scroll to position [444, 0]
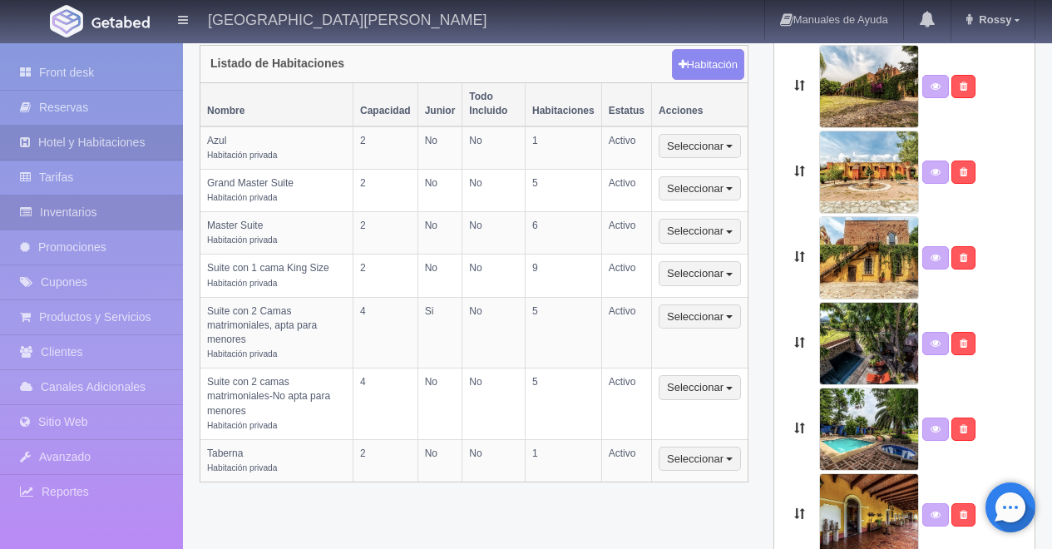
click at [120, 204] on link "Inventarios" at bounding box center [91, 212] width 183 height 34
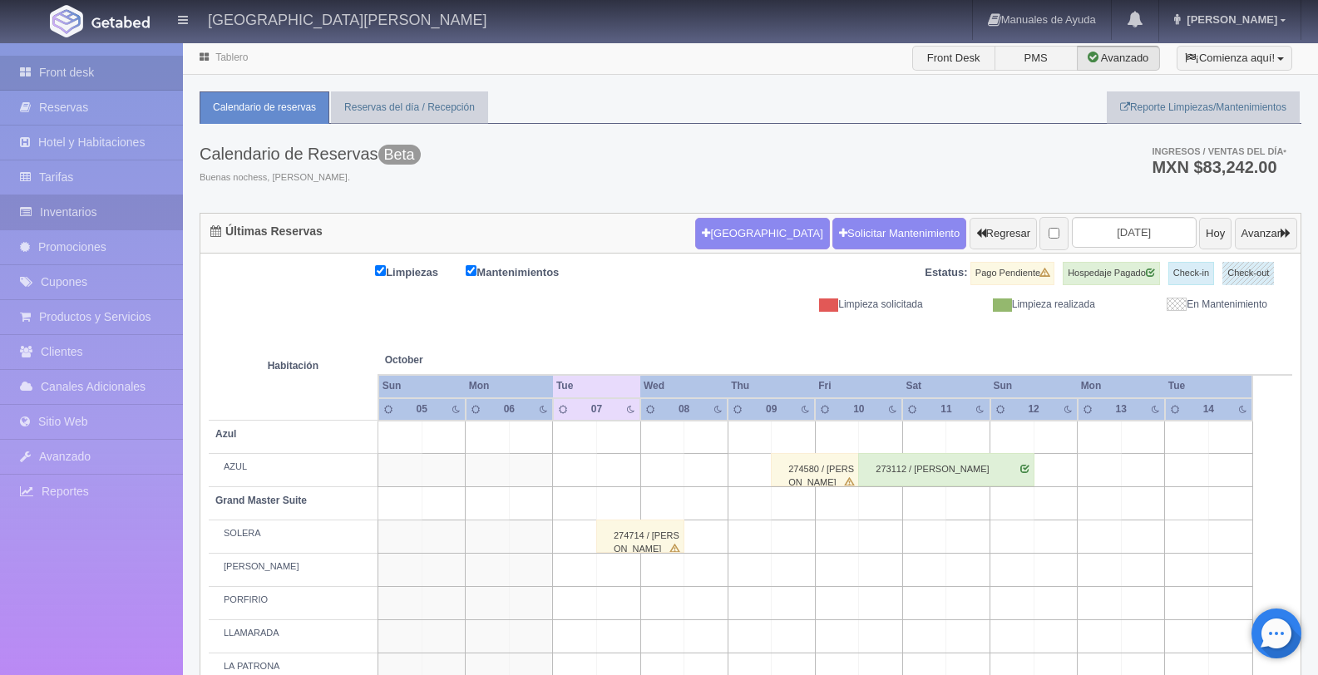
click at [111, 215] on link "Inventarios" at bounding box center [91, 212] width 183 height 34
